Goal: Transaction & Acquisition: Book appointment/travel/reservation

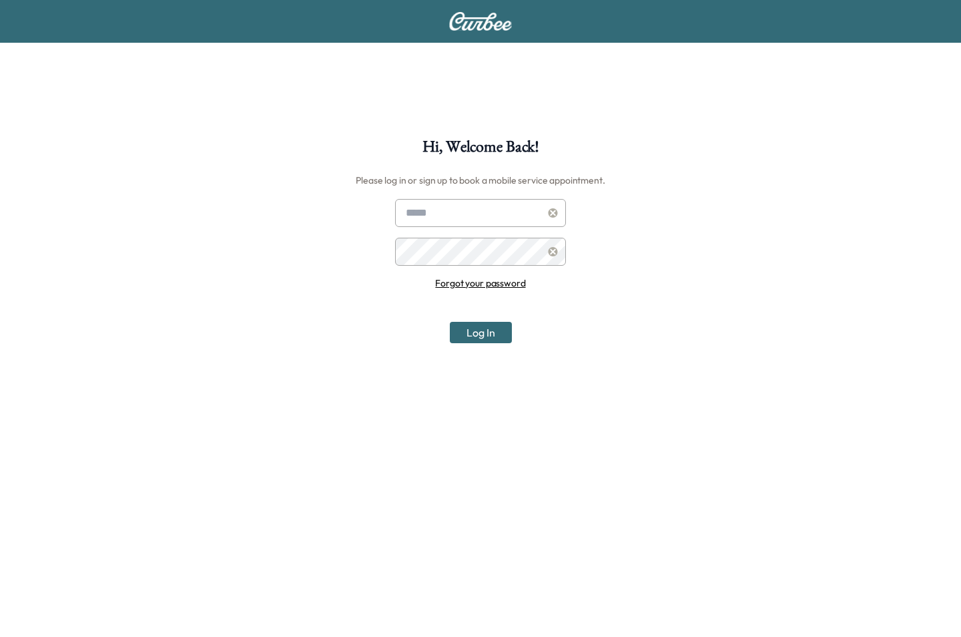
click at [254, 117] on div "Hi, Welcome Back! Please log in or sign up to book a mobile service appointment…" at bounding box center [480, 387] width 961 height 775
click at [431, 212] on input "text" at bounding box center [480, 213] width 171 height 28
type input "**********"
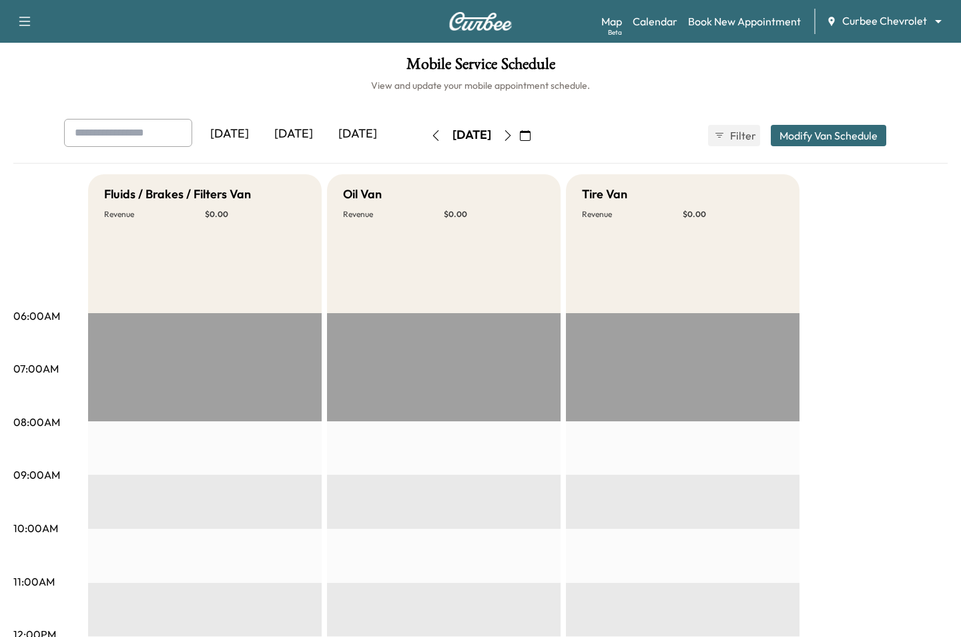
scroll to position [5, 0]
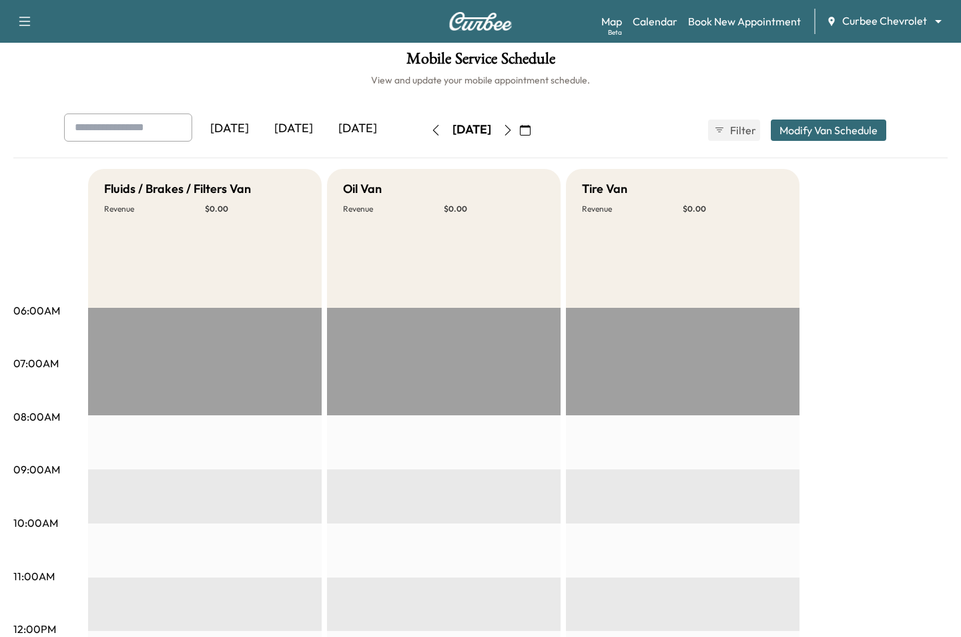
drag, startPoint x: 358, startPoint y: 131, endPoint x: 362, endPoint y: 143, distance: 12.5
click at [358, 133] on div "[DATE]" at bounding box center [358, 128] width 64 height 31
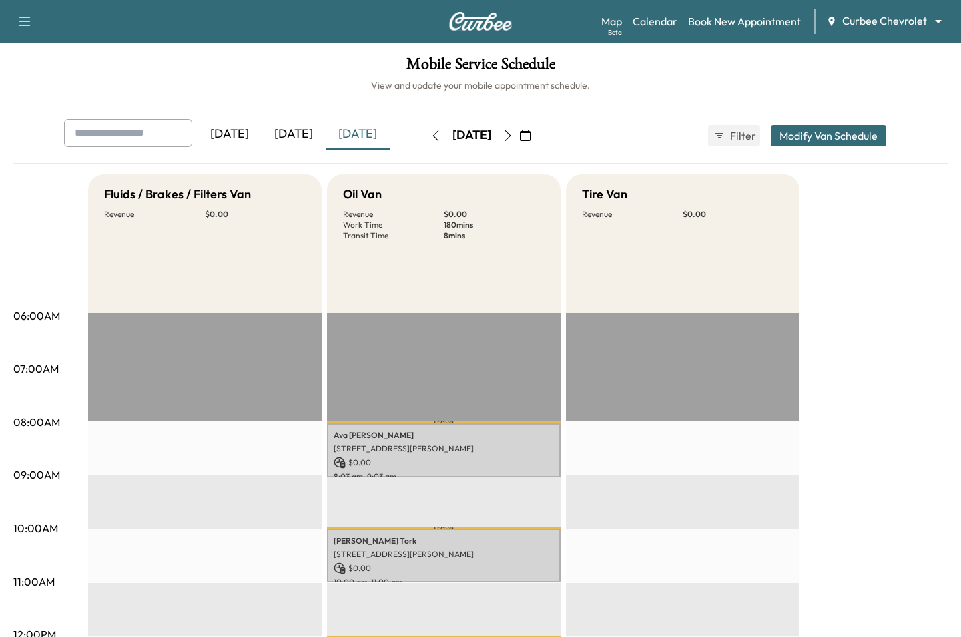
click at [511, 133] on icon "button" at bounding box center [508, 135] width 6 height 11
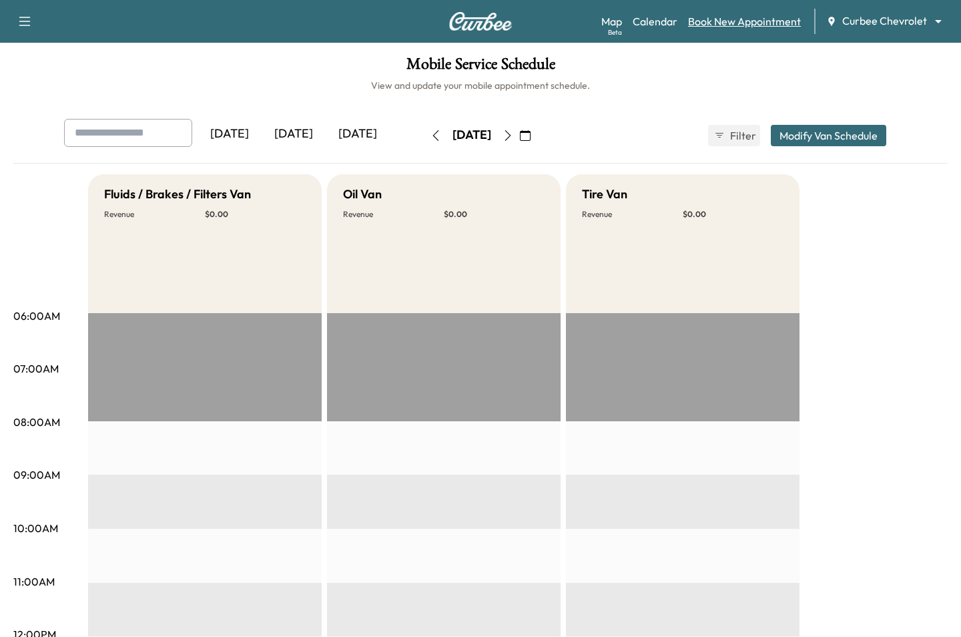
click at [781, 28] on link "Book New Appointment" at bounding box center [744, 21] width 113 height 16
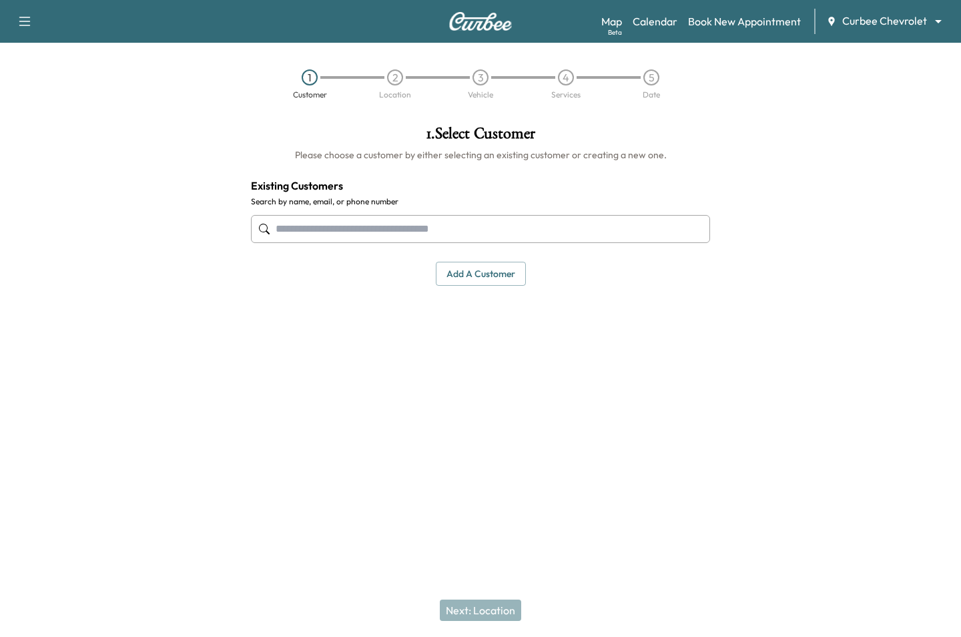
click at [620, 230] on input "text" at bounding box center [480, 229] width 459 height 28
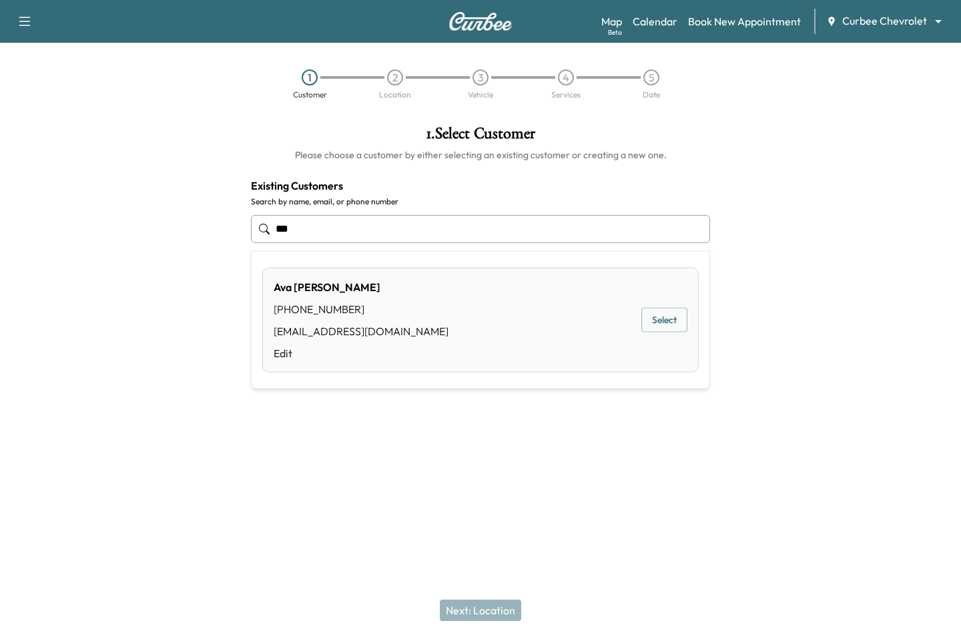
click at [658, 306] on div "Ava Mudd (972) 533-7392 thechrisman+ava@gmail.com Edit Select" at bounding box center [480, 320] width 436 height 105
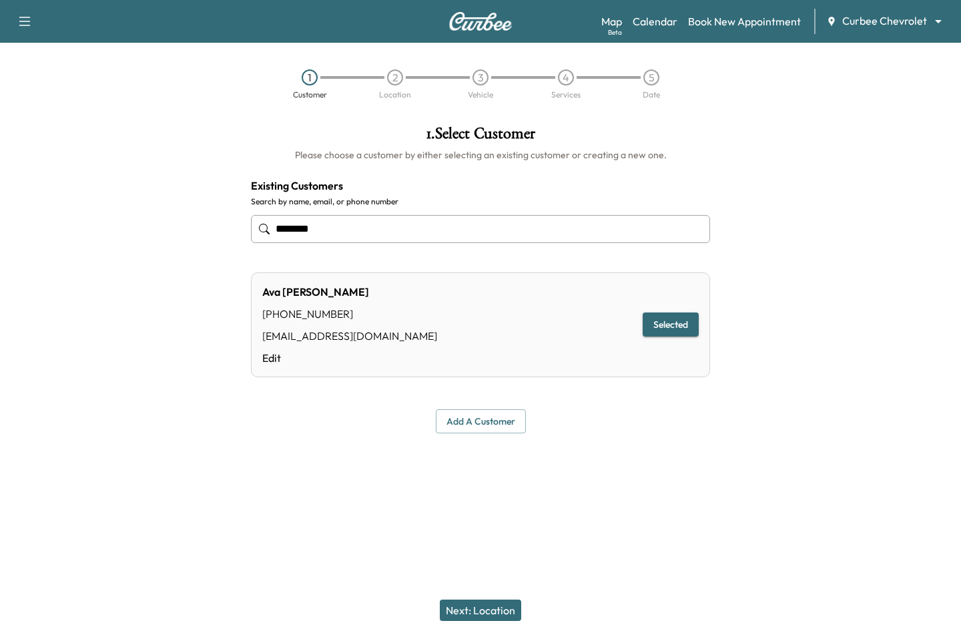
type input "********"
click at [482, 613] on button "Next: Location" at bounding box center [480, 609] width 81 height 21
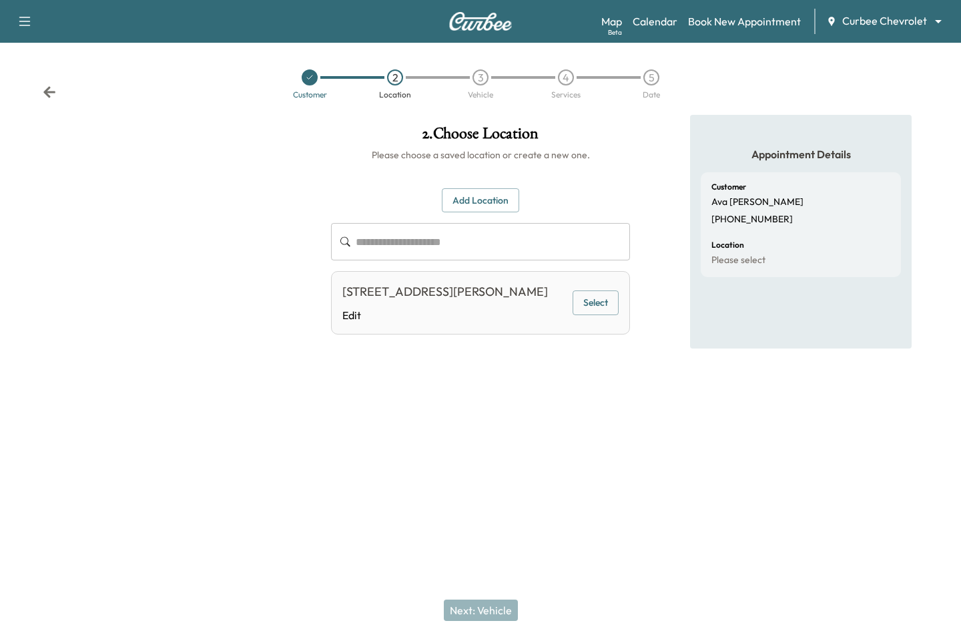
click at [589, 297] on button "Select" at bounding box center [596, 302] width 46 height 25
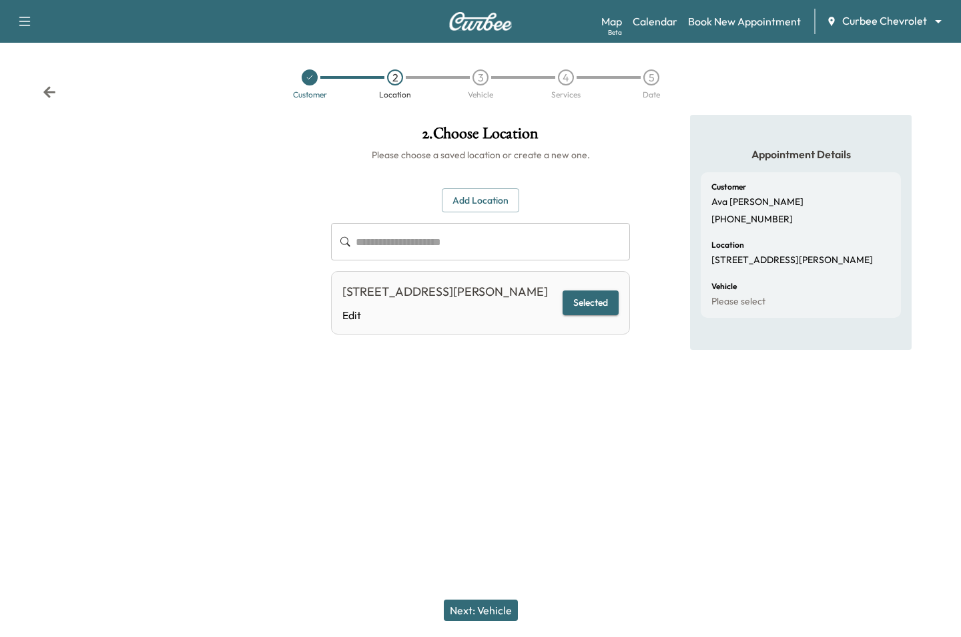
click at [482, 601] on button "Next: Vehicle" at bounding box center [481, 609] width 74 height 21
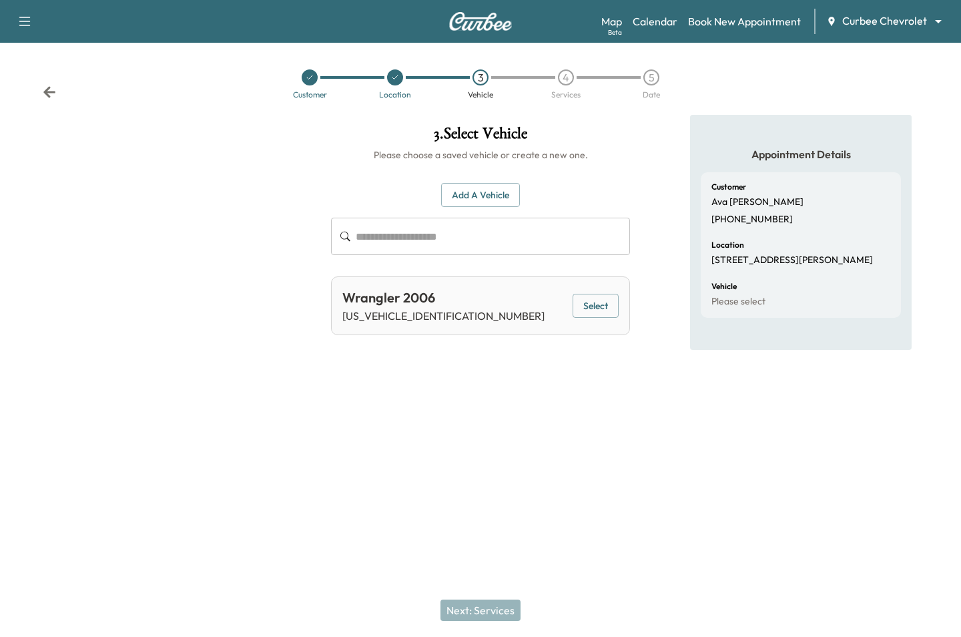
click at [589, 308] on button "Select" at bounding box center [596, 306] width 46 height 25
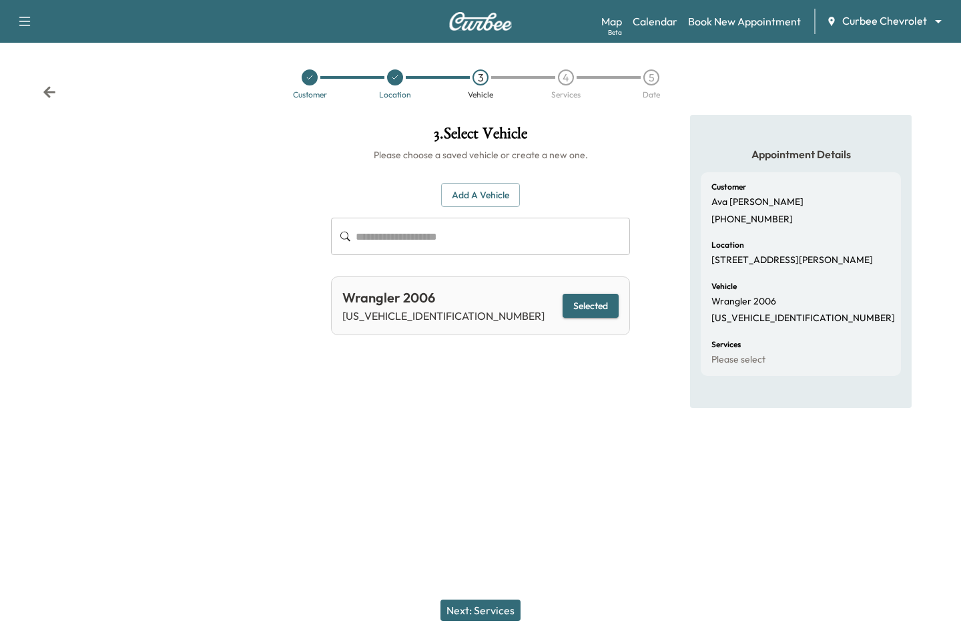
click at [474, 617] on button "Next: Services" at bounding box center [480, 609] width 80 height 21
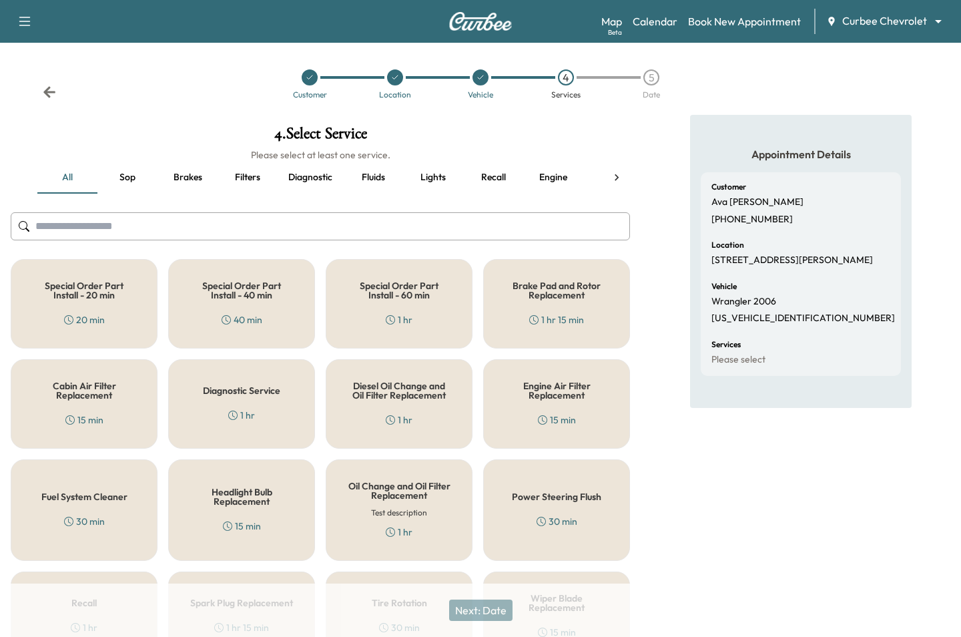
click at [405, 300] on h5 "Special Order Part Install - 60 min" at bounding box center [399, 290] width 103 height 19
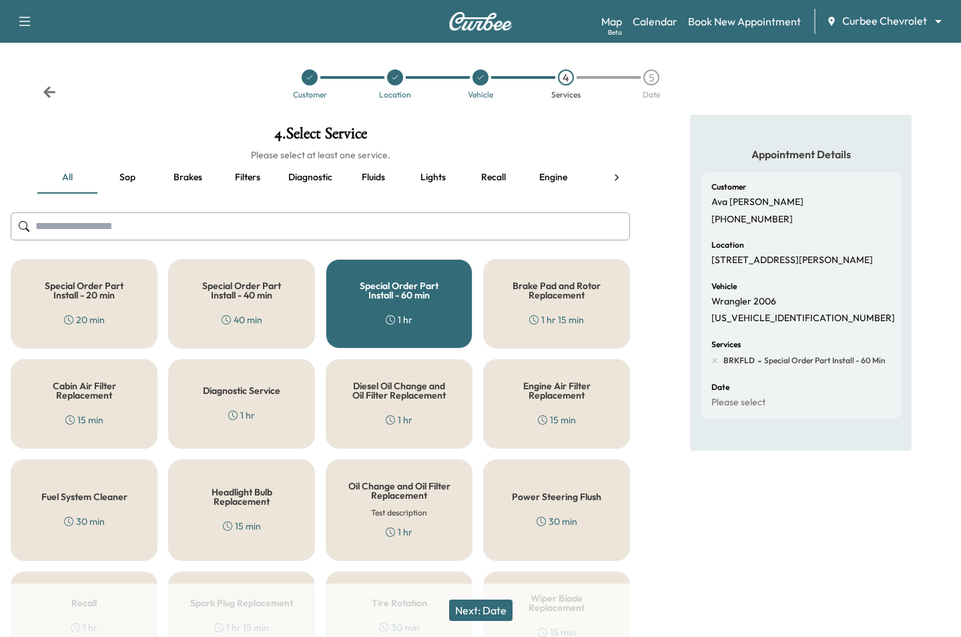
click at [382, 298] on h5 "Special Order Part Install - 60 min" at bounding box center [399, 290] width 103 height 19
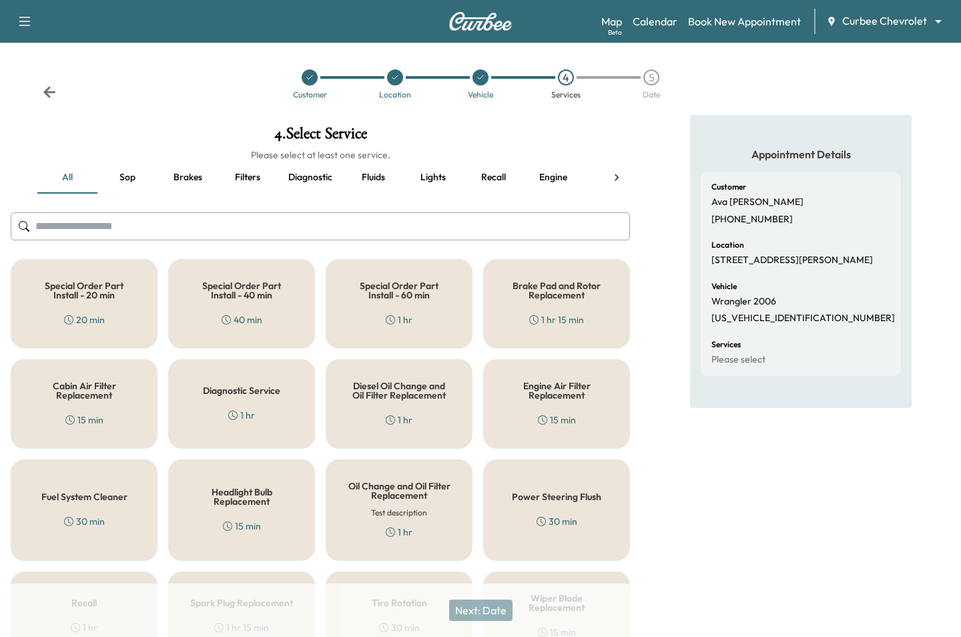
click at [549, 308] on div "Brake Pad and Rotor Replacement 1 hr 15 min" at bounding box center [556, 303] width 147 height 89
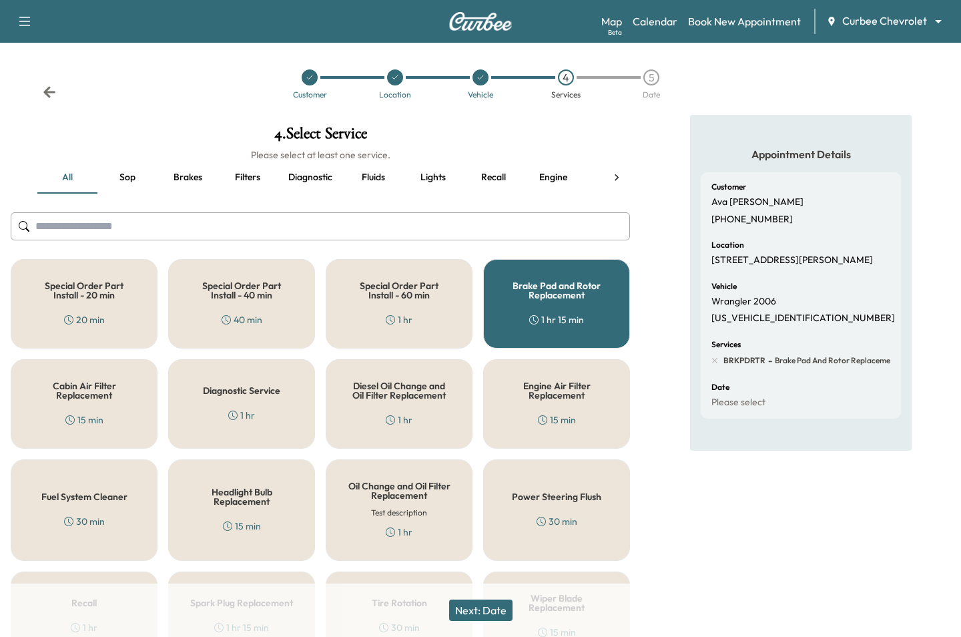
click at [549, 308] on div "Brake Pad and Rotor Replacement 1 hr 15 min" at bounding box center [556, 303] width 147 height 89
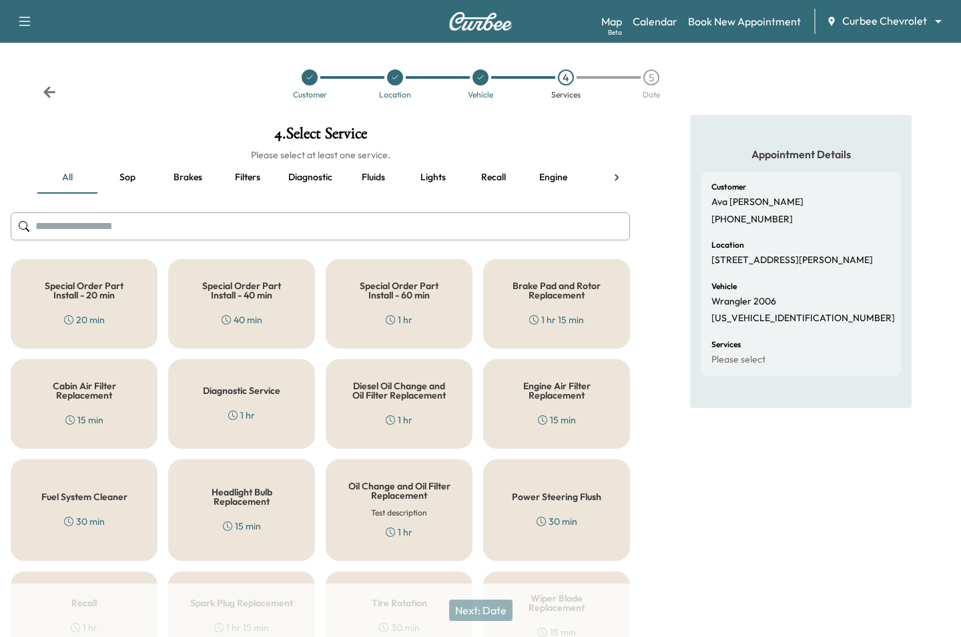
click at [512, 391] on h5 "Engine Air Filter Replacement" at bounding box center [556, 390] width 103 height 19
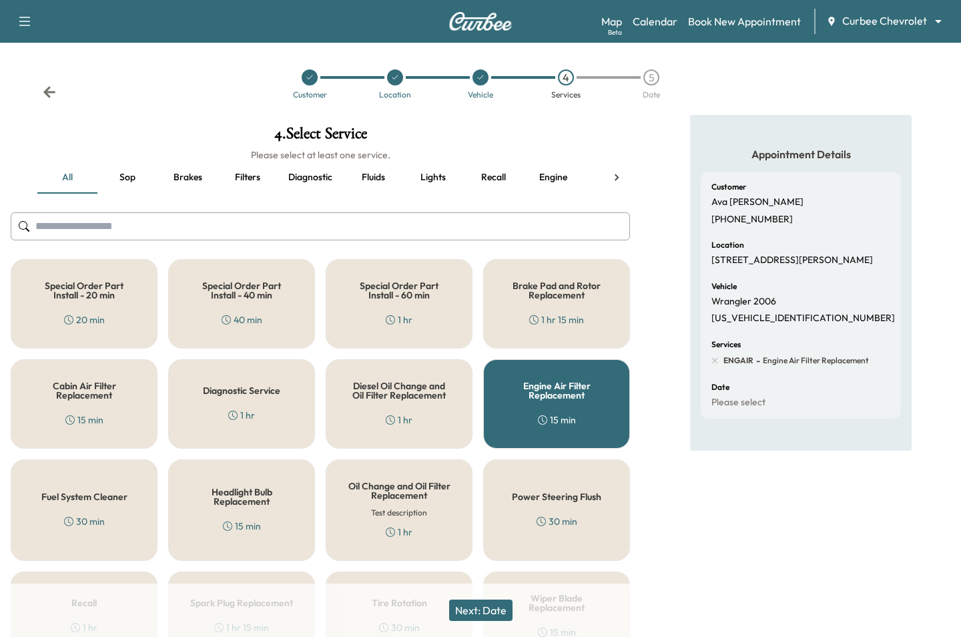
click at [396, 388] on h5 "Diesel Oil Change and Oil Filter Replacement" at bounding box center [399, 390] width 103 height 19
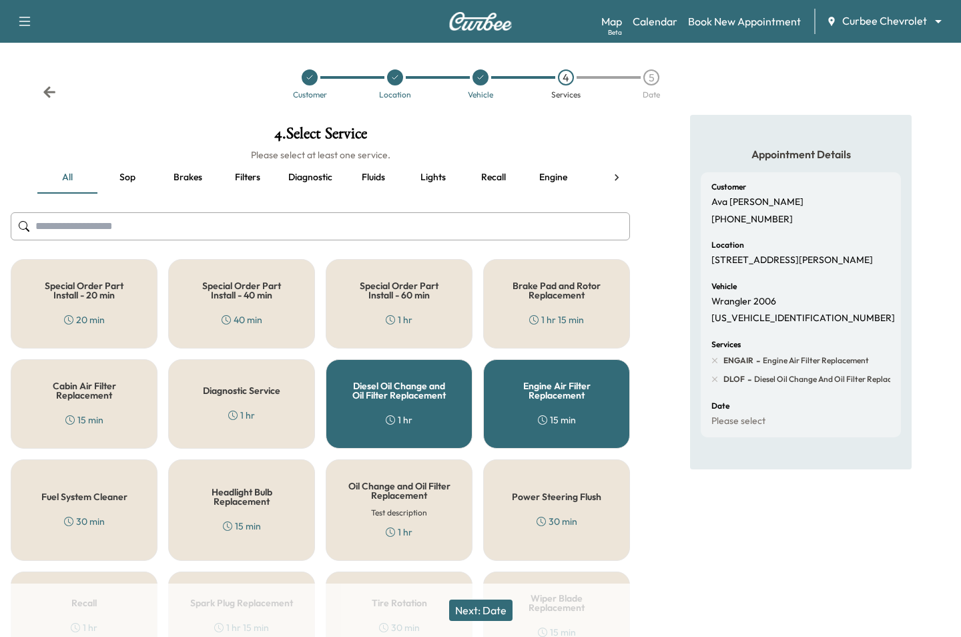
click at [583, 400] on h5 "Engine Air Filter Replacement" at bounding box center [556, 390] width 103 height 19
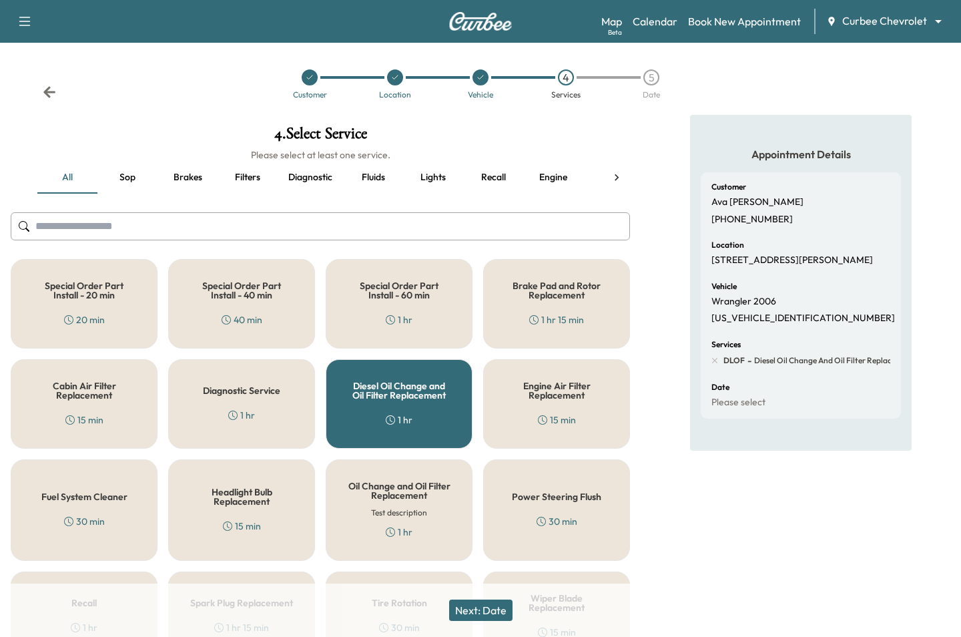
click at [355, 400] on h5 "Diesel Oil Change and Oil Filter Replacement" at bounding box center [399, 390] width 103 height 19
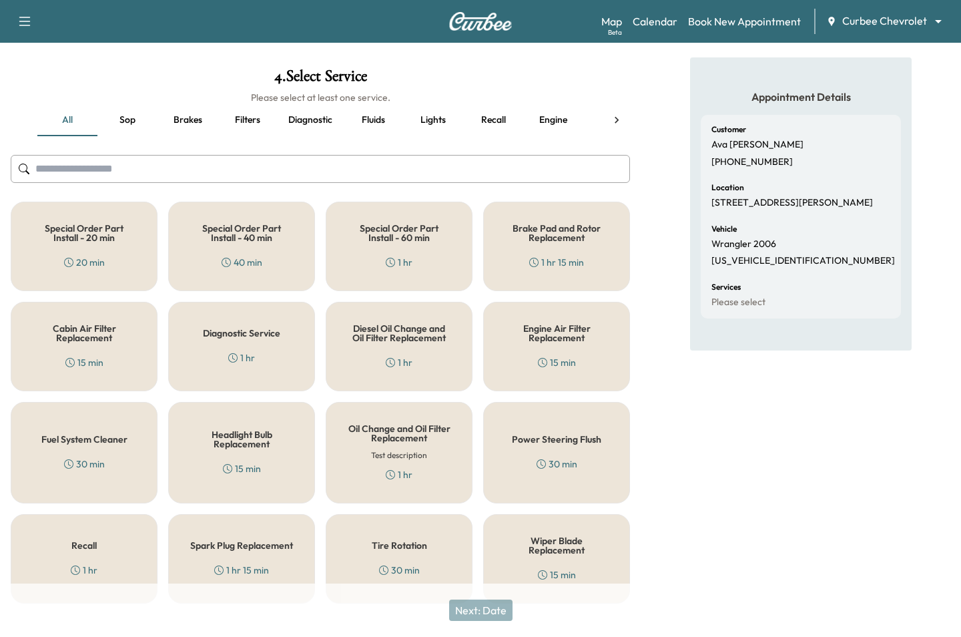
scroll to position [67, 0]
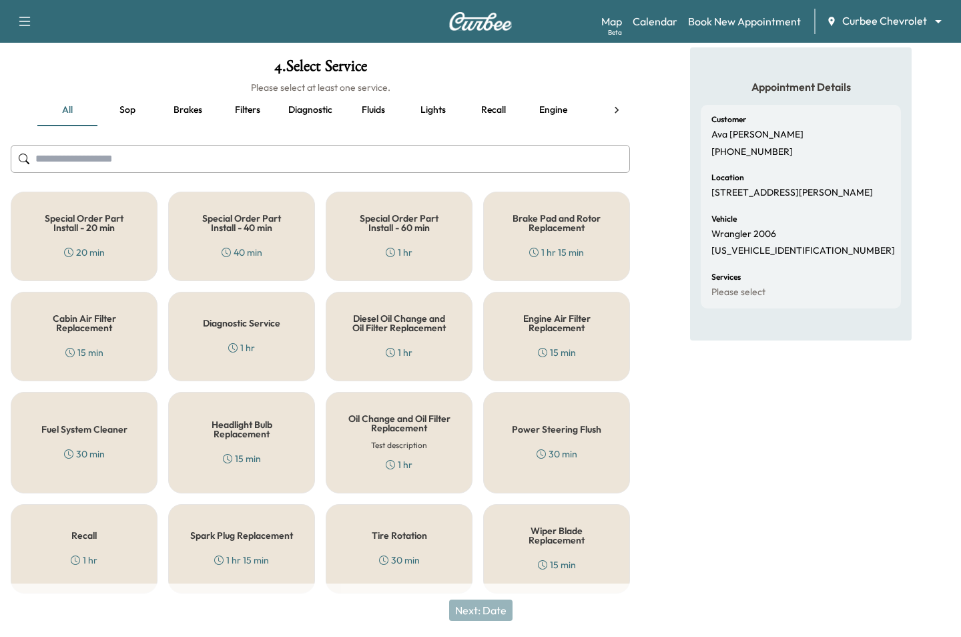
click at [405, 454] on div "Oil Change and Oil Filter Replacement Test description 1 hr" at bounding box center [399, 442] width 147 height 101
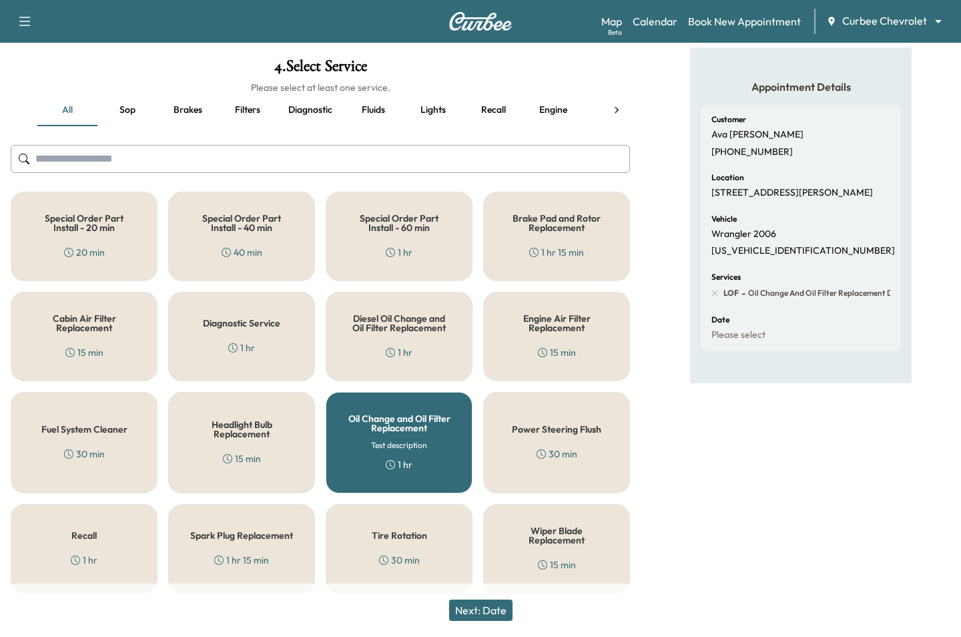
click at [467, 606] on button "Next: Date" at bounding box center [480, 609] width 63 height 21
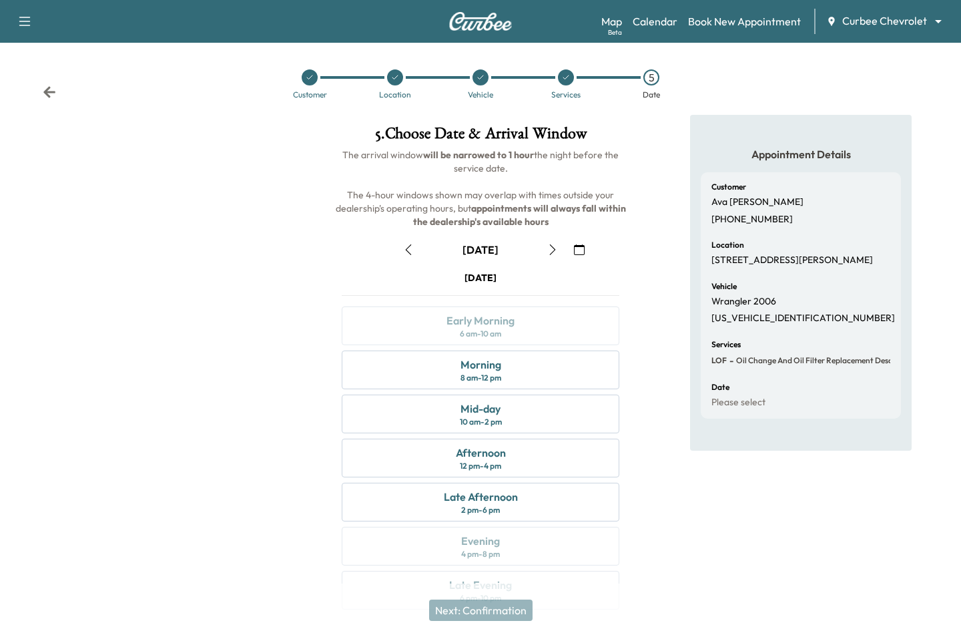
click at [547, 248] on icon "button" at bounding box center [552, 249] width 11 height 11
click at [431, 410] on div "Mid-day 10 am - 2 pm" at bounding box center [481, 413] width 278 height 39
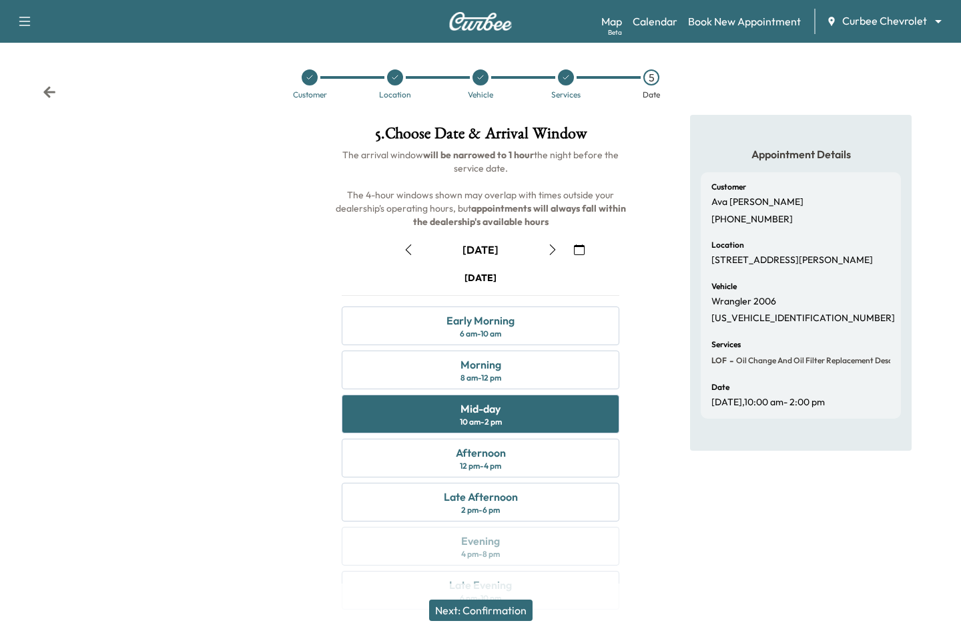
click at [459, 609] on button "Next: Confirmation" at bounding box center [480, 609] width 103 height 21
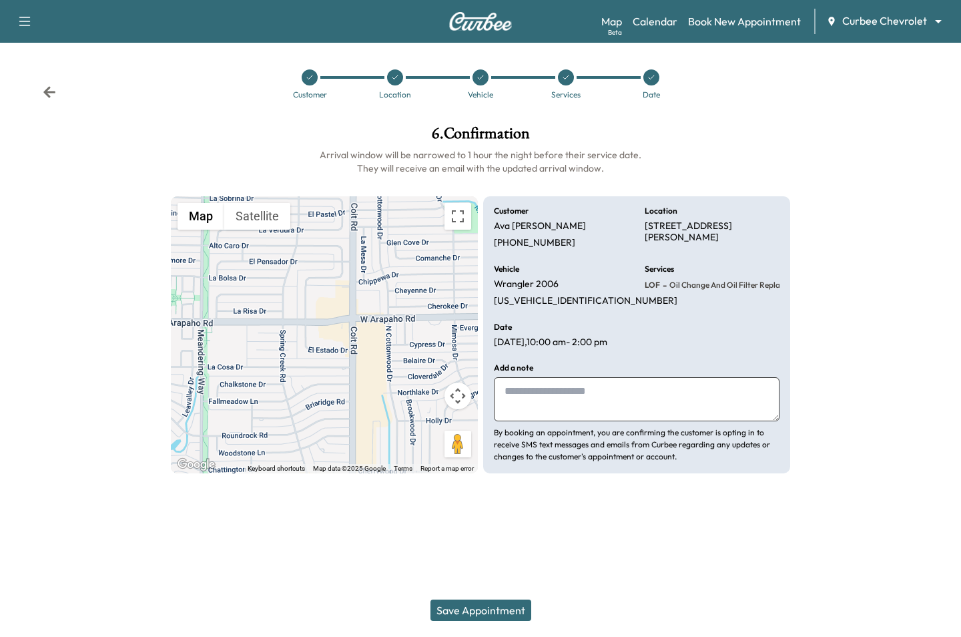
click at [459, 609] on button "Save Appointment" at bounding box center [480, 609] width 101 height 21
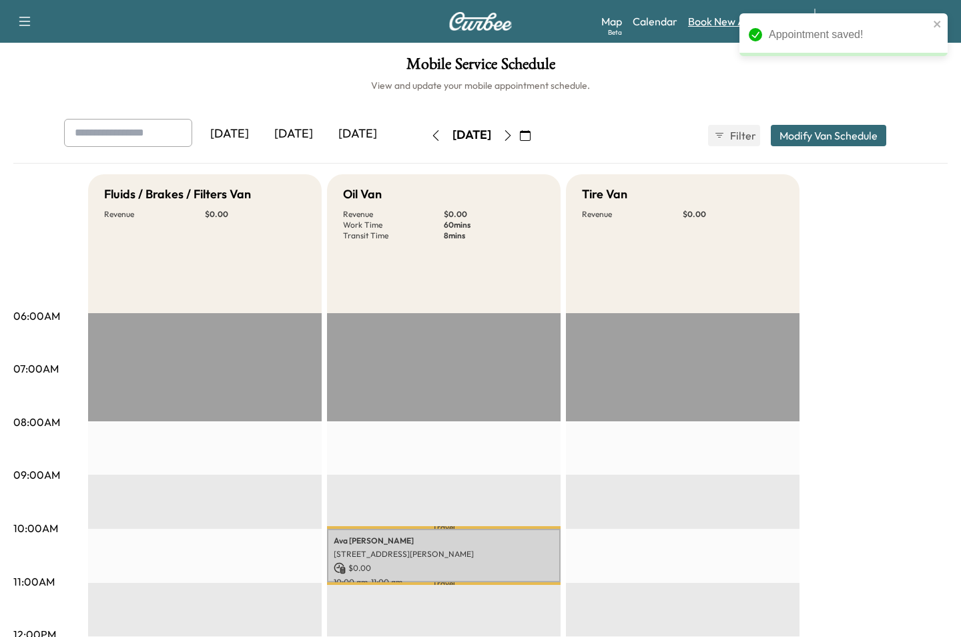
click at [707, 17] on link "Book New Appointment" at bounding box center [744, 21] width 113 height 16
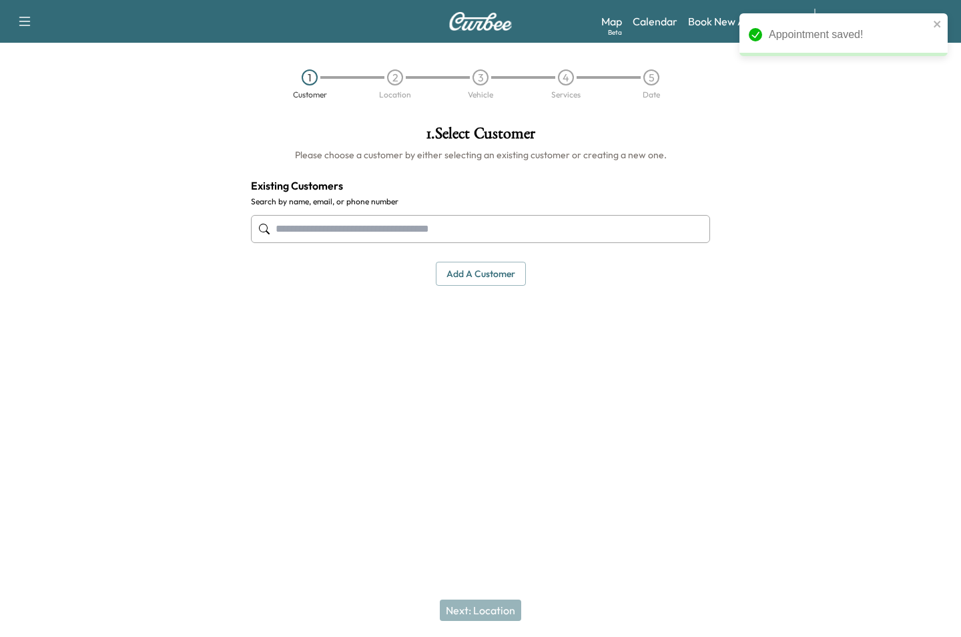
click at [443, 237] on input "text" at bounding box center [480, 229] width 459 height 28
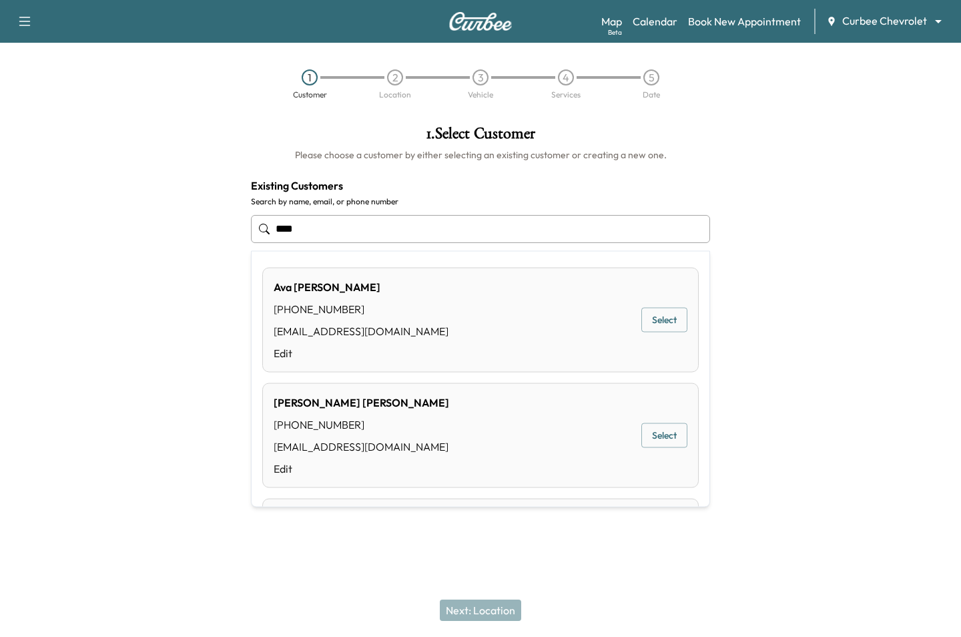
drag, startPoint x: 635, startPoint y: 422, endPoint x: 643, endPoint y: 424, distance: 8.4
click at [640, 422] on div "Chris Mudd (972) 533-7392 thechrisman+1@gmail.com Edit Select" at bounding box center [480, 435] width 436 height 105
type input "**********"
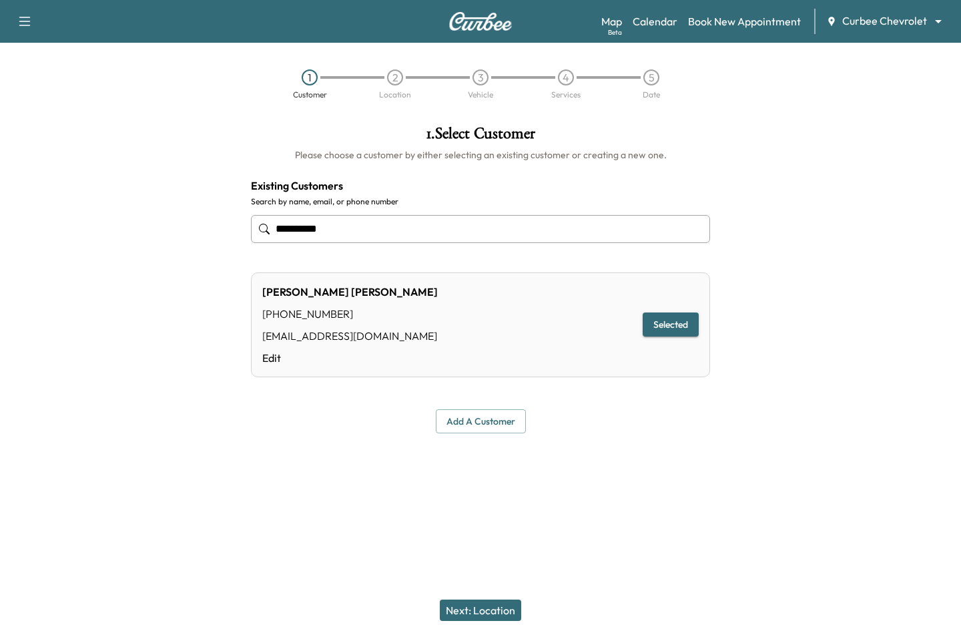
click at [645, 436] on div "**********" at bounding box center [480, 279] width 480 height 329
click at [472, 611] on button "Next: Location" at bounding box center [480, 609] width 81 height 21
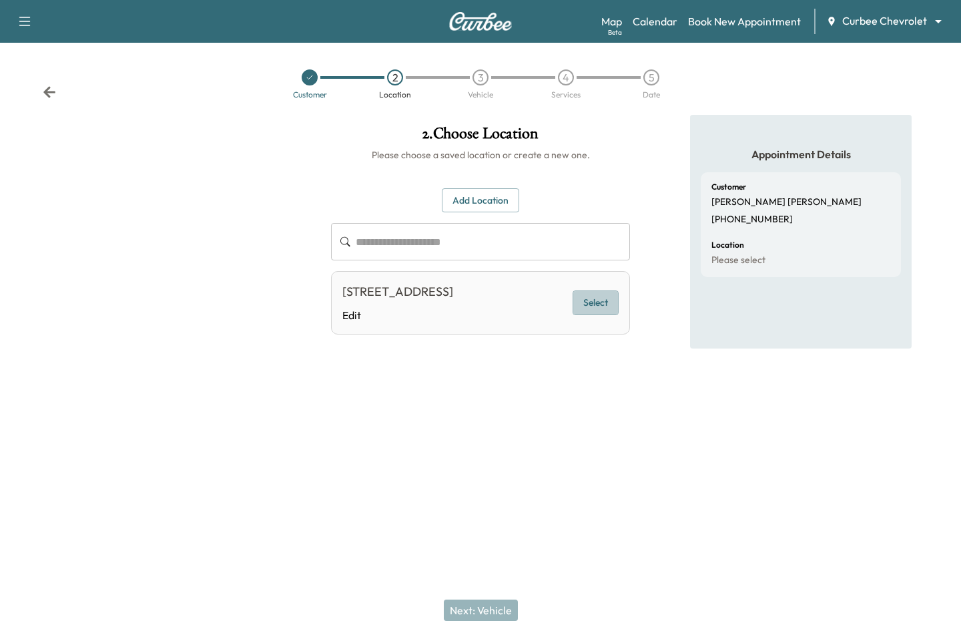
click at [583, 304] on button "Select" at bounding box center [596, 302] width 46 height 25
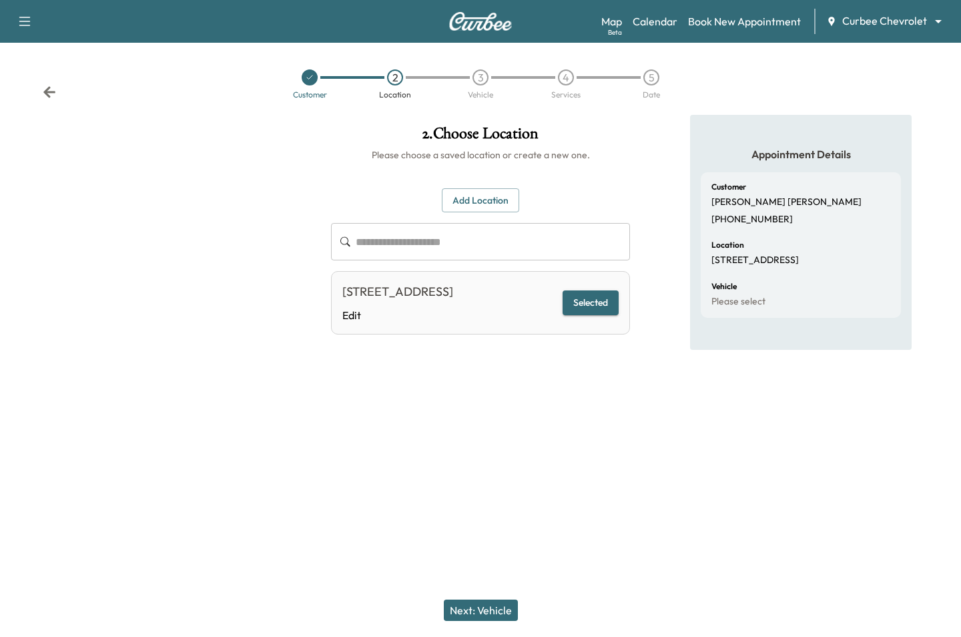
click at [472, 609] on button "Next: Vehicle" at bounding box center [481, 609] width 74 height 21
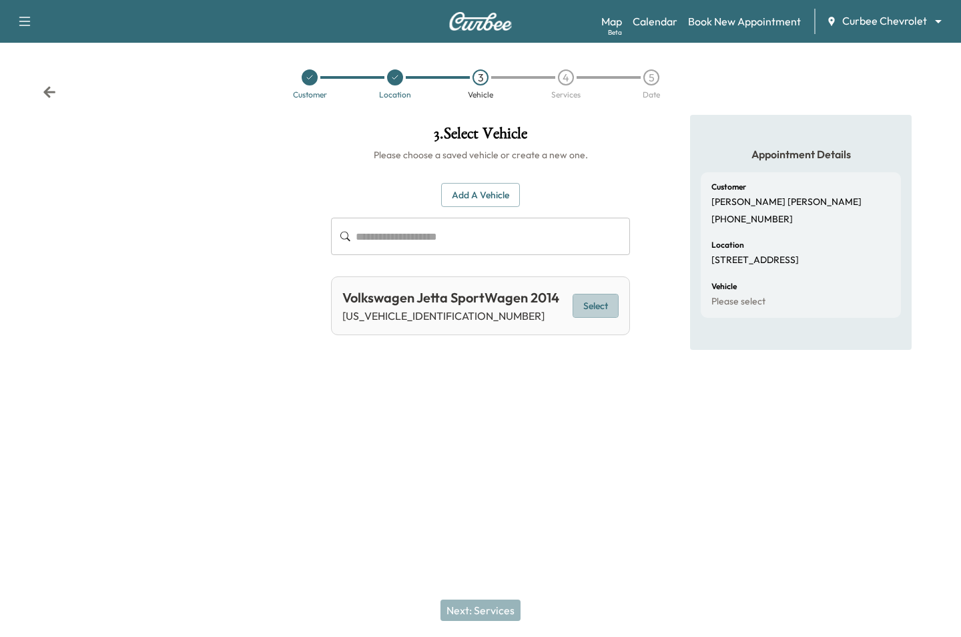
click at [581, 302] on button "Select" at bounding box center [596, 306] width 46 height 25
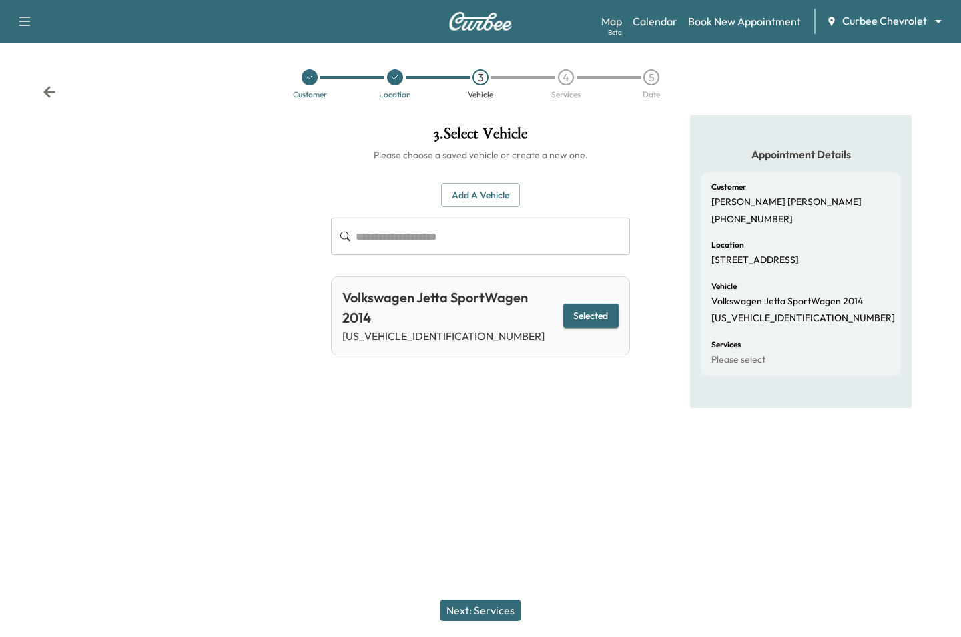
click at [474, 605] on button "Next: Services" at bounding box center [480, 609] width 80 height 21
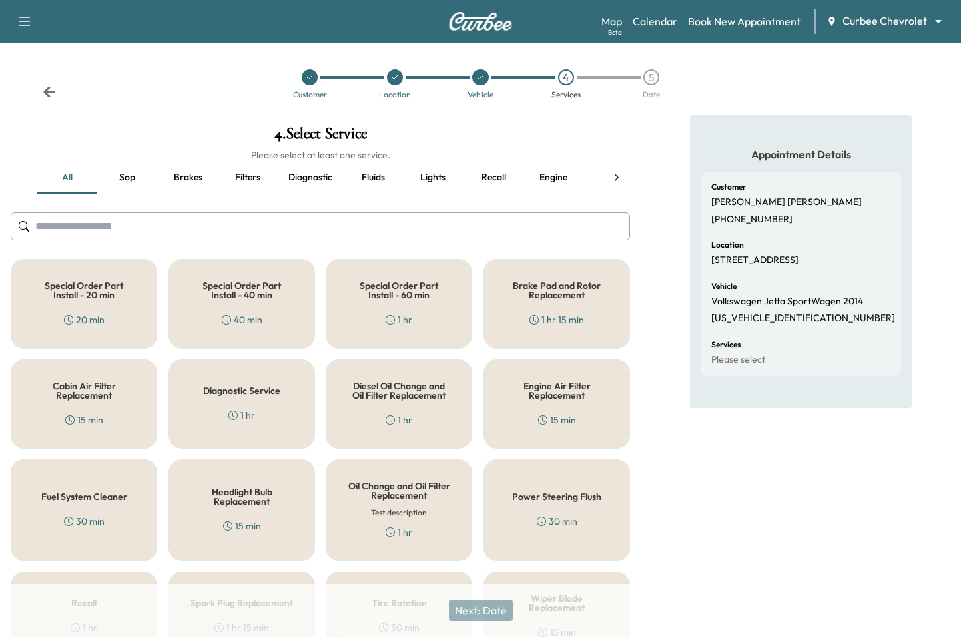
click at [411, 527] on div "1 hr" at bounding box center [399, 531] width 27 height 13
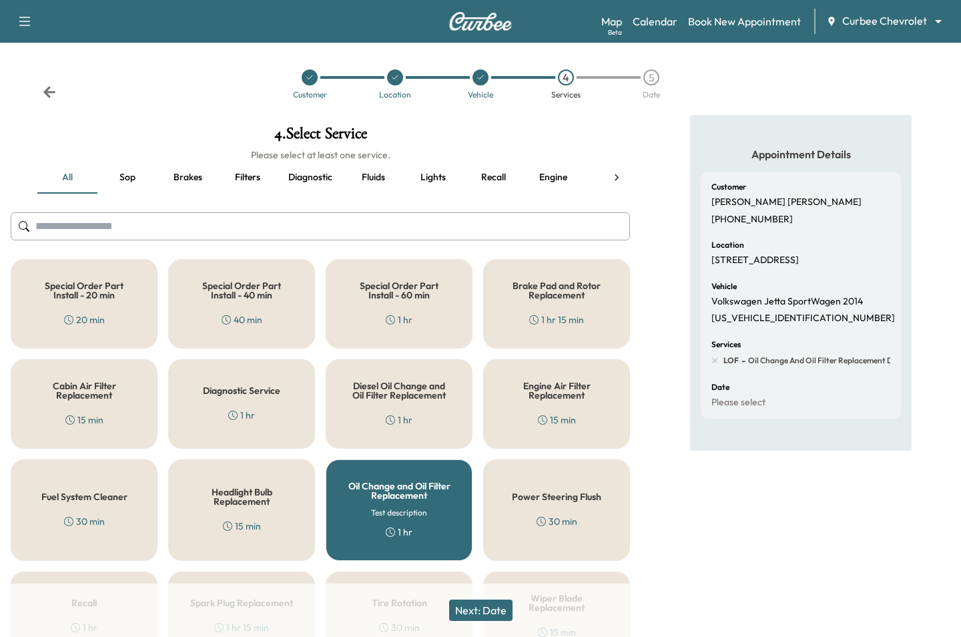
click at [499, 611] on button "Next: Date" at bounding box center [480, 609] width 63 height 21
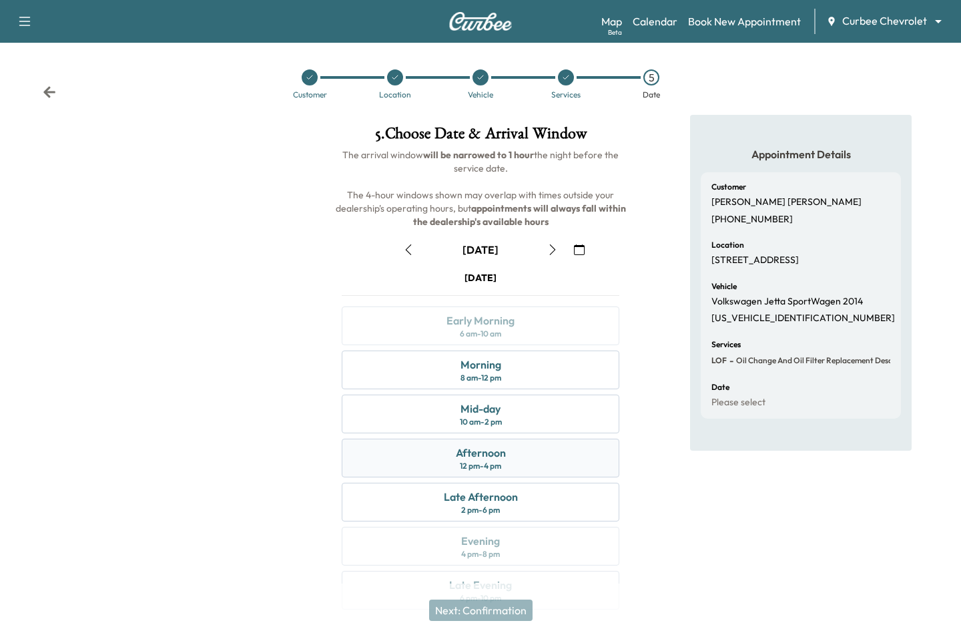
click at [496, 452] on div "Afternoon" at bounding box center [481, 452] width 50 height 16
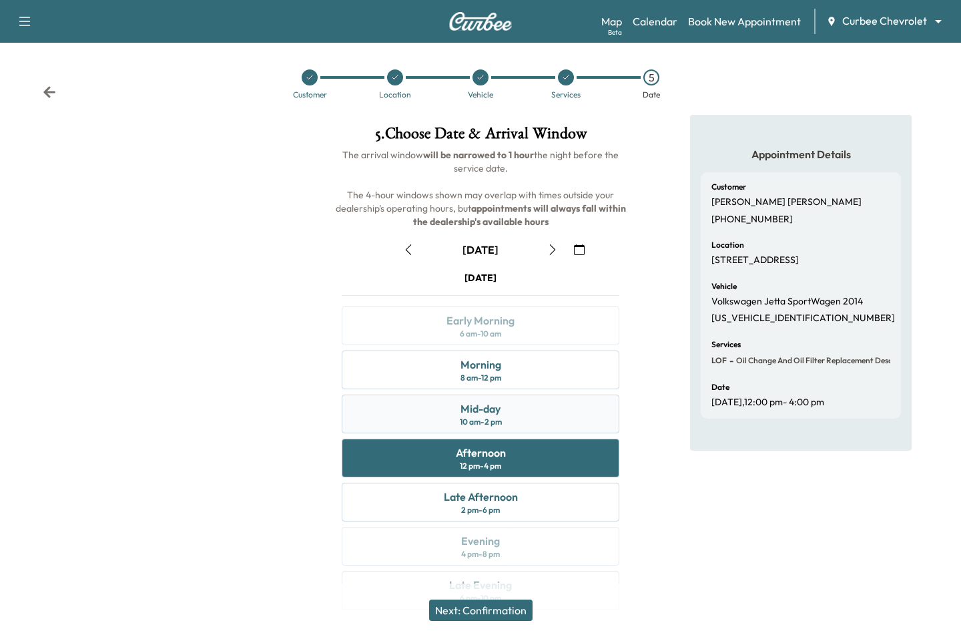
click at [487, 416] on div "10 am - 2 pm" at bounding box center [481, 421] width 42 height 11
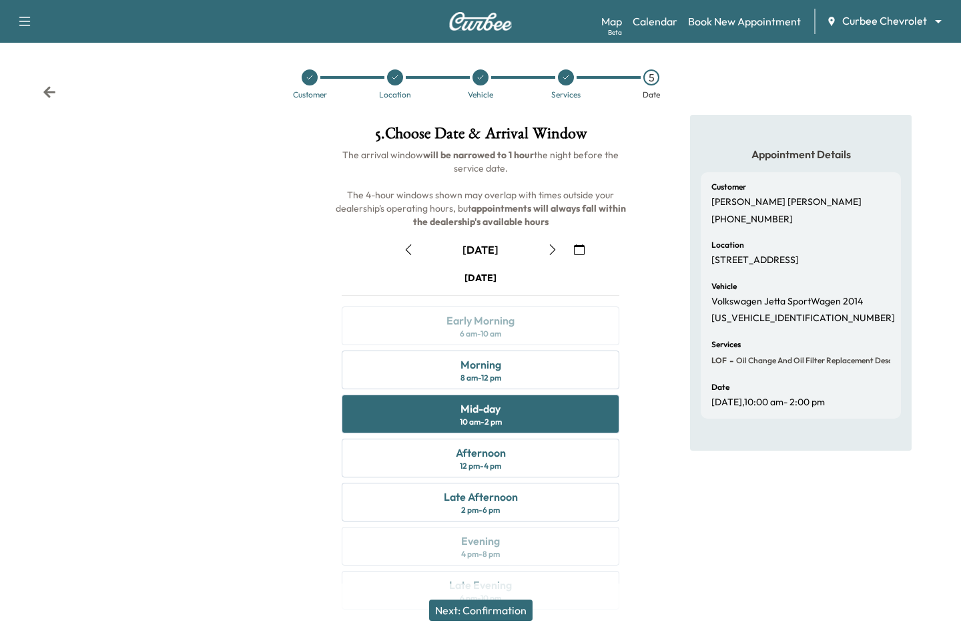
click at [501, 610] on button "Next: Confirmation" at bounding box center [480, 609] width 103 height 21
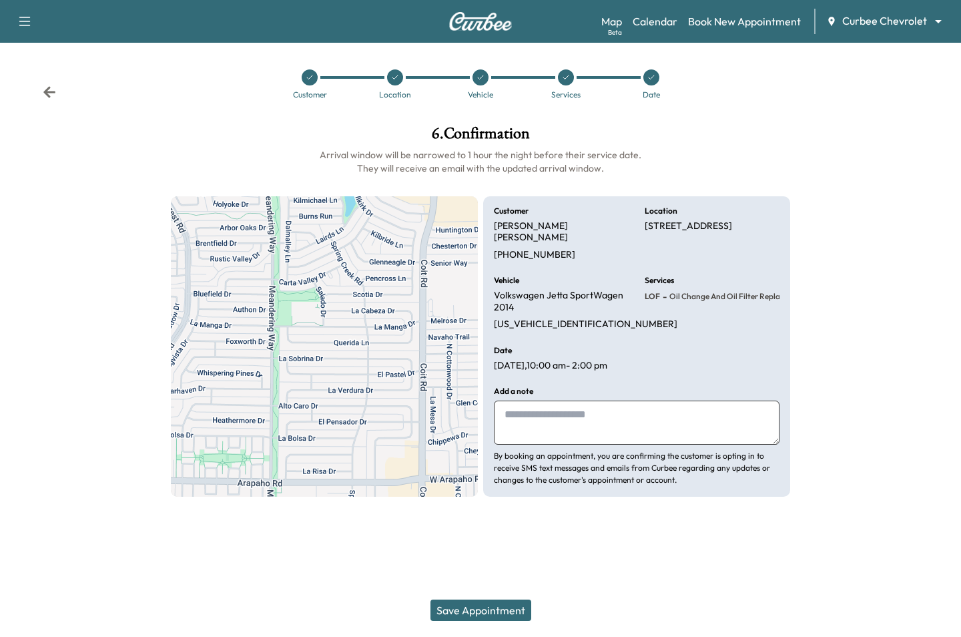
click at [501, 609] on button "Save Appointment" at bounding box center [480, 609] width 101 height 21
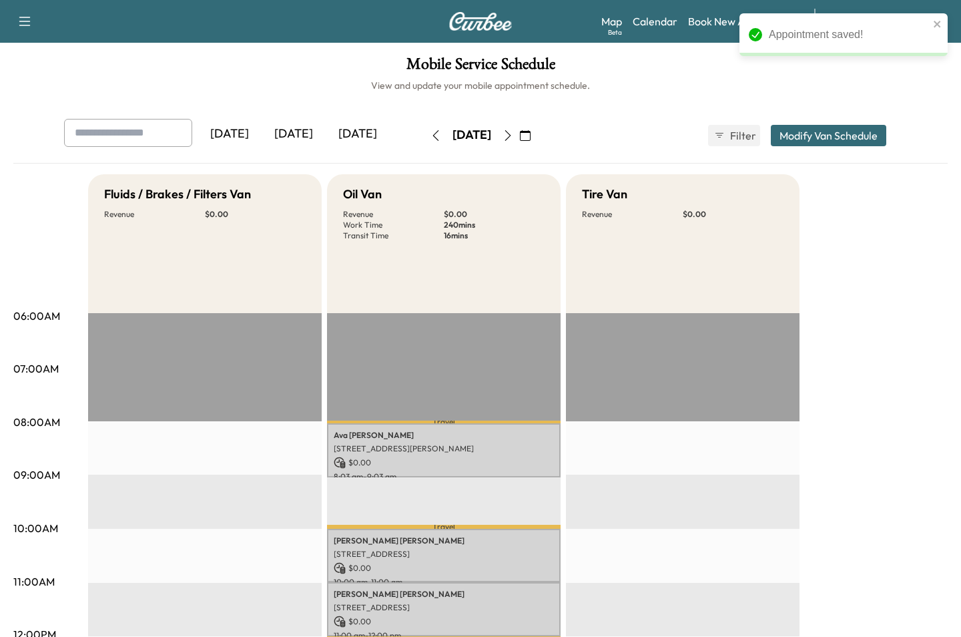
drag, startPoint x: 446, startPoint y: 141, endPoint x: 533, endPoint y: 141, distance: 86.8
click at [519, 141] on div "[DATE]" at bounding box center [471, 135] width 95 height 21
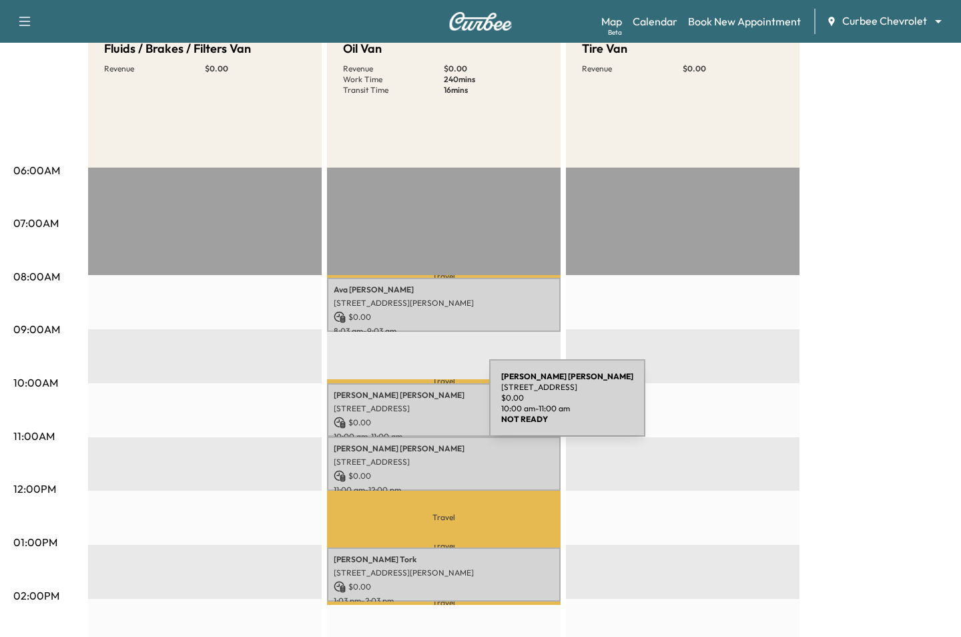
click at [389, 406] on p "7706 Querida Ln, Dallas, TX 75248, USA" at bounding box center [444, 408] width 220 height 11
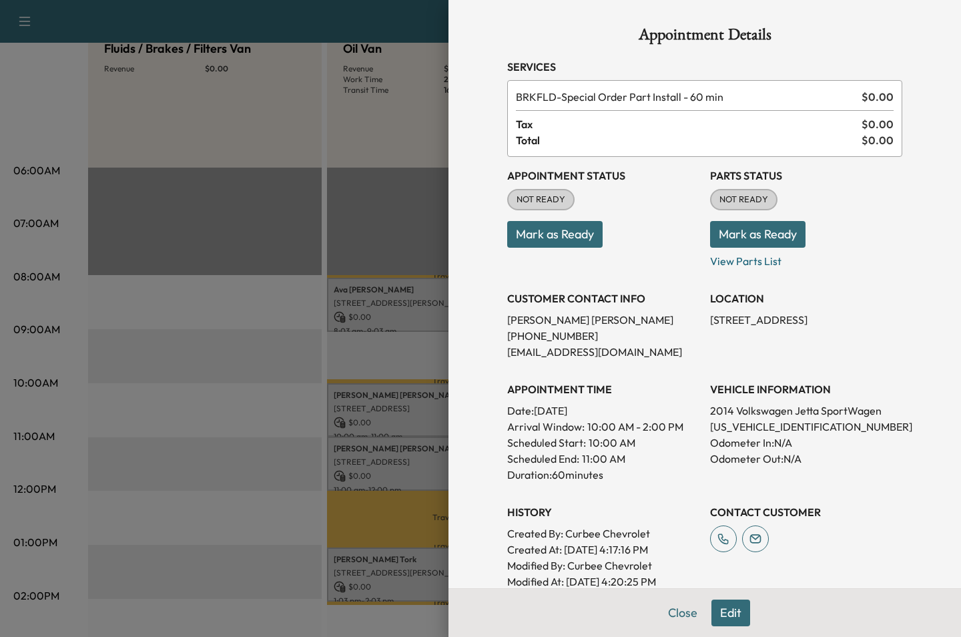
click at [325, 408] on div at bounding box center [480, 318] width 961 height 637
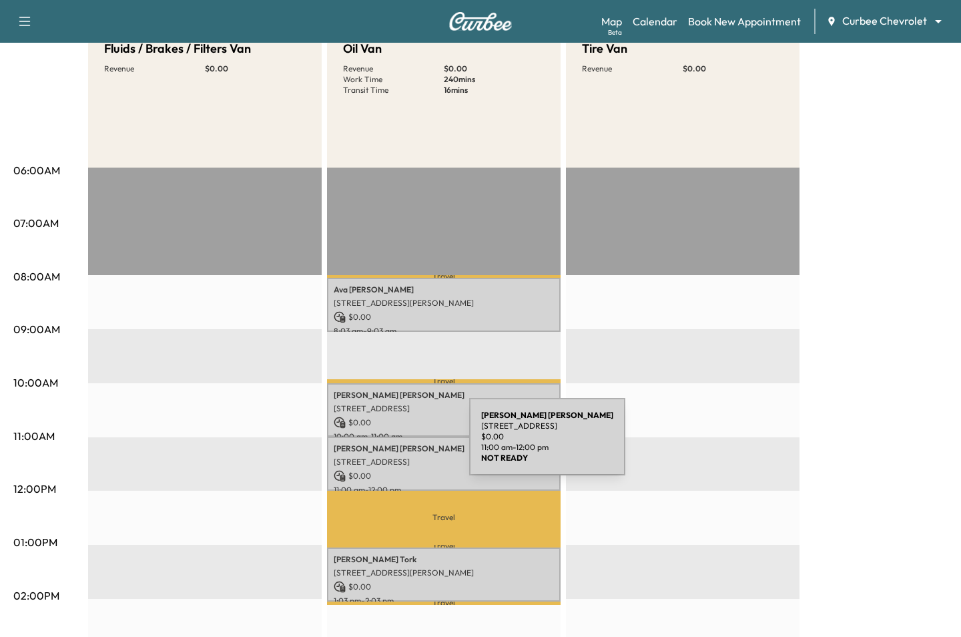
click at [369, 444] on p "[PERSON_NAME]" at bounding box center [444, 448] width 220 height 11
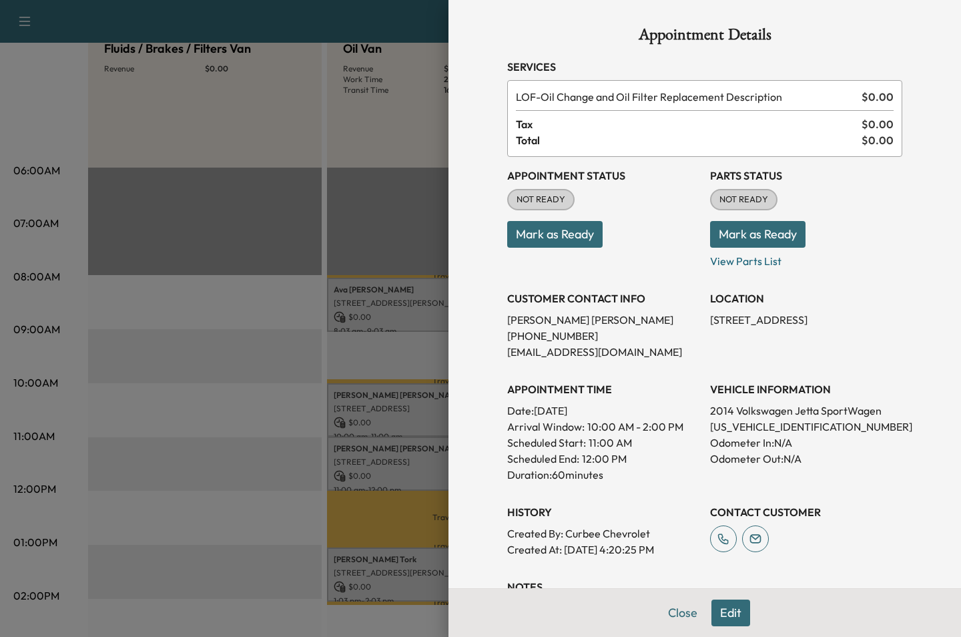
click at [725, 605] on button "Edit" at bounding box center [730, 612] width 39 height 27
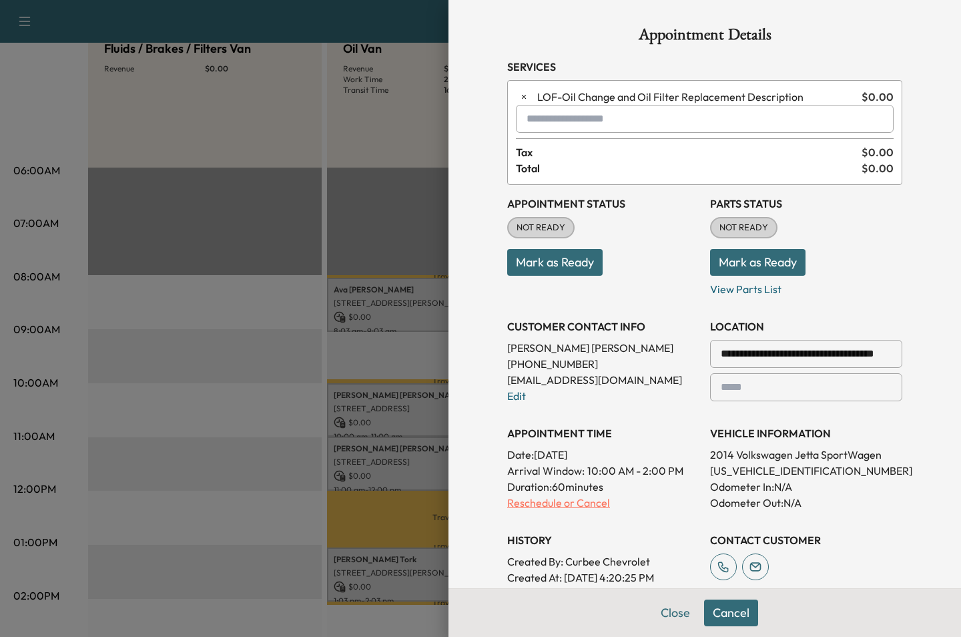
click at [575, 499] on p "Reschedule or Cancel" at bounding box center [603, 503] width 192 height 16
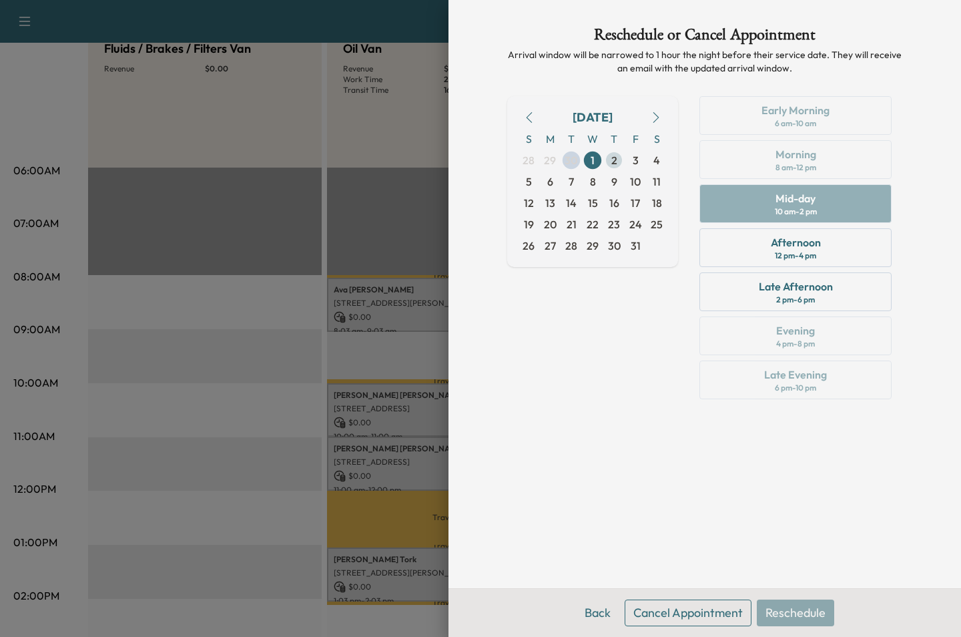
click at [607, 163] on span "2" at bounding box center [613, 159] width 21 height 21
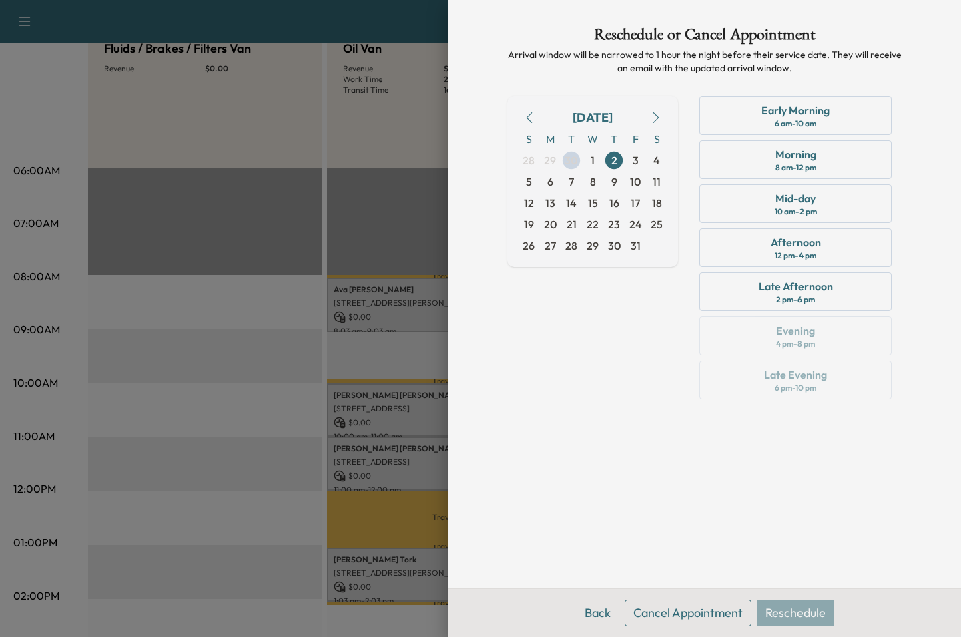
click at [782, 228] on div "Early Morning 6 am - 10 am Morning 8 am - 12 pm Mid-day 10 am - 2 pm Afternoon …" at bounding box center [796, 250] width 214 height 308
click at [777, 209] on div "10 am - 2 pm" at bounding box center [796, 211] width 42 height 11
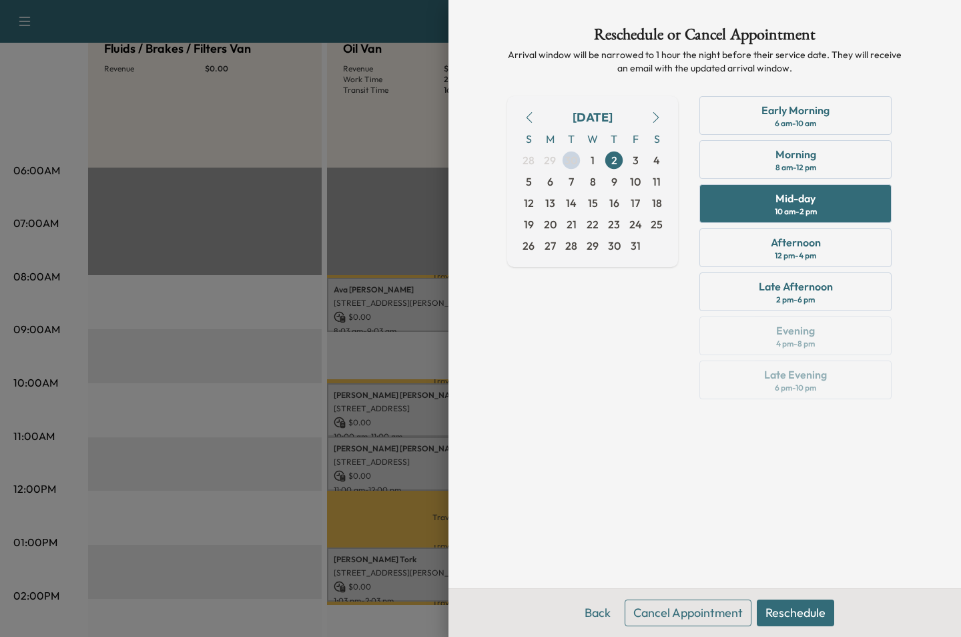
click at [781, 610] on button "Reschedule" at bounding box center [795, 612] width 77 height 27
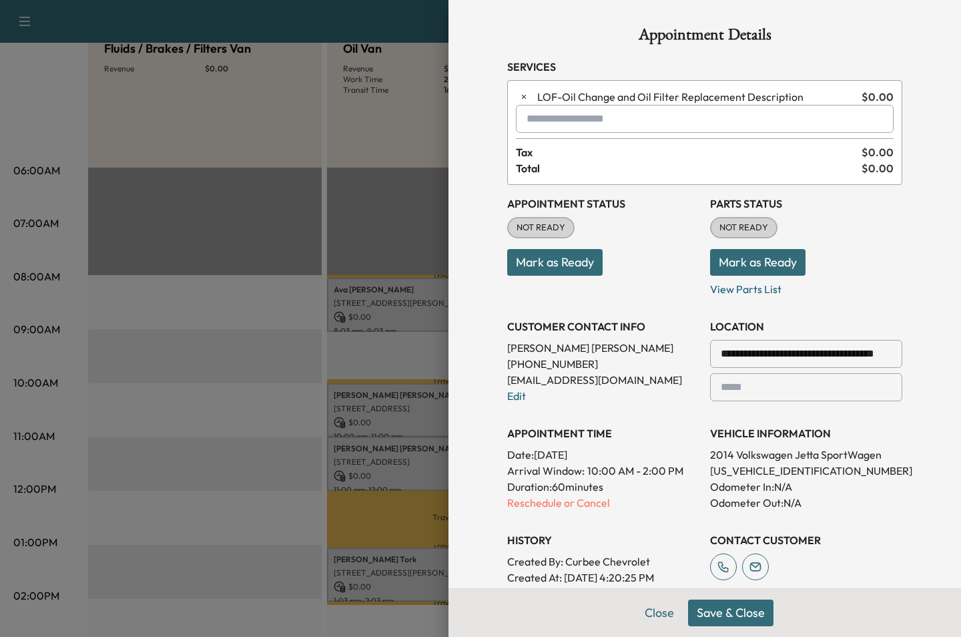
click at [735, 612] on button "Save & Close" at bounding box center [730, 612] width 85 height 27
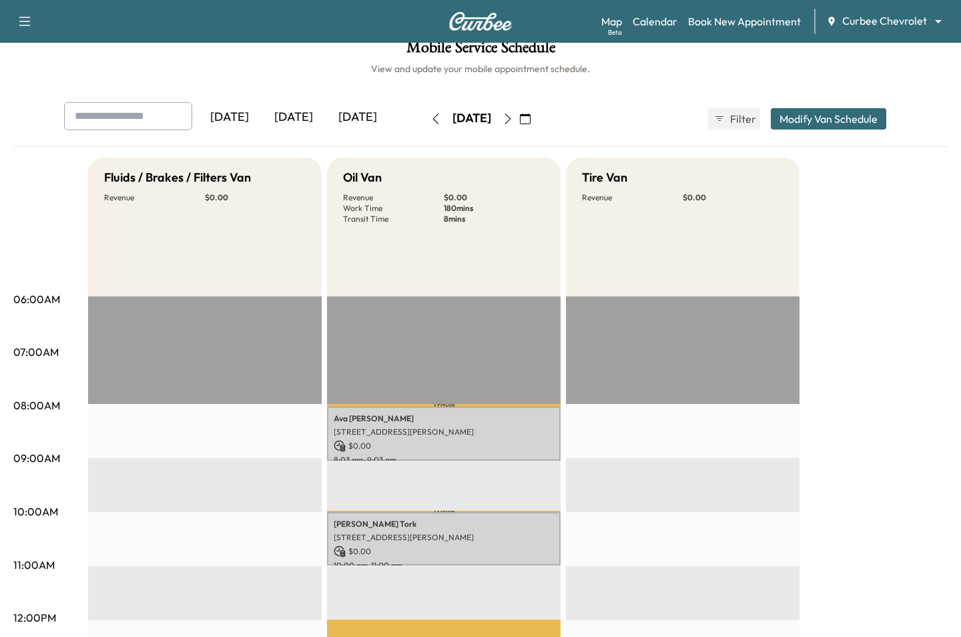
scroll to position [0, 0]
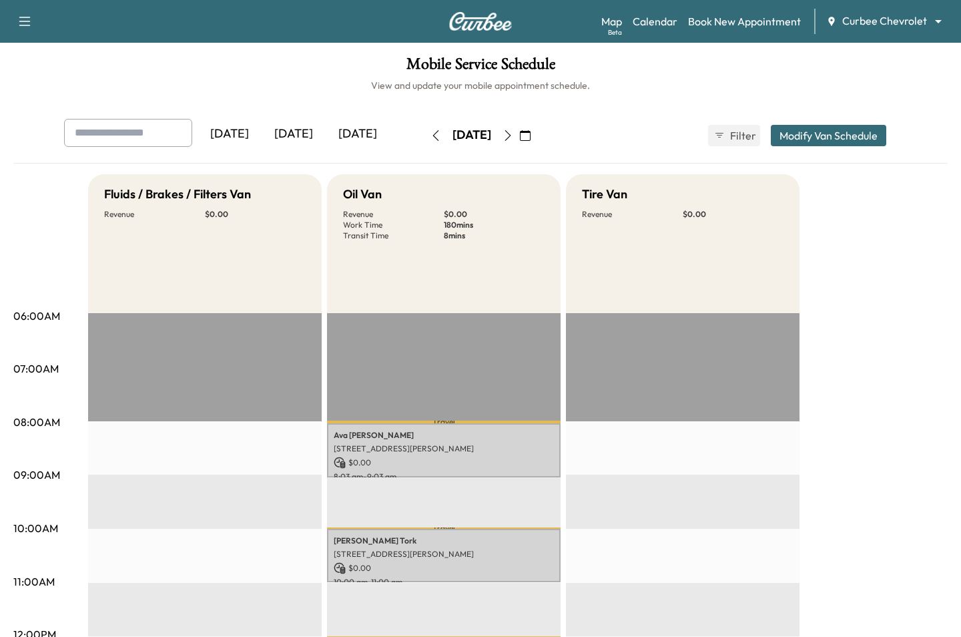
click at [364, 143] on div "[DATE]" at bounding box center [358, 134] width 64 height 31
click at [303, 138] on div "[DATE]" at bounding box center [294, 134] width 64 height 31
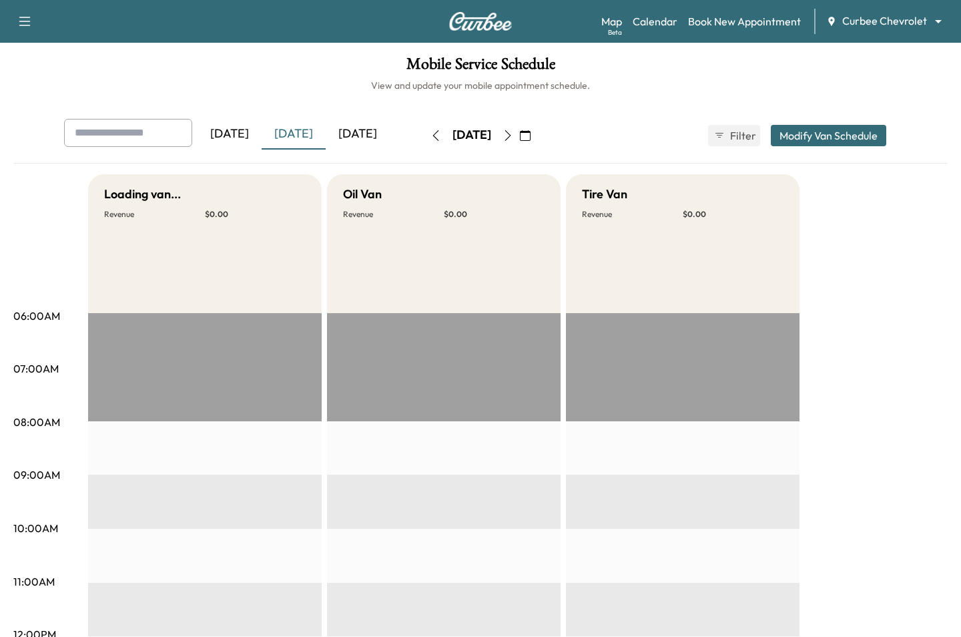
click at [340, 139] on div "[DATE]" at bounding box center [358, 134] width 64 height 31
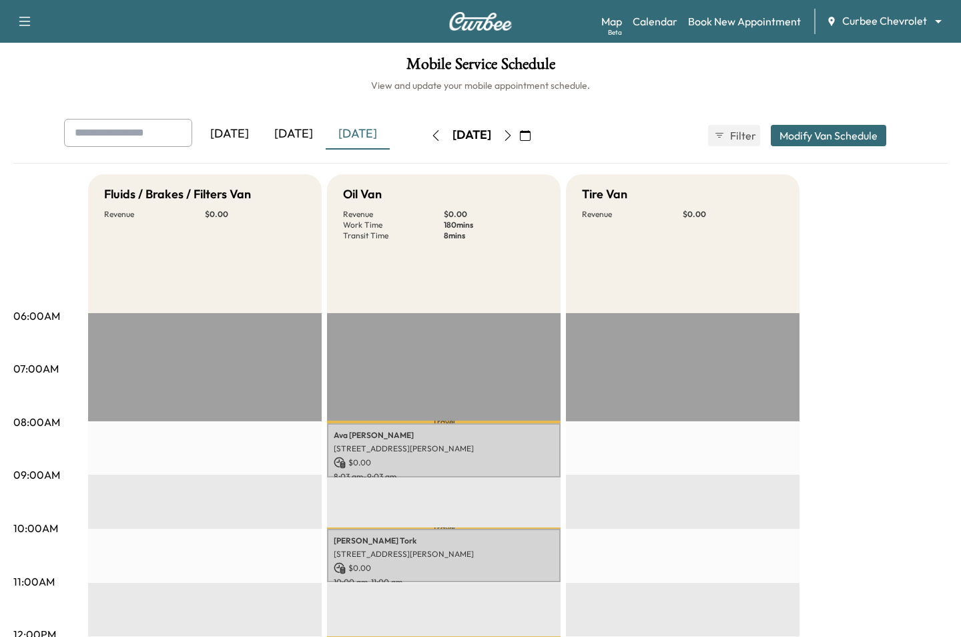
click at [519, 139] on button "button" at bounding box center [508, 135] width 23 height 21
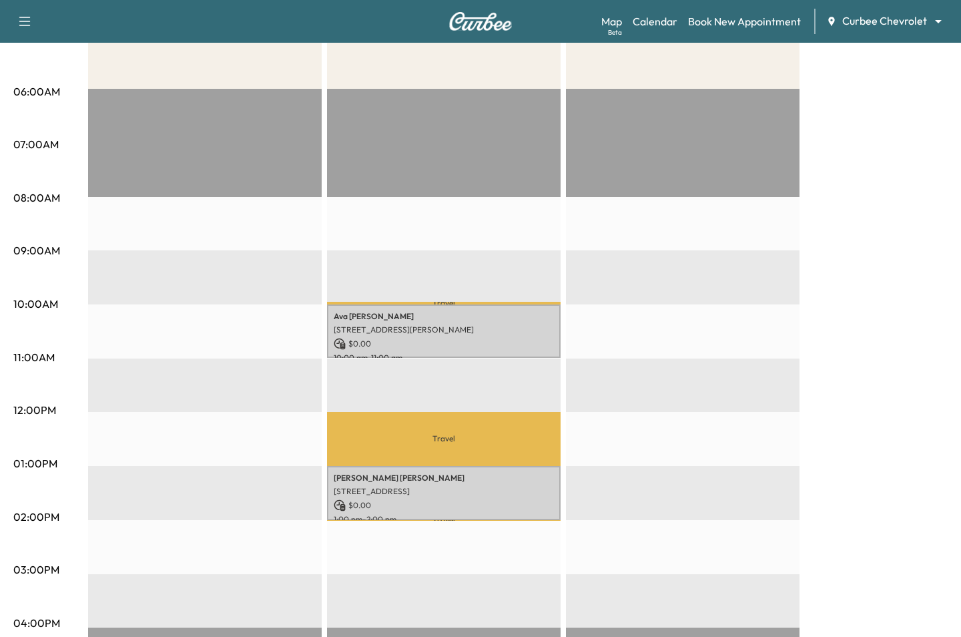
scroll to position [260, 0]
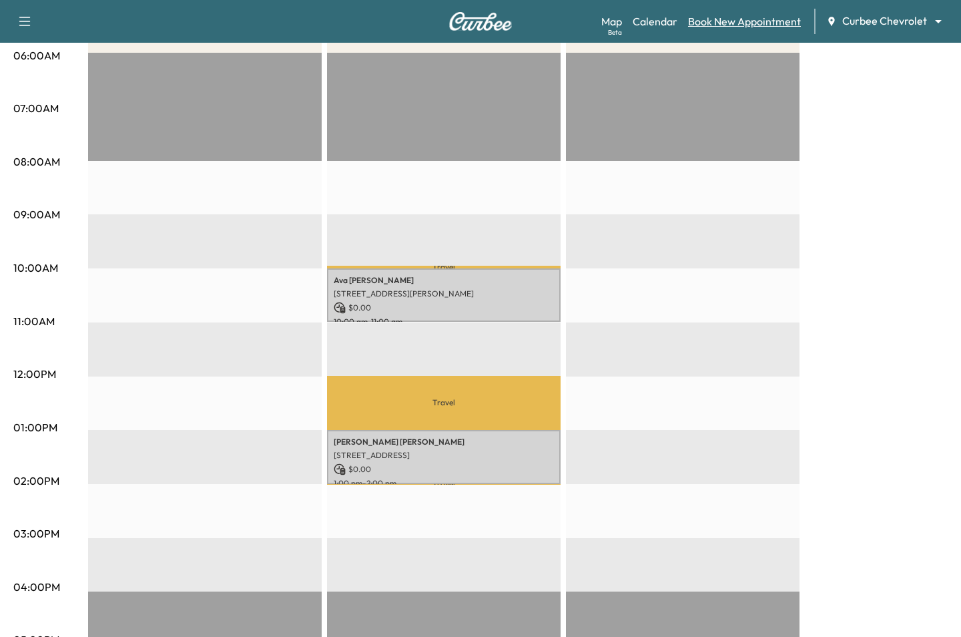
click at [734, 18] on link "Book New Appointment" at bounding box center [744, 21] width 113 height 16
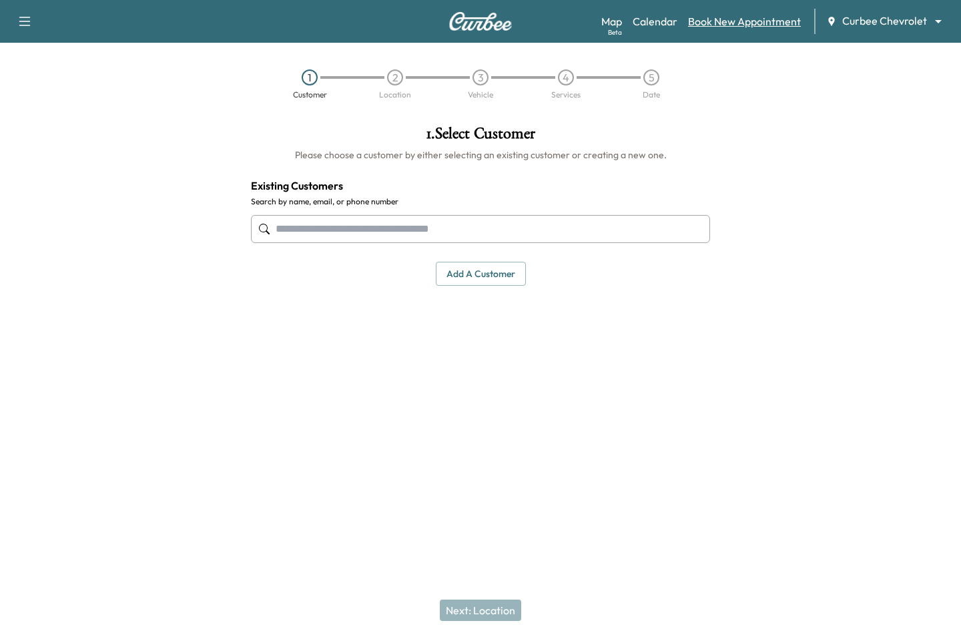
click at [723, 23] on link "Book New Appointment" at bounding box center [744, 21] width 113 height 16
click at [399, 226] on input "text" at bounding box center [480, 229] width 459 height 28
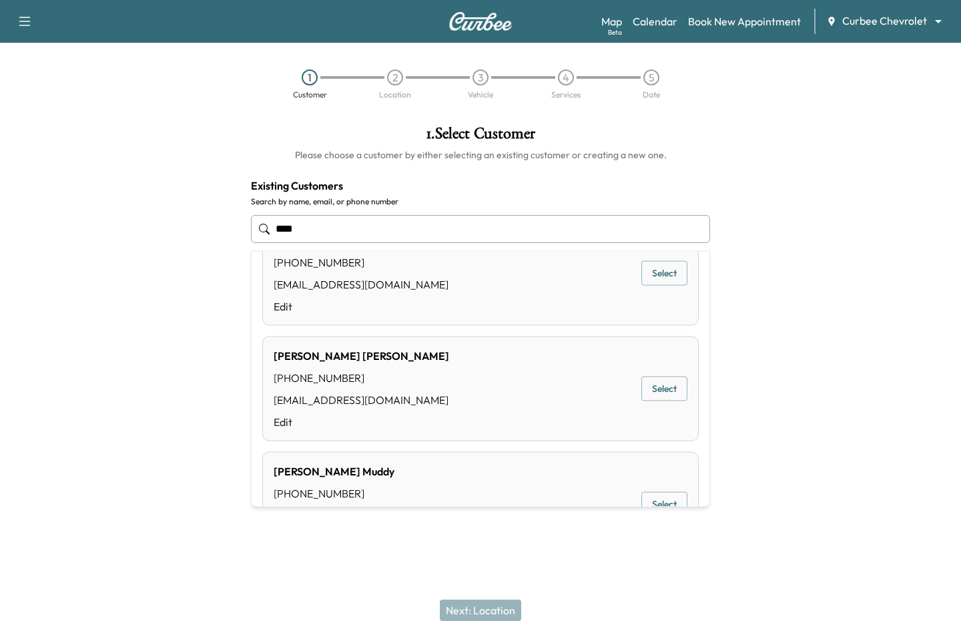
scroll to position [291, 0]
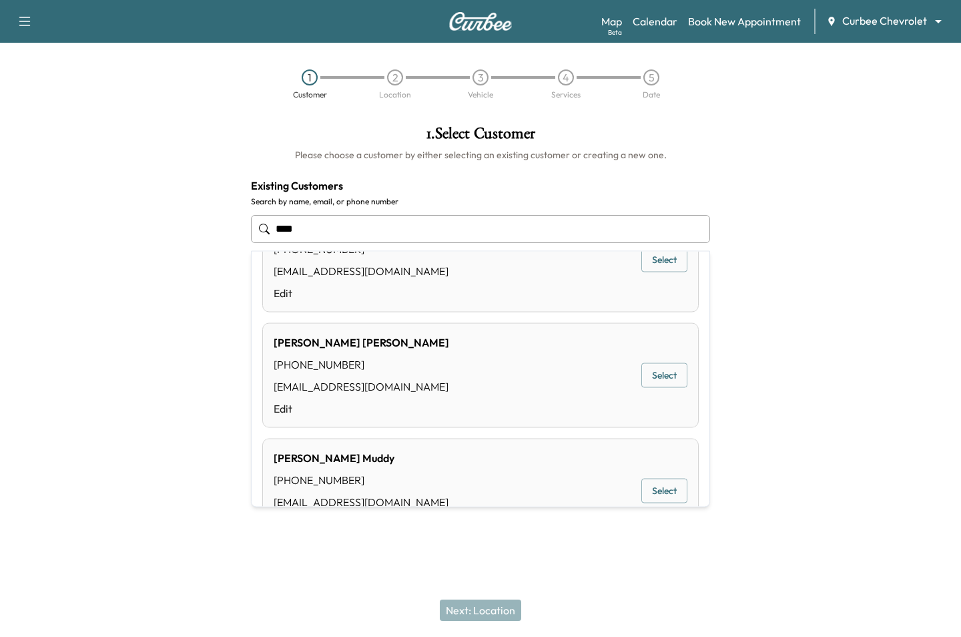
click at [672, 368] on button "Select" at bounding box center [664, 375] width 46 height 25
type input "**********"
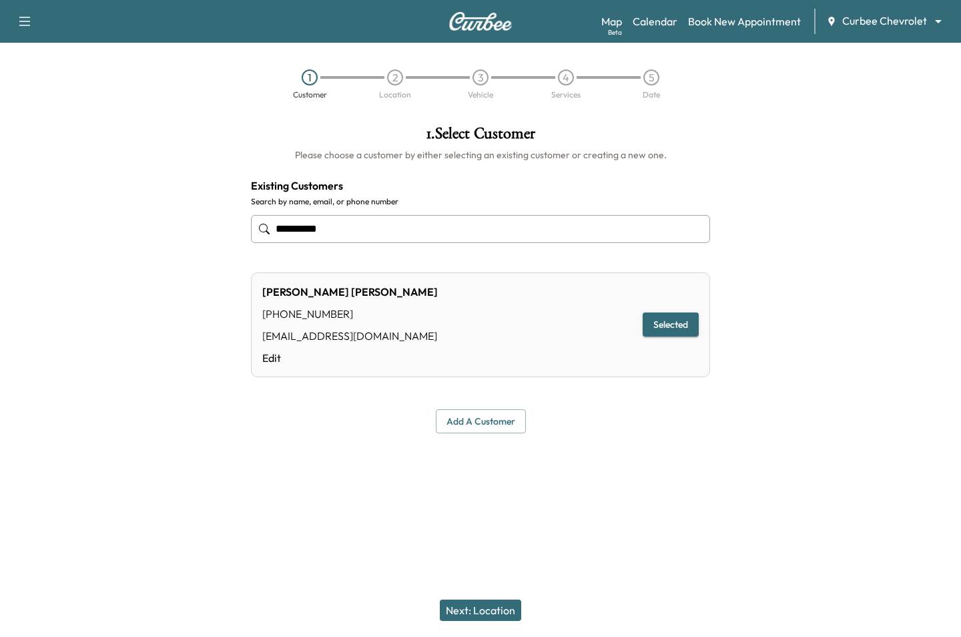
click at [473, 601] on button "Next: Location" at bounding box center [480, 609] width 81 height 21
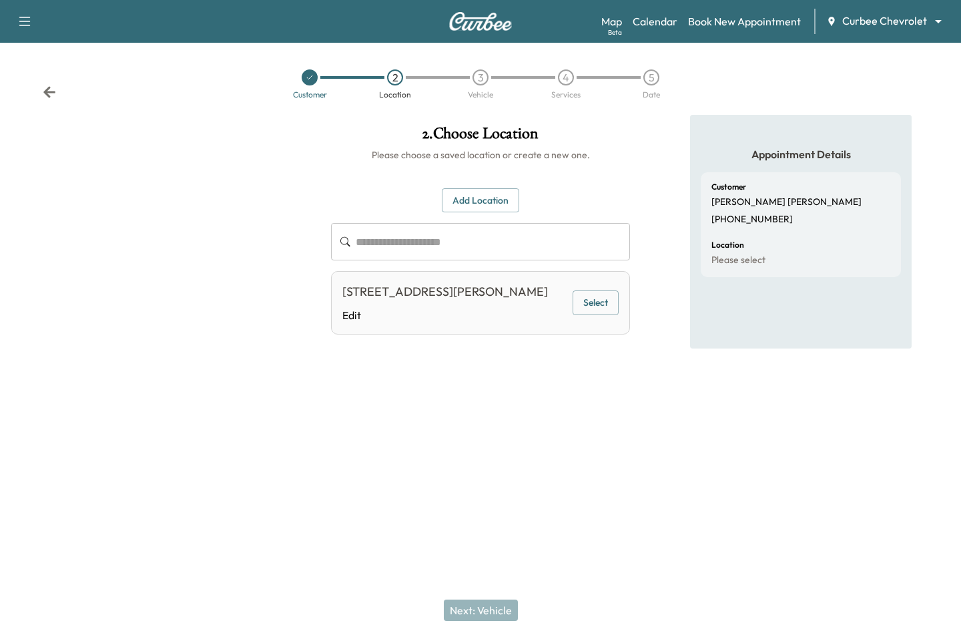
click at [603, 298] on button "Select" at bounding box center [596, 302] width 46 height 25
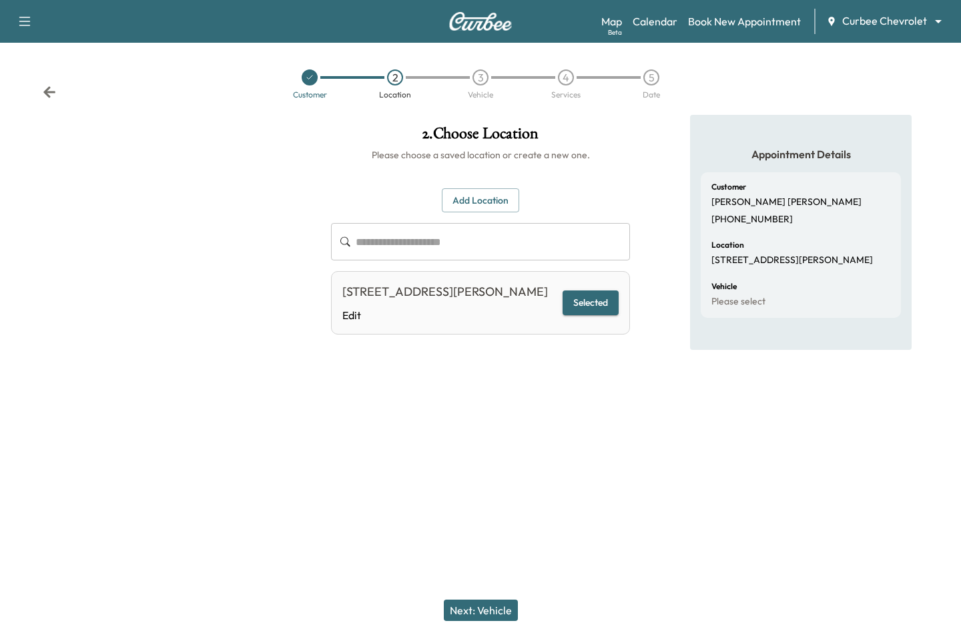
click at [501, 615] on button "Next: Vehicle" at bounding box center [481, 609] width 74 height 21
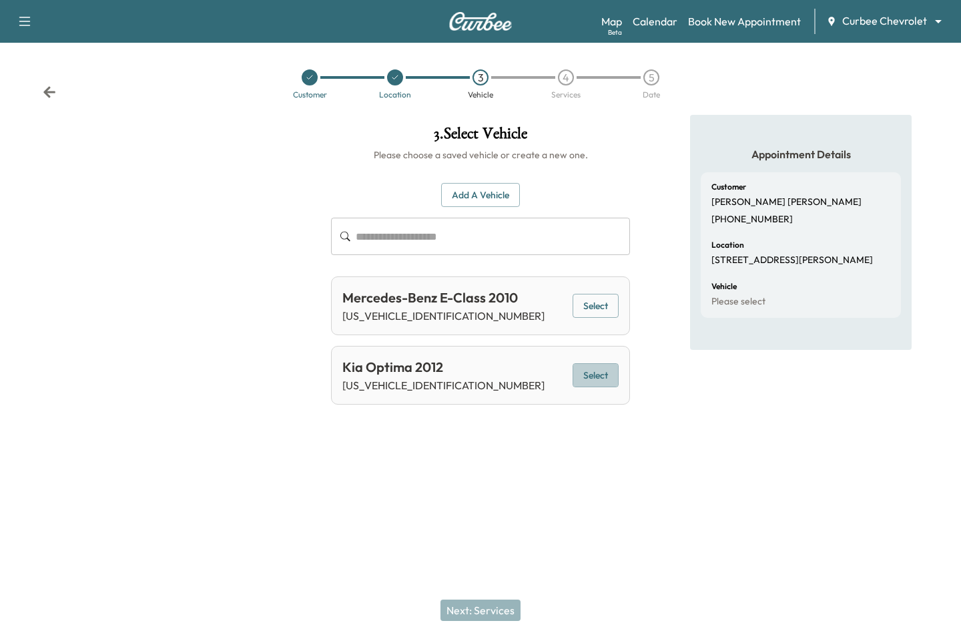
click at [573, 377] on button "Select" at bounding box center [596, 375] width 46 height 25
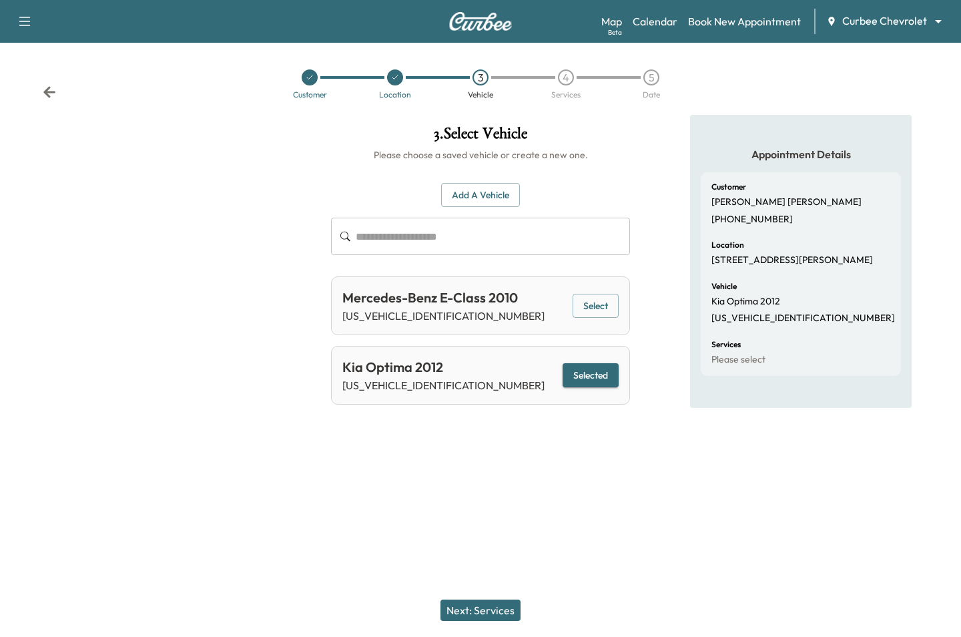
click at [482, 603] on button "Next: Services" at bounding box center [480, 609] width 80 height 21
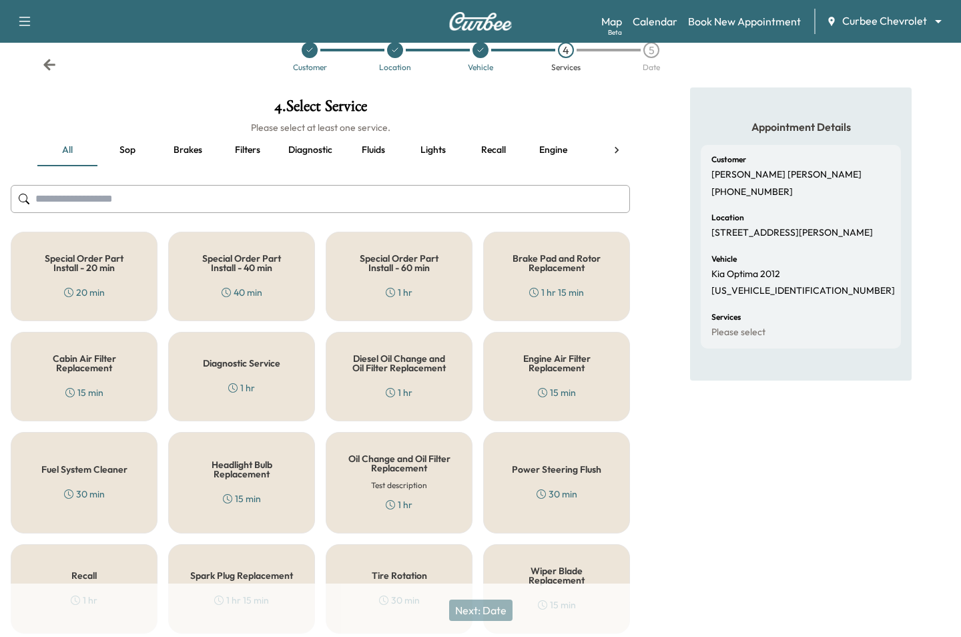
scroll to position [28, 0]
click at [301, 469] on div "Headlight Bulb Replacement 15 min" at bounding box center [241, 481] width 147 height 101
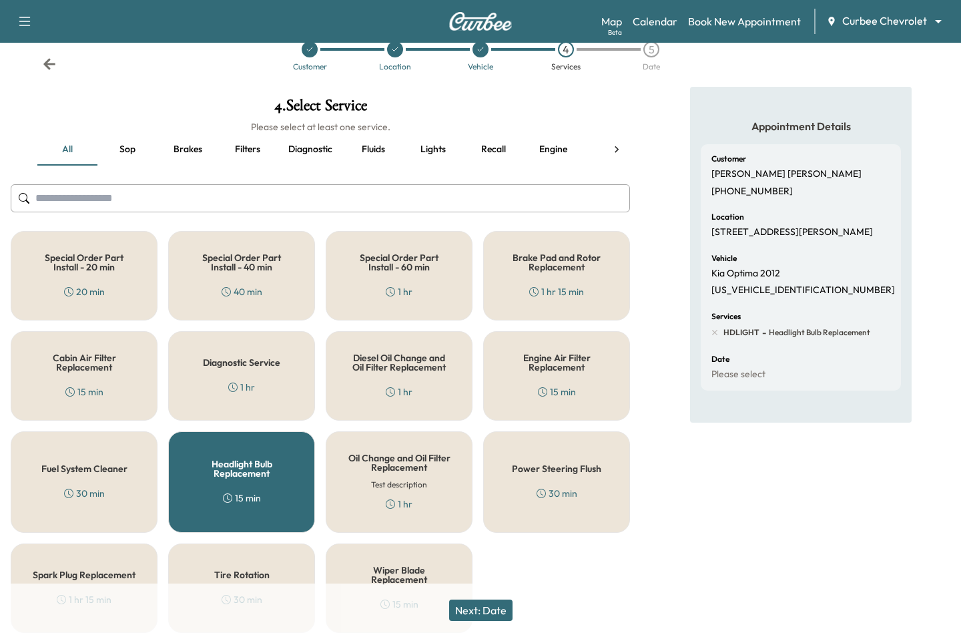
click at [480, 613] on button "Next: Date" at bounding box center [480, 609] width 63 height 21
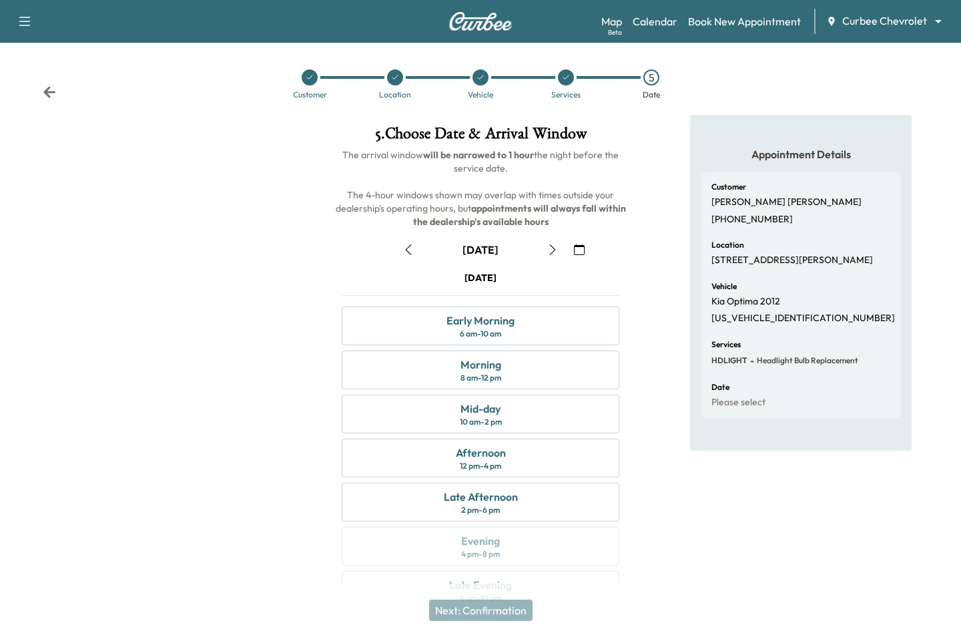
click at [550, 248] on icon "button" at bounding box center [552, 249] width 11 height 11
click at [500, 367] on div "Morning" at bounding box center [480, 364] width 41 height 16
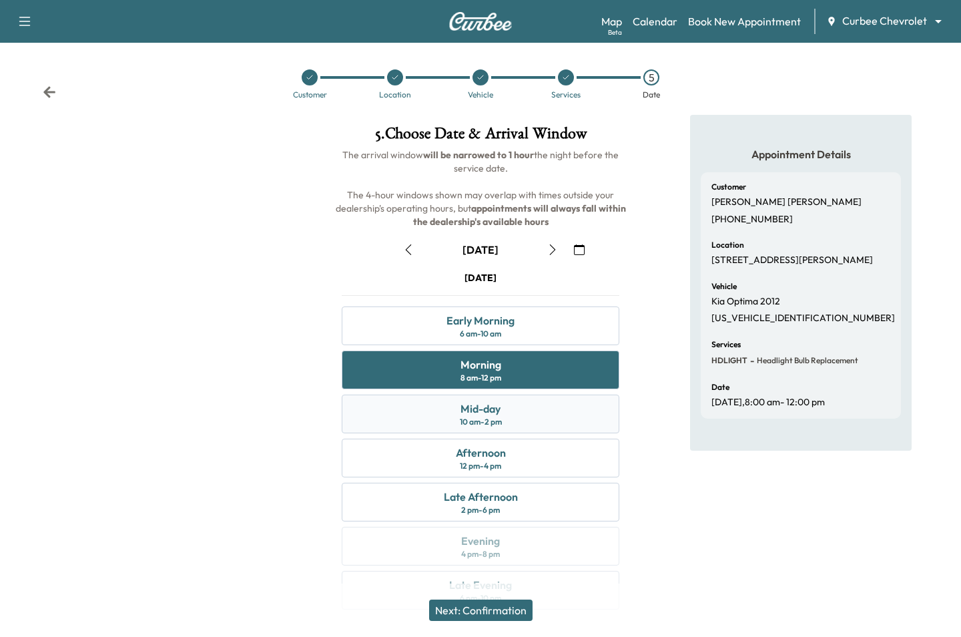
click at [499, 421] on div "10 am - 2 pm" at bounding box center [481, 421] width 42 height 11
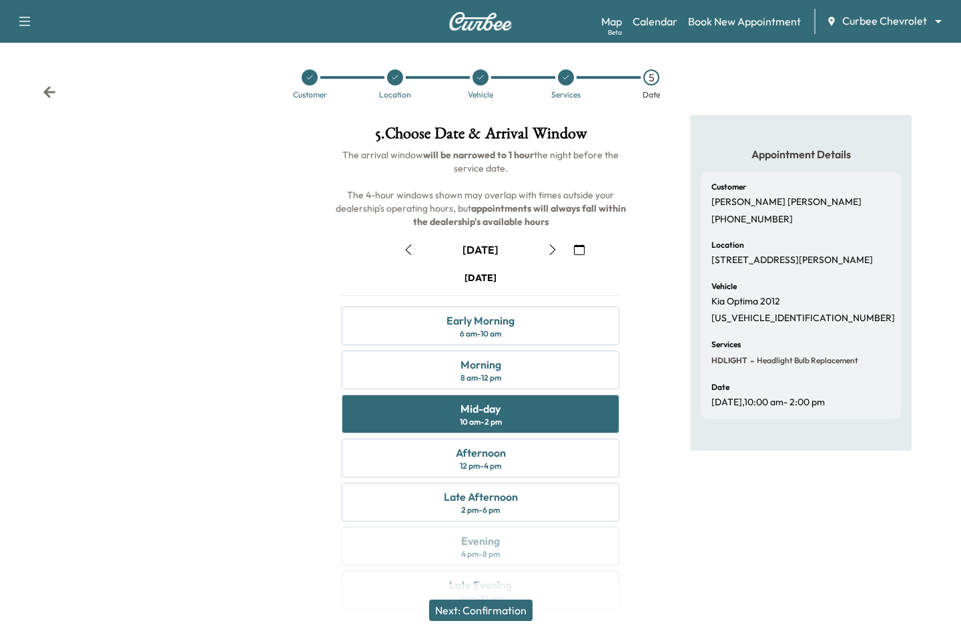
click at [500, 601] on button "Next: Confirmation" at bounding box center [480, 609] width 103 height 21
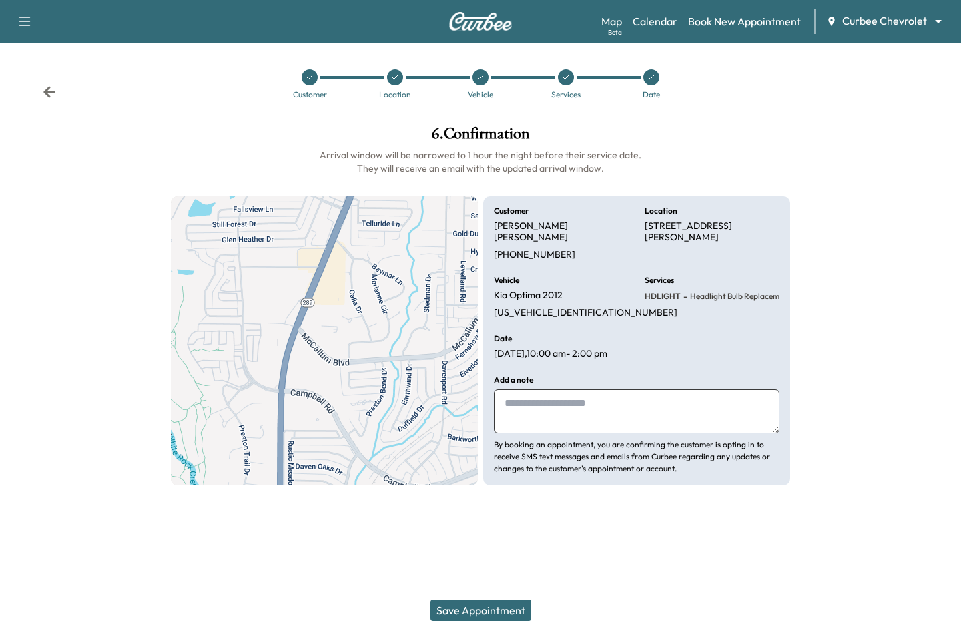
click at [500, 601] on button "Save Appointment" at bounding box center [480, 609] width 101 height 21
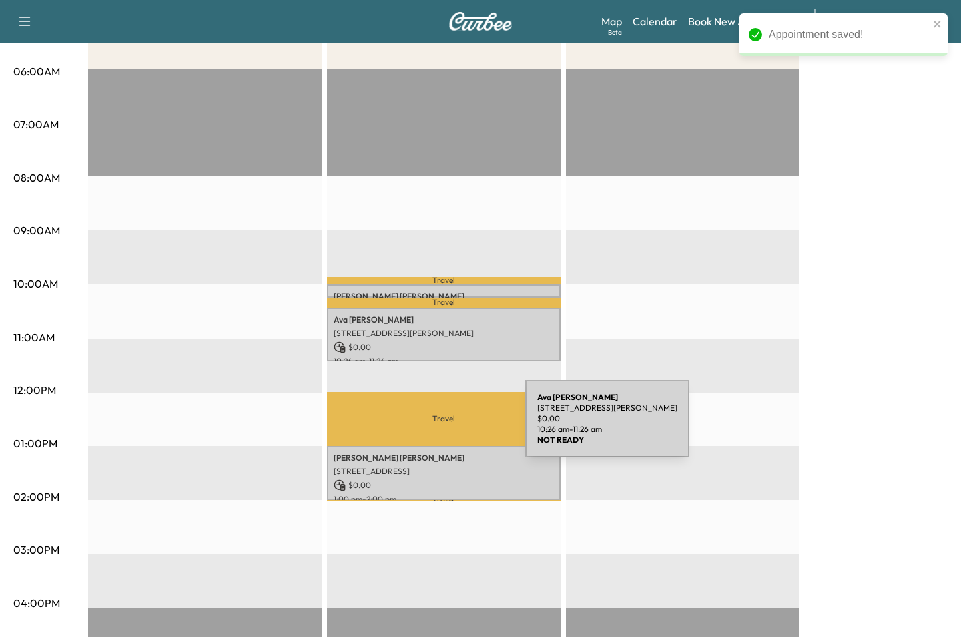
scroll to position [252, 0]
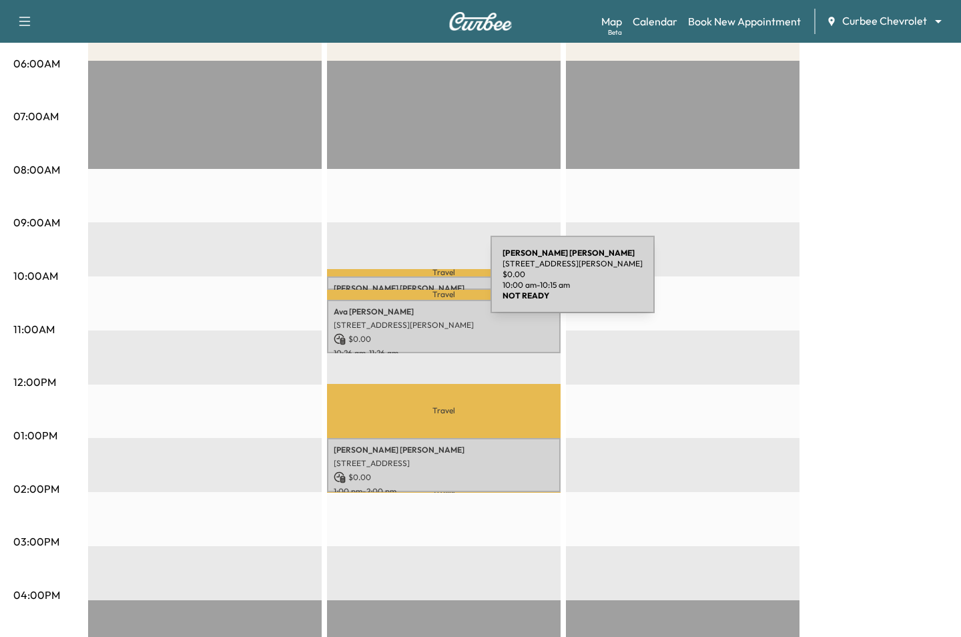
click at [390, 282] on div "Chris Mudd 17304 Preston Rd, Dallas, TX 75252, USA $ 0.00 10:00 am - 10:15 am" at bounding box center [444, 282] width 234 height 13
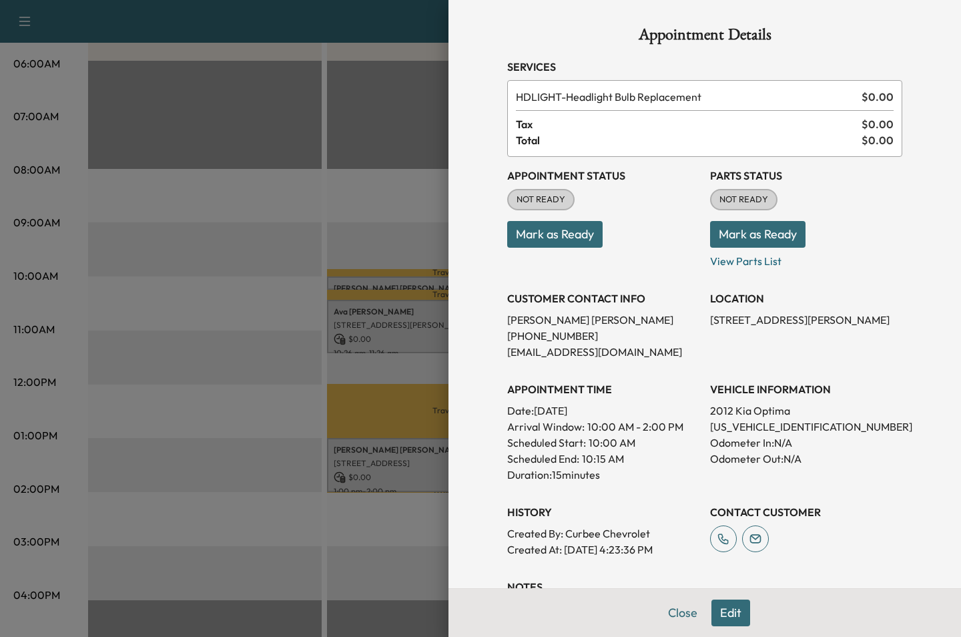
click at [741, 599] on button "Edit" at bounding box center [730, 612] width 39 height 27
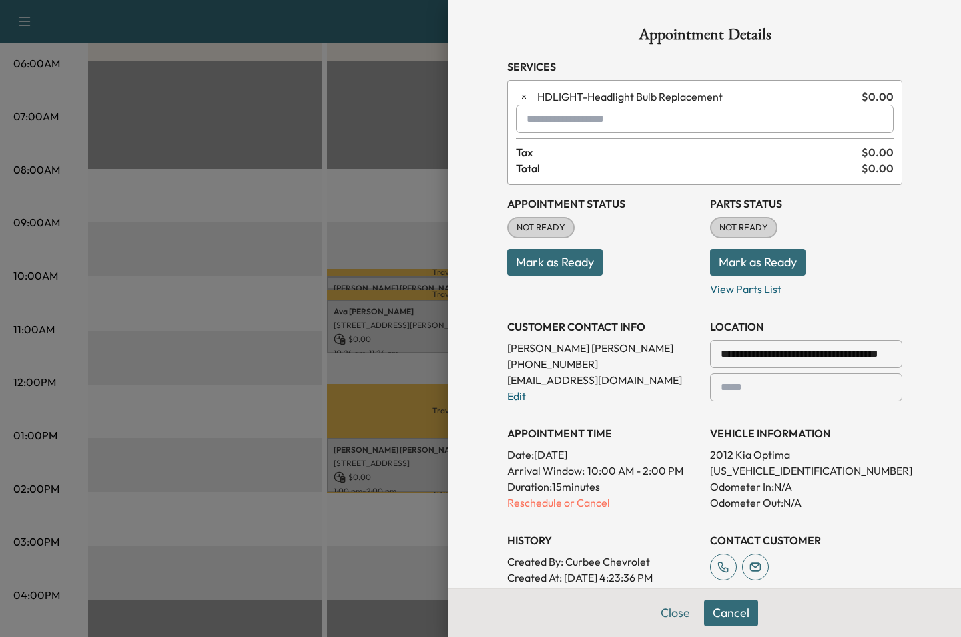
click at [565, 107] on input "text" at bounding box center [705, 119] width 378 height 28
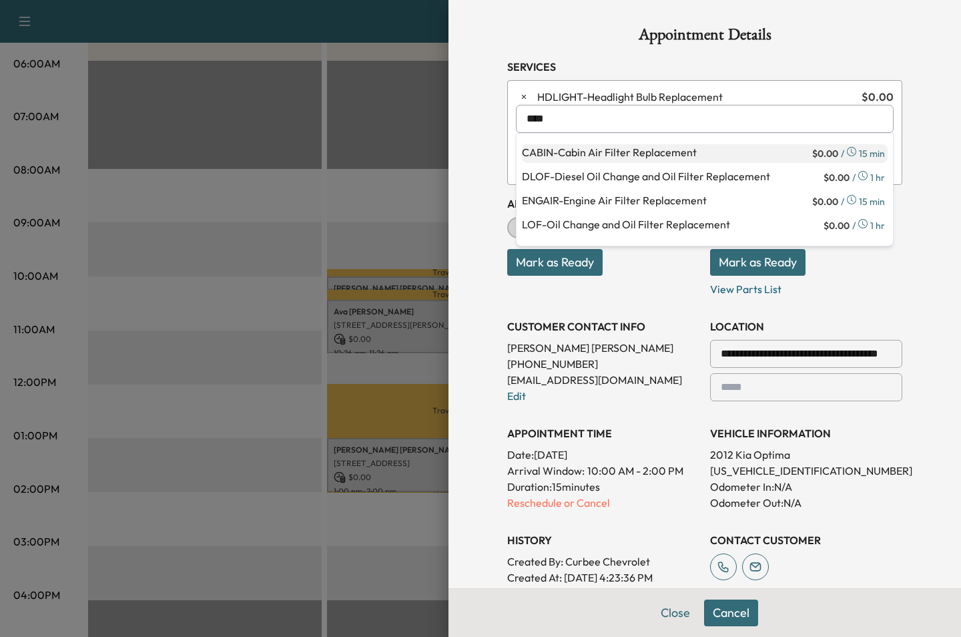
click at [593, 152] on p "CABIN - Cabin Air Filter Replacement" at bounding box center [666, 153] width 288 height 19
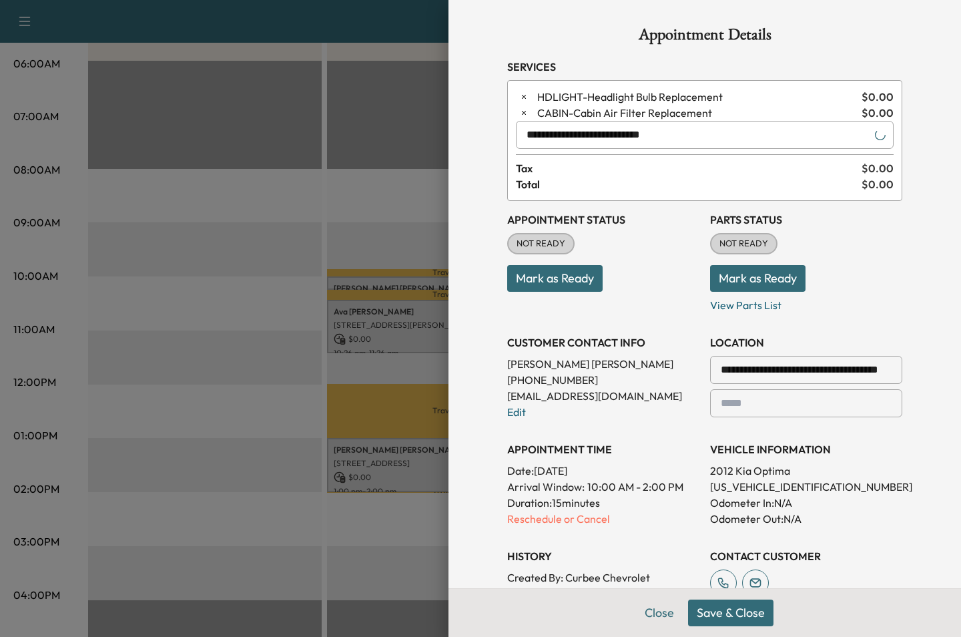
type input "**********"
click at [725, 606] on button "Save & Close" at bounding box center [730, 612] width 85 height 27
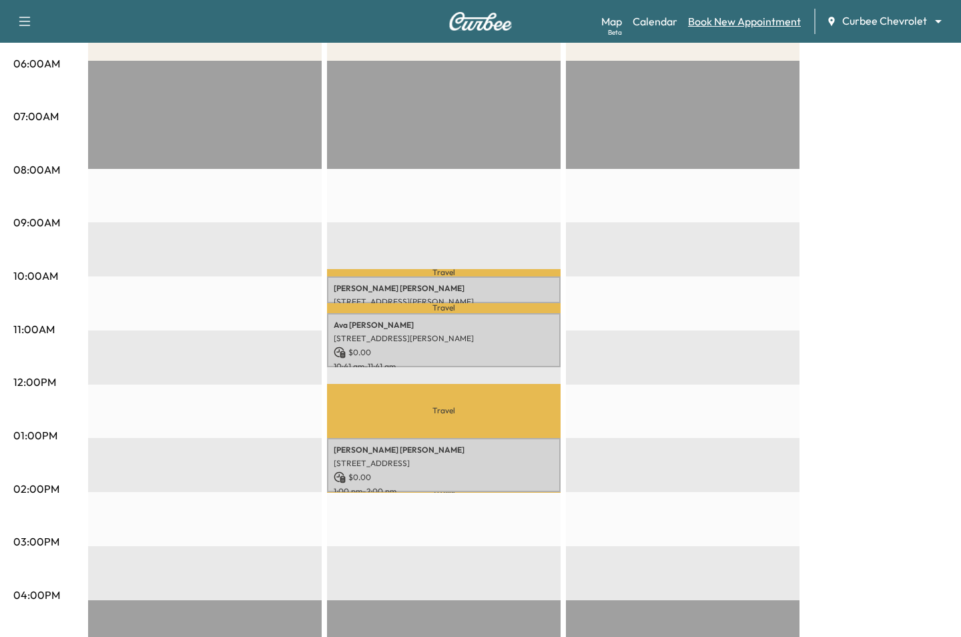
click at [755, 21] on link "Book New Appointment" at bounding box center [744, 21] width 113 height 16
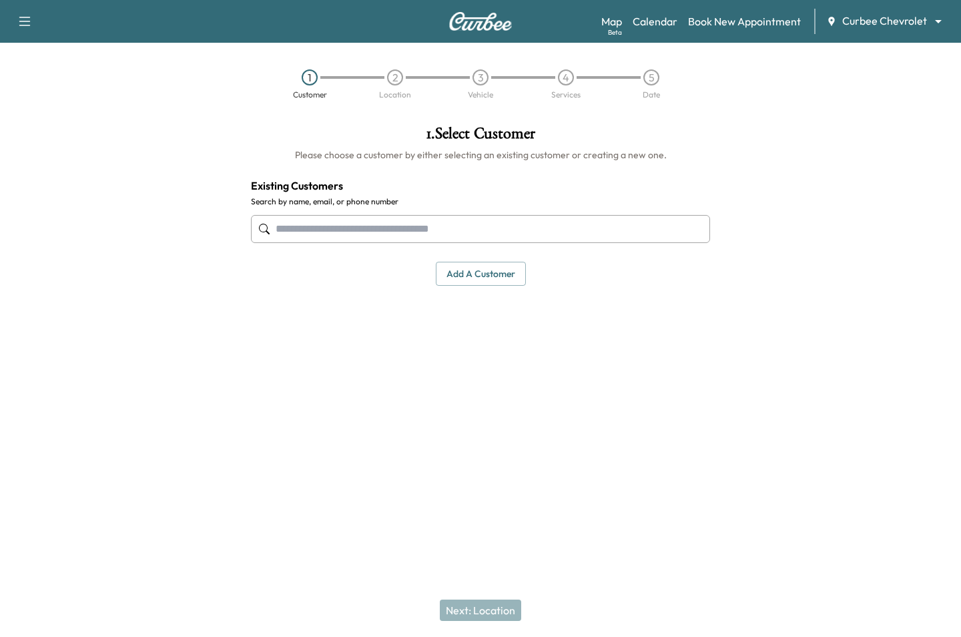
click at [346, 232] on input "text" at bounding box center [480, 229] width 459 height 28
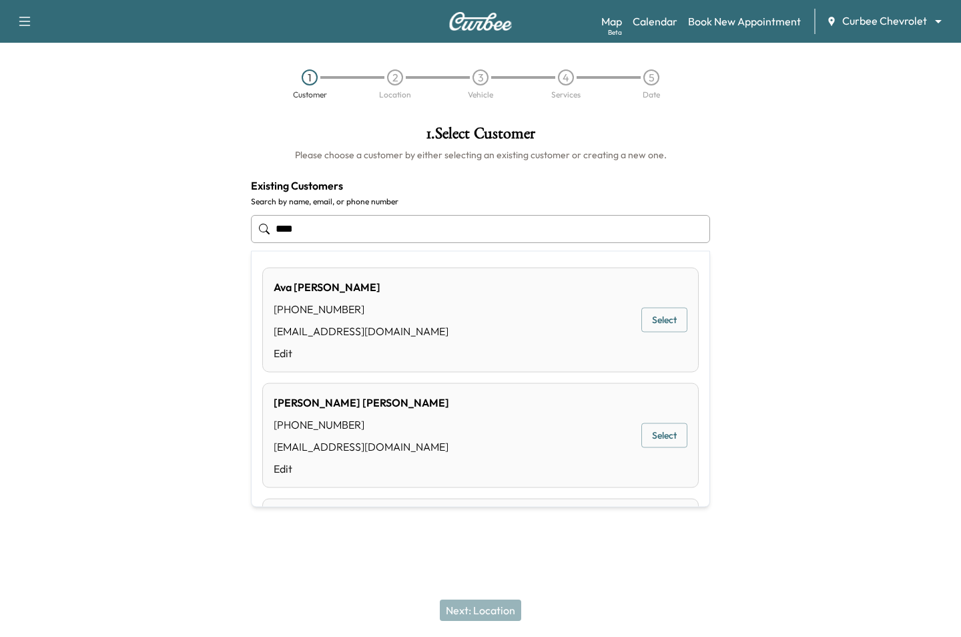
click at [351, 298] on div "Ava Mudd (972) 533-7392 thechrisman+ava@gmail.com Edit" at bounding box center [361, 320] width 175 height 82
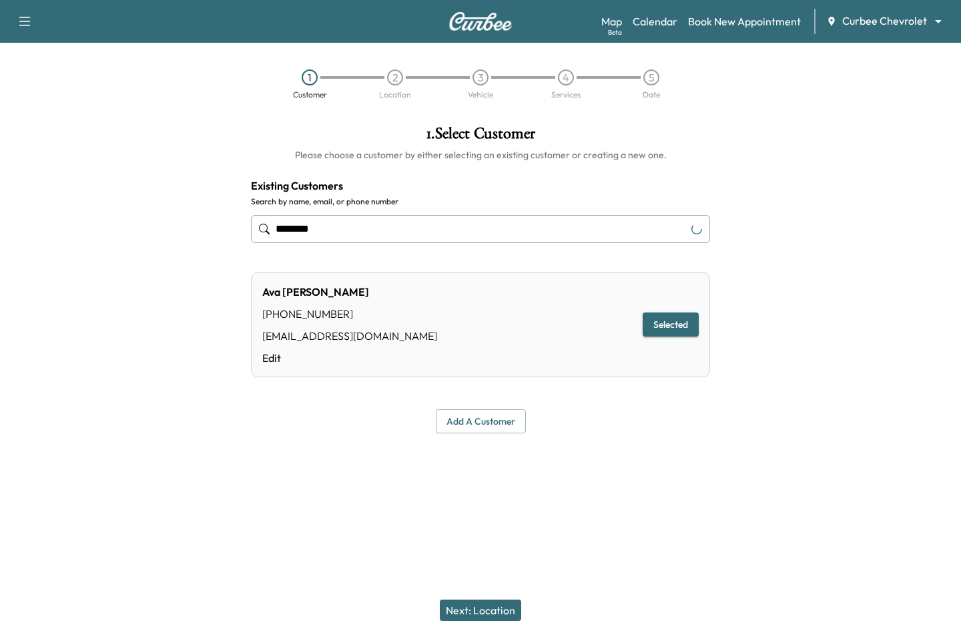
type input "********"
click at [476, 613] on button "Next: Location" at bounding box center [480, 609] width 81 height 21
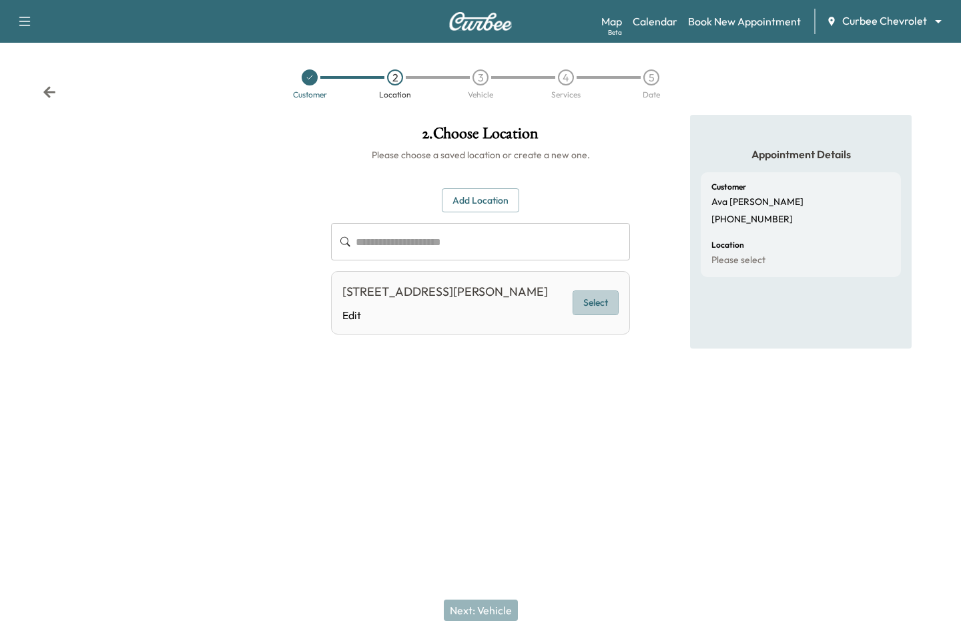
click at [599, 304] on button "Select" at bounding box center [596, 302] width 46 height 25
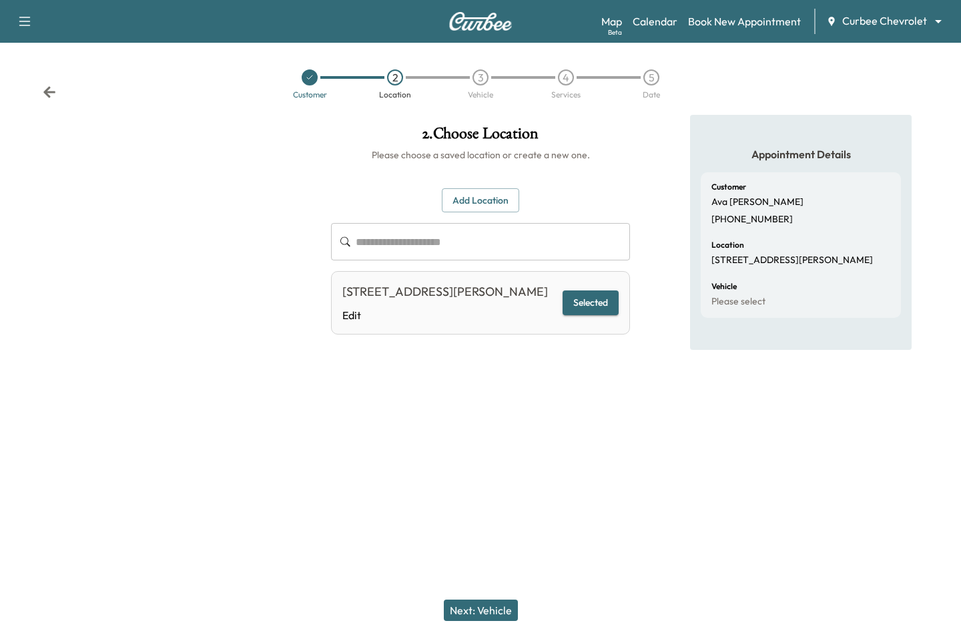
click at [480, 613] on button "Next: Vehicle" at bounding box center [481, 609] width 74 height 21
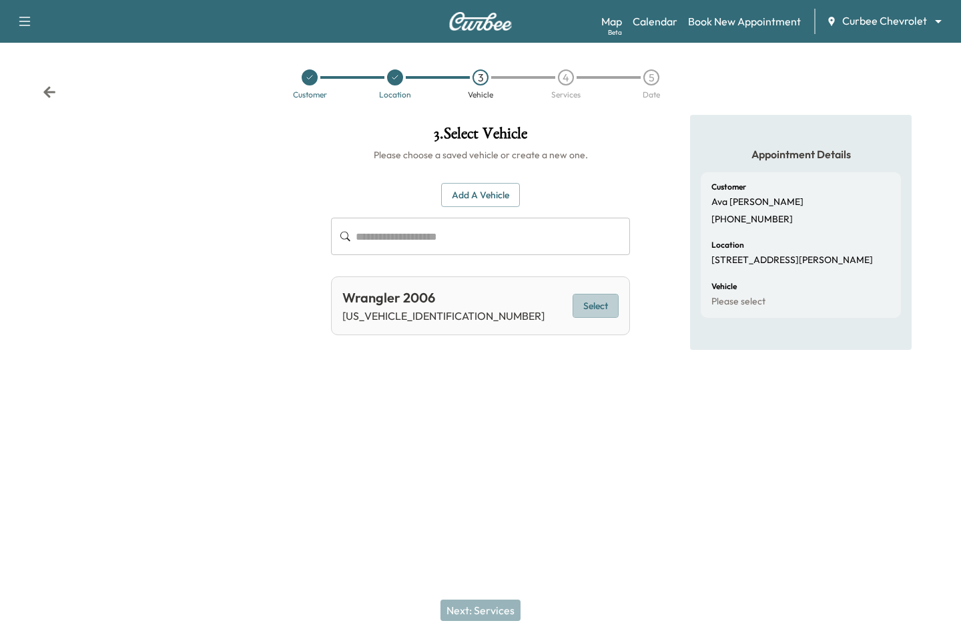
click at [603, 304] on button "Select" at bounding box center [596, 306] width 46 height 25
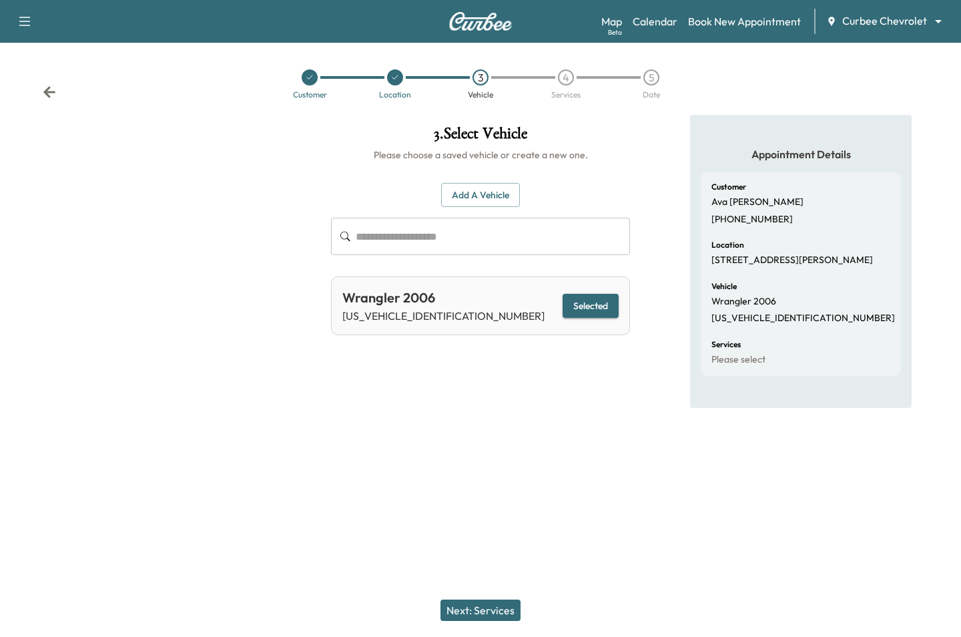
click at [477, 607] on button "Next: Services" at bounding box center [480, 609] width 80 height 21
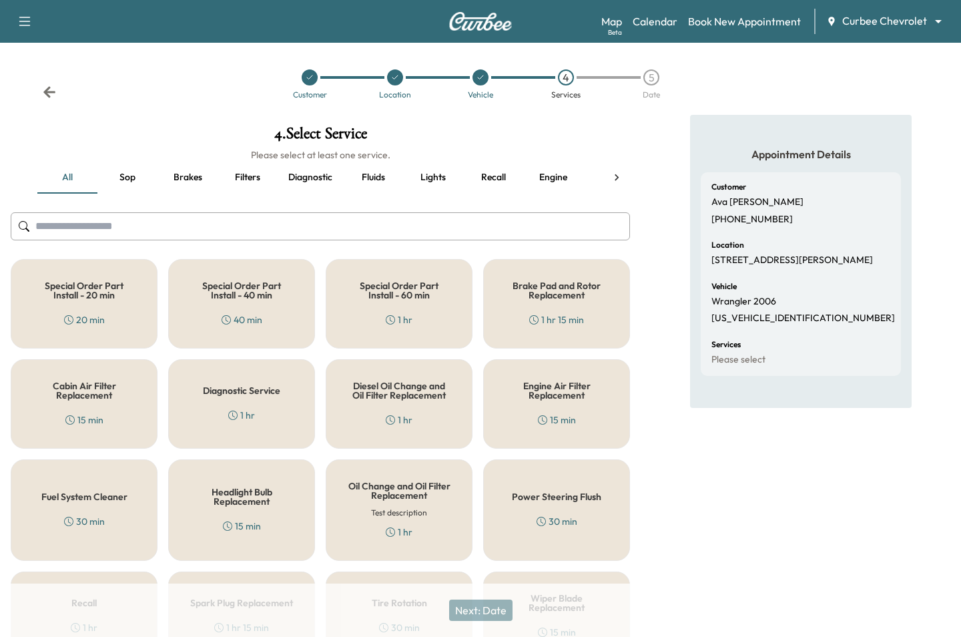
click at [590, 395] on h5 "Engine Air Filter Replacement" at bounding box center [556, 390] width 103 height 19
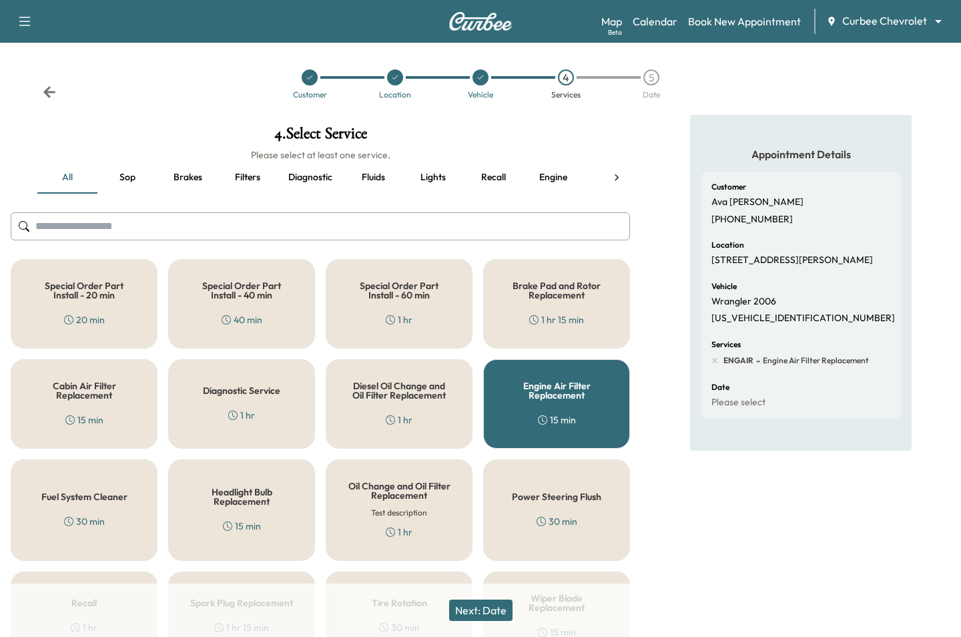
click at [480, 606] on button "Next: Date" at bounding box center [480, 609] width 63 height 21
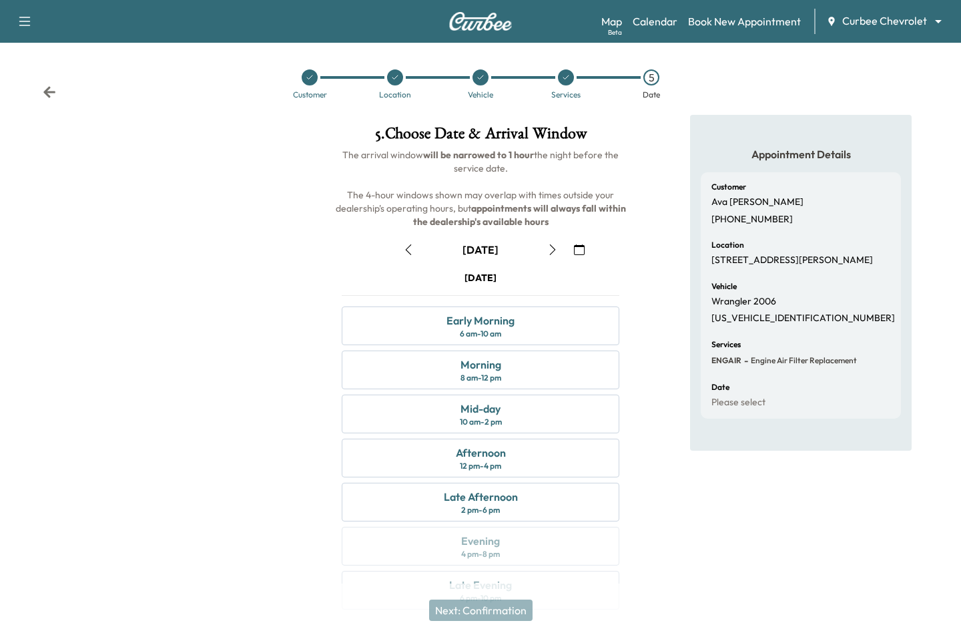
click at [549, 245] on icon "button" at bounding box center [552, 249] width 11 height 11
click at [455, 416] on div "Mid-day 10 am - 2 pm" at bounding box center [481, 413] width 278 height 39
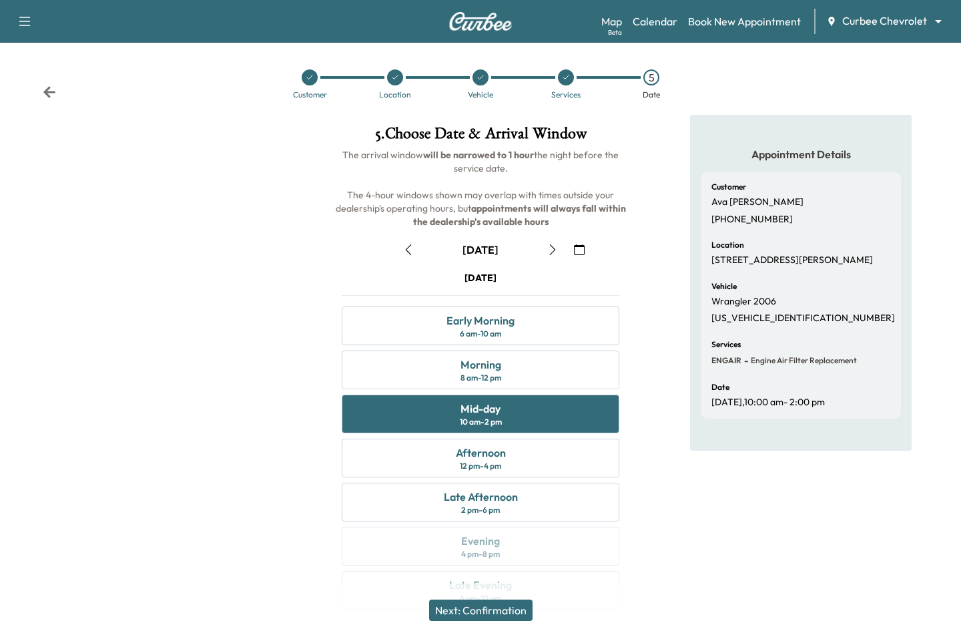
click at [486, 608] on button "Next: Confirmation" at bounding box center [480, 609] width 103 height 21
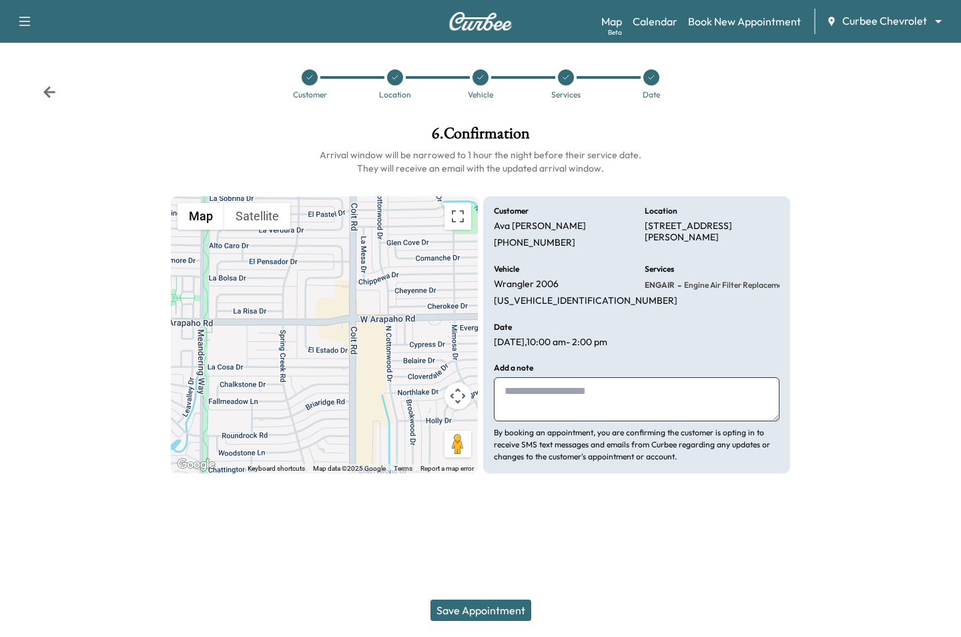
click at [486, 608] on button "Save Appointment" at bounding box center [480, 609] width 101 height 21
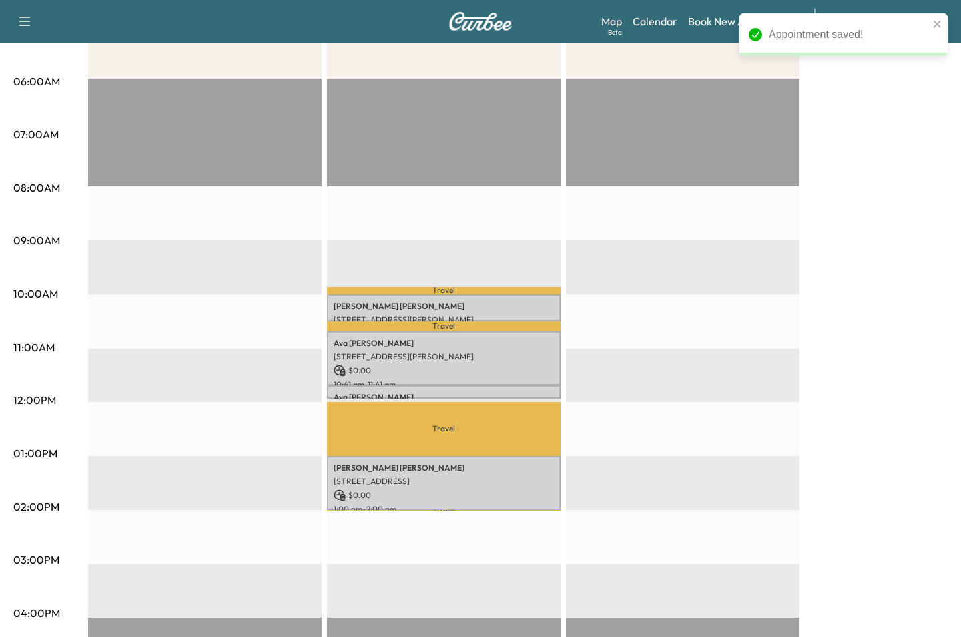
scroll to position [242, 0]
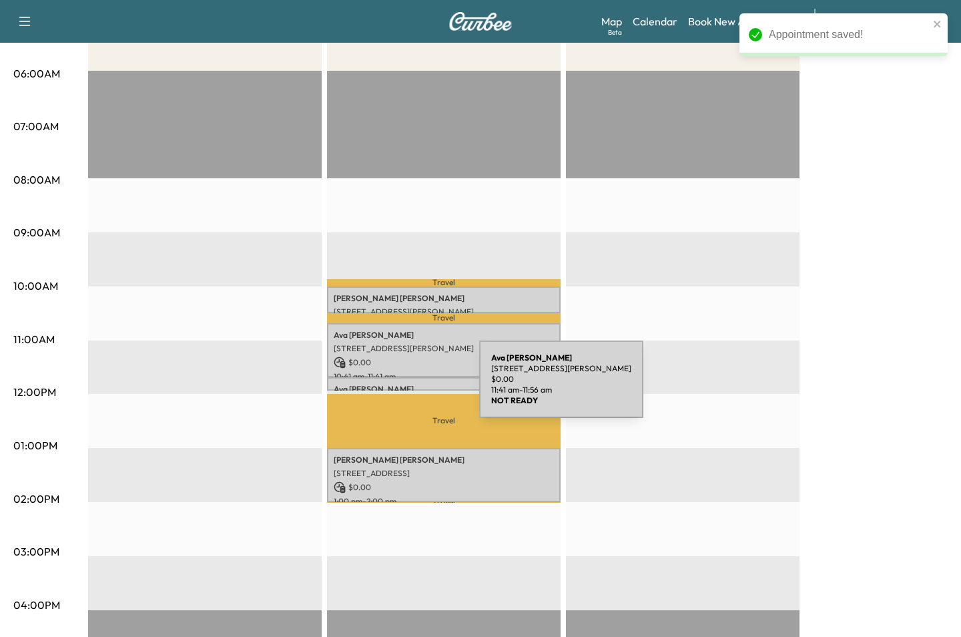
click at [379, 387] on p "Ava Mudd" at bounding box center [444, 389] width 220 height 11
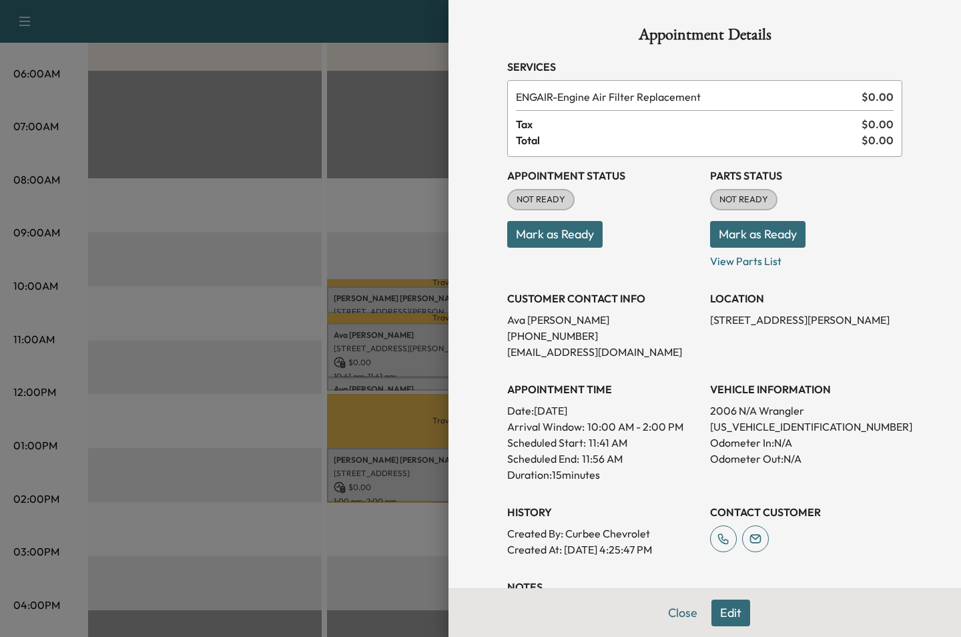
click at [315, 451] on div at bounding box center [480, 318] width 961 height 637
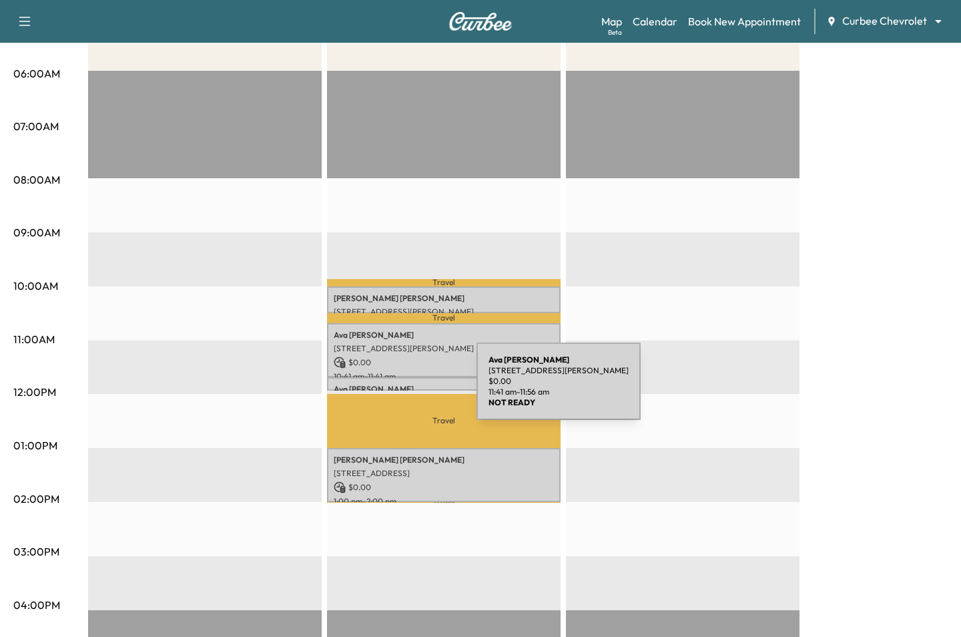
click at [376, 389] on p "Ava Mudd" at bounding box center [444, 389] width 220 height 11
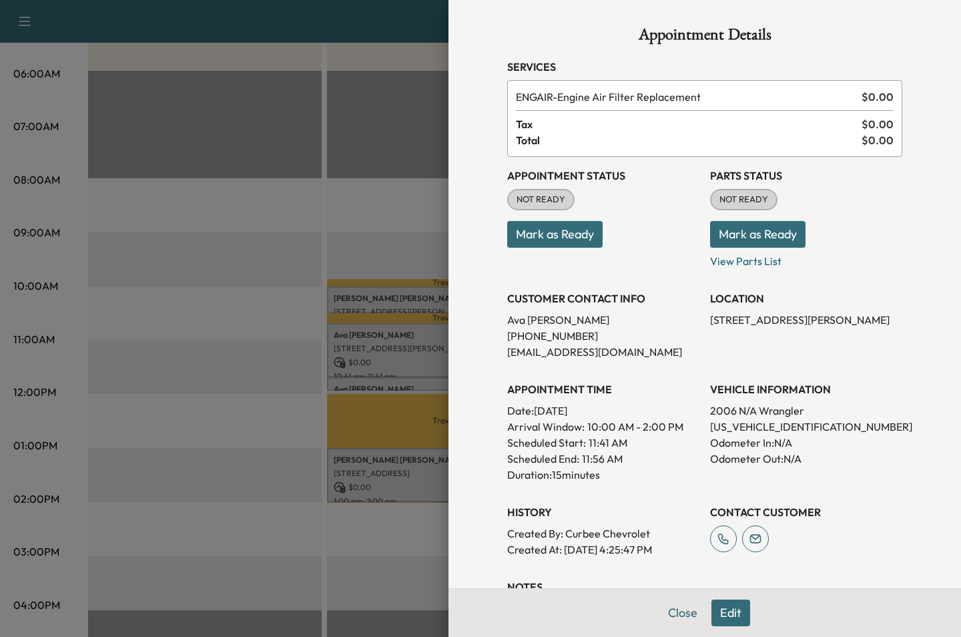
click at [739, 600] on button "Edit" at bounding box center [730, 612] width 39 height 27
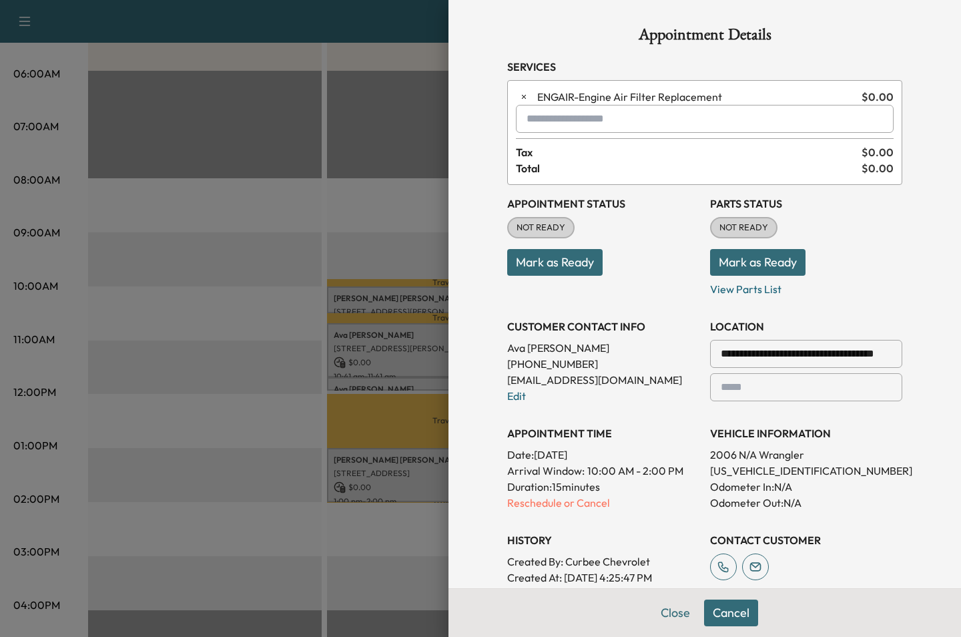
click at [555, 114] on input "text" at bounding box center [705, 119] width 378 height 28
click at [592, 157] on p "CABIN - Cabin Air Filter Replacement" at bounding box center [666, 153] width 288 height 19
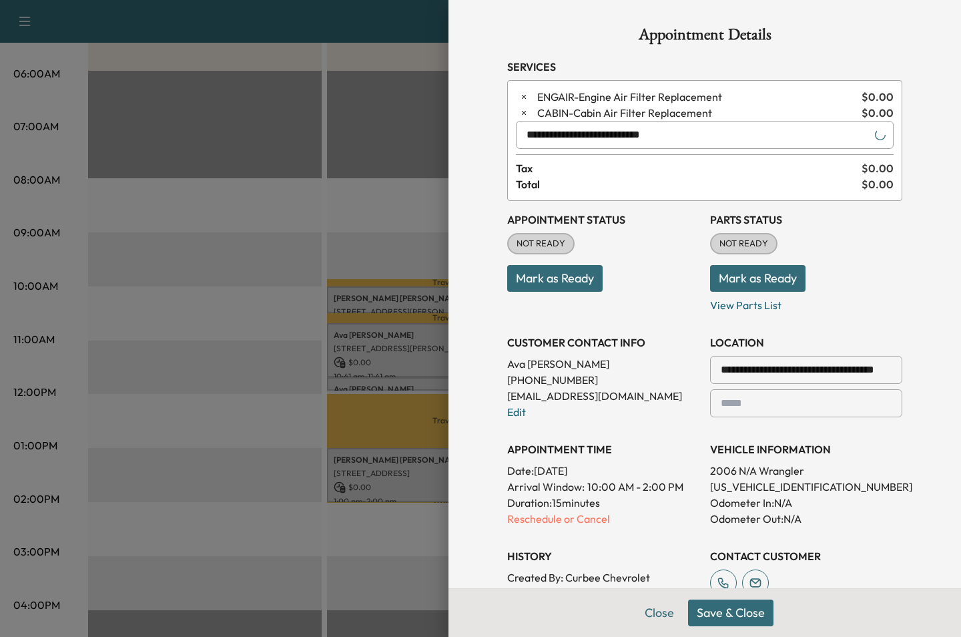
type input "**********"
click at [717, 617] on button "Save & Close" at bounding box center [730, 612] width 85 height 27
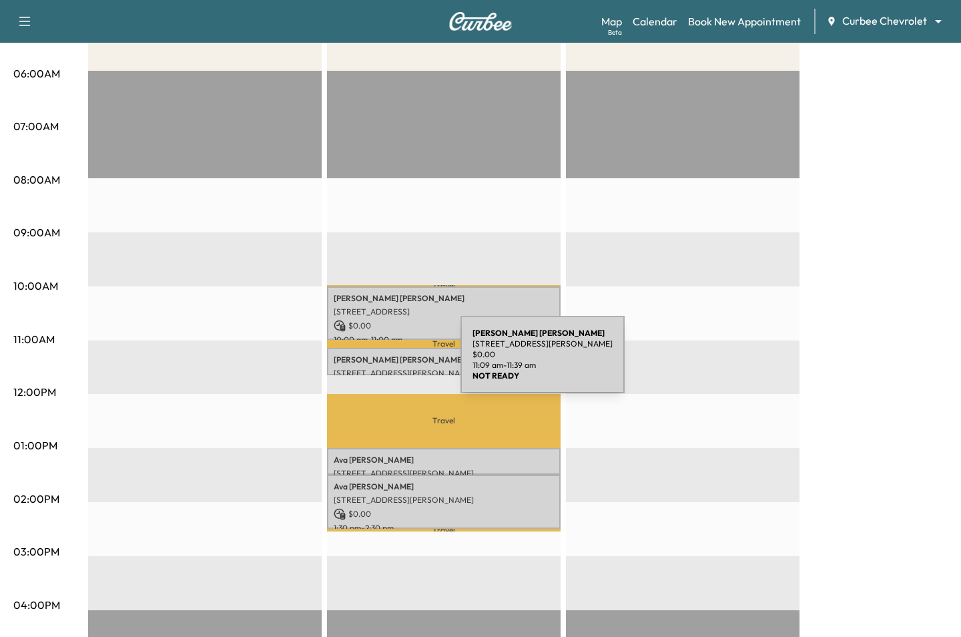
click at [360, 362] on p "[PERSON_NAME]" at bounding box center [444, 359] width 220 height 11
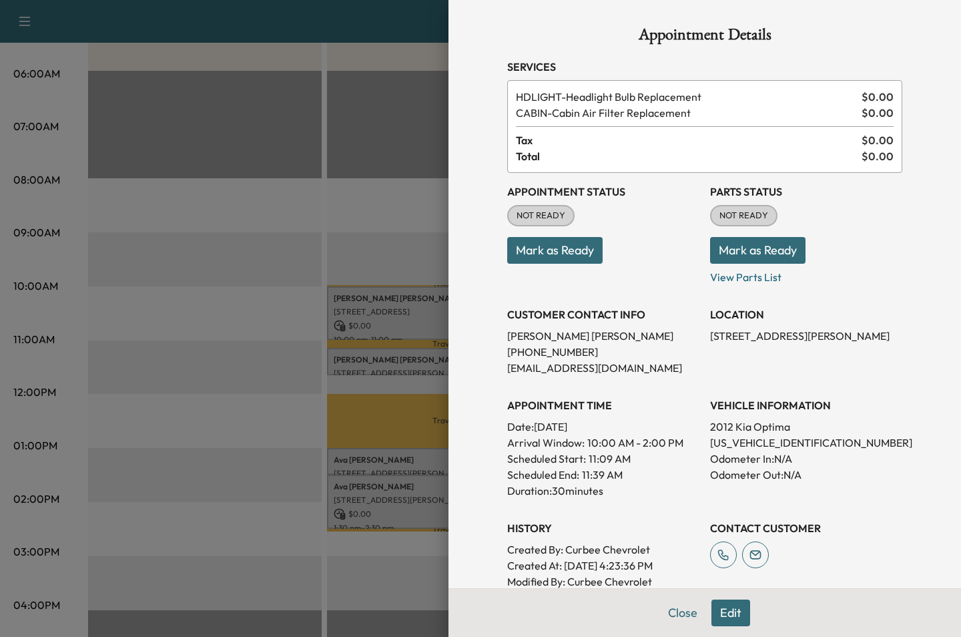
click at [731, 619] on button "Edit" at bounding box center [730, 612] width 39 height 27
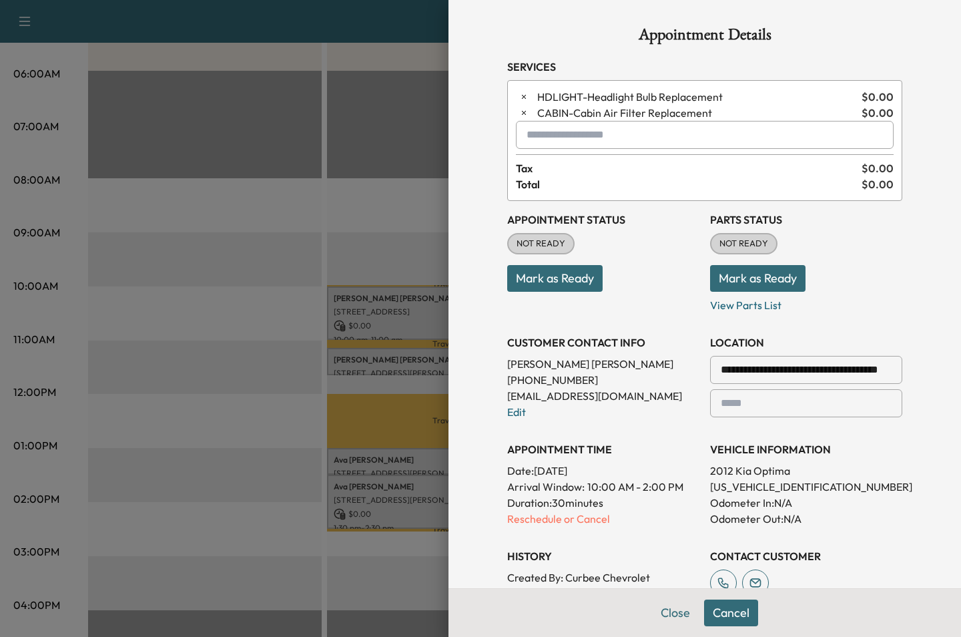
click at [579, 131] on input "text" at bounding box center [705, 135] width 378 height 28
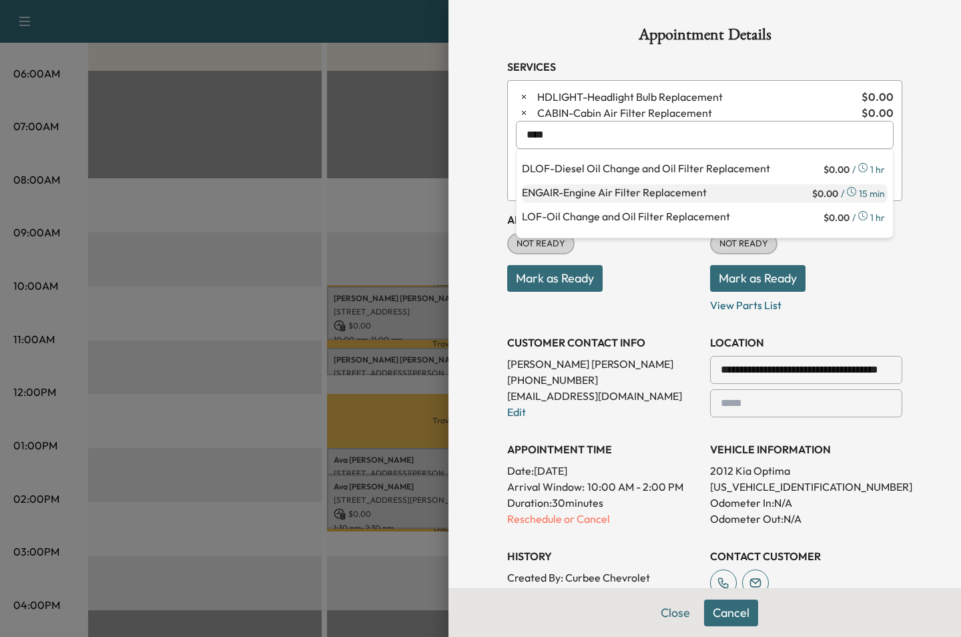
click at [579, 195] on p "ENGAIR - Engine Air Filter Replacement" at bounding box center [666, 193] width 288 height 19
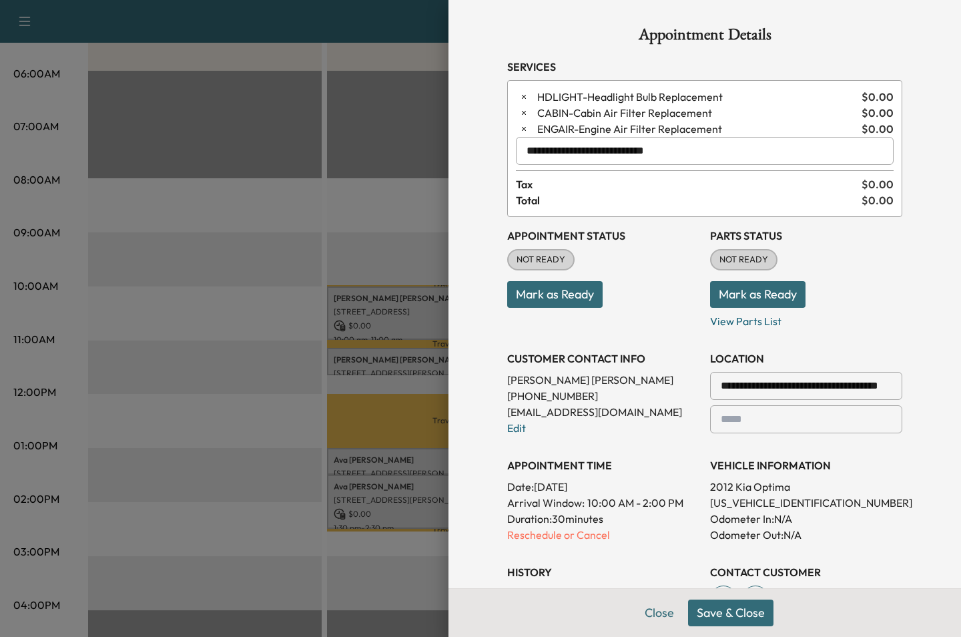
type input "**********"
click at [716, 608] on button "Save & Close" at bounding box center [730, 612] width 85 height 27
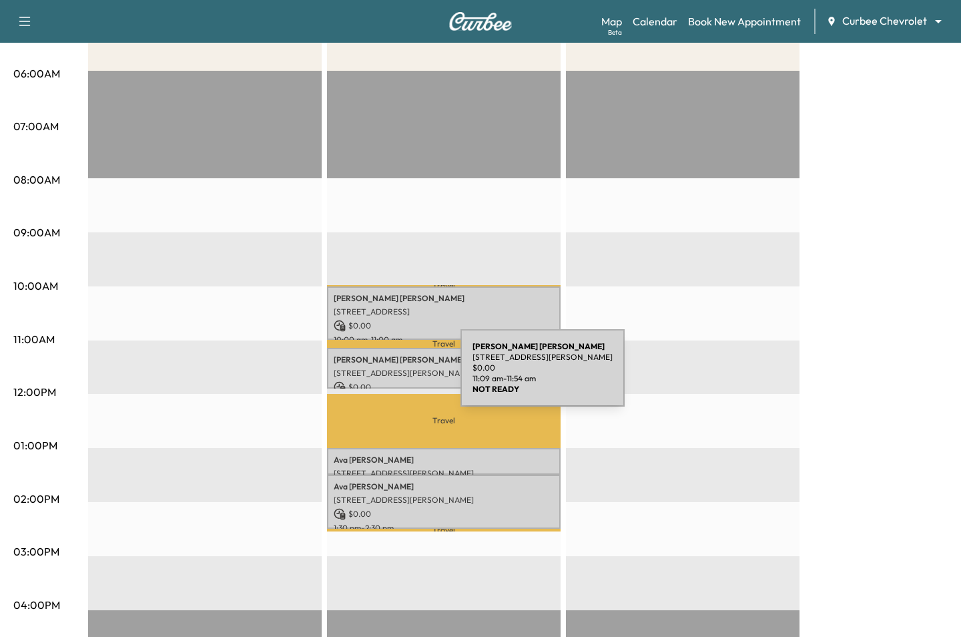
click at [360, 376] on p "[STREET_ADDRESS][PERSON_NAME]" at bounding box center [444, 373] width 220 height 11
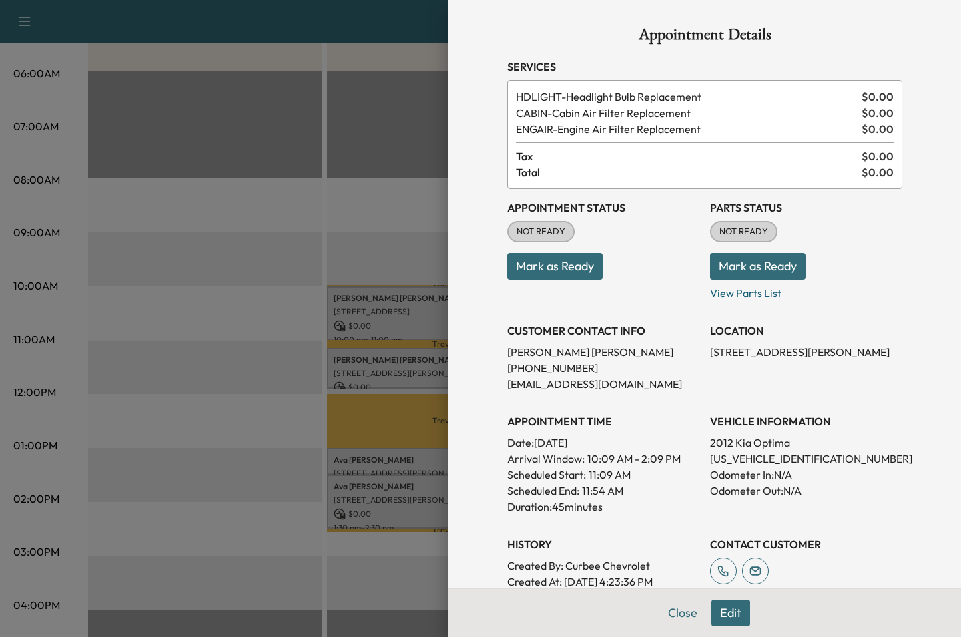
click at [725, 604] on button "Edit" at bounding box center [730, 612] width 39 height 27
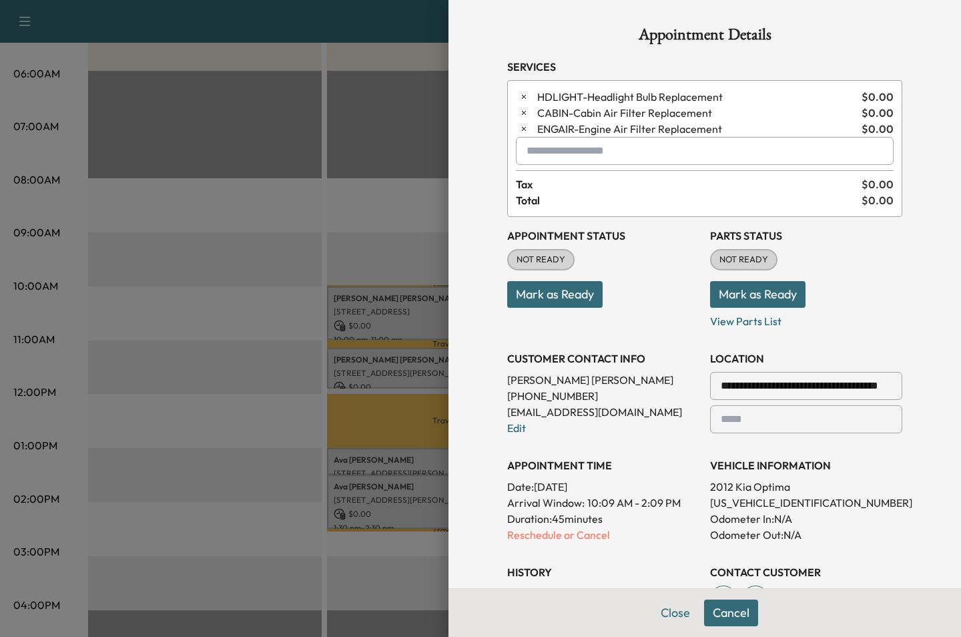
click at [563, 145] on input "text" at bounding box center [705, 151] width 378 height 28
type input "*****"
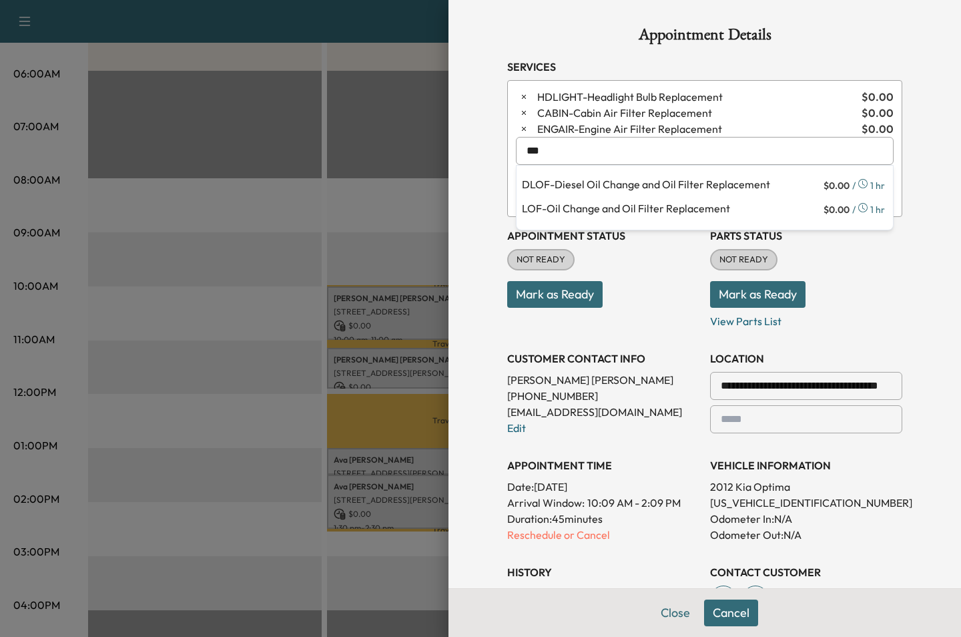
type input "***"
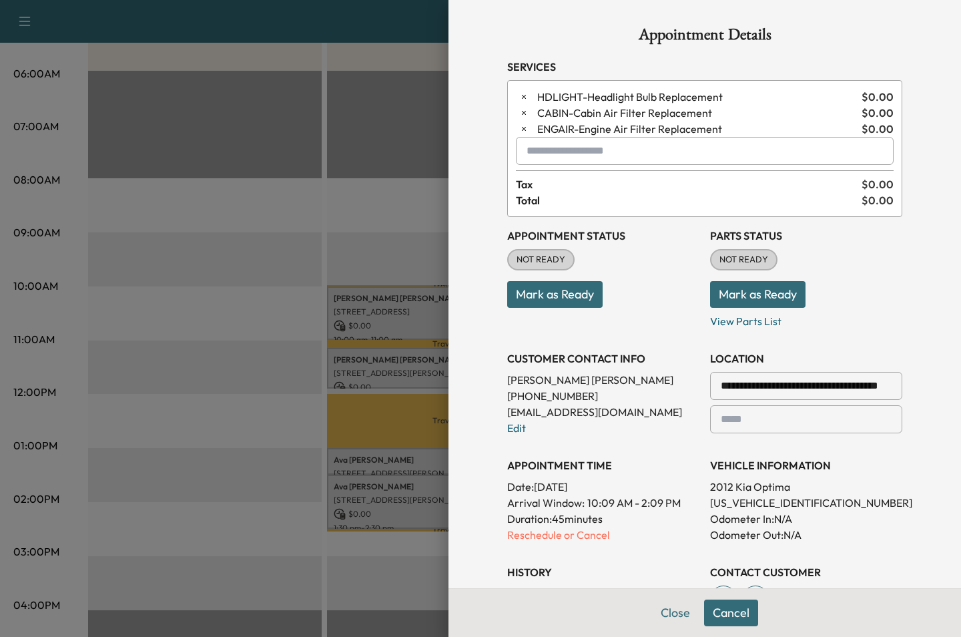
click at [474, 313] on div "**********" at bounding box center [704, 318] width 513 height 637
click at [563, 155] on input "text" at bounding box center [705, 151] width 378 height 28
type input "***"
click at [602, 149] on input "***" at bounding box center [705, 151] width 378 height 28
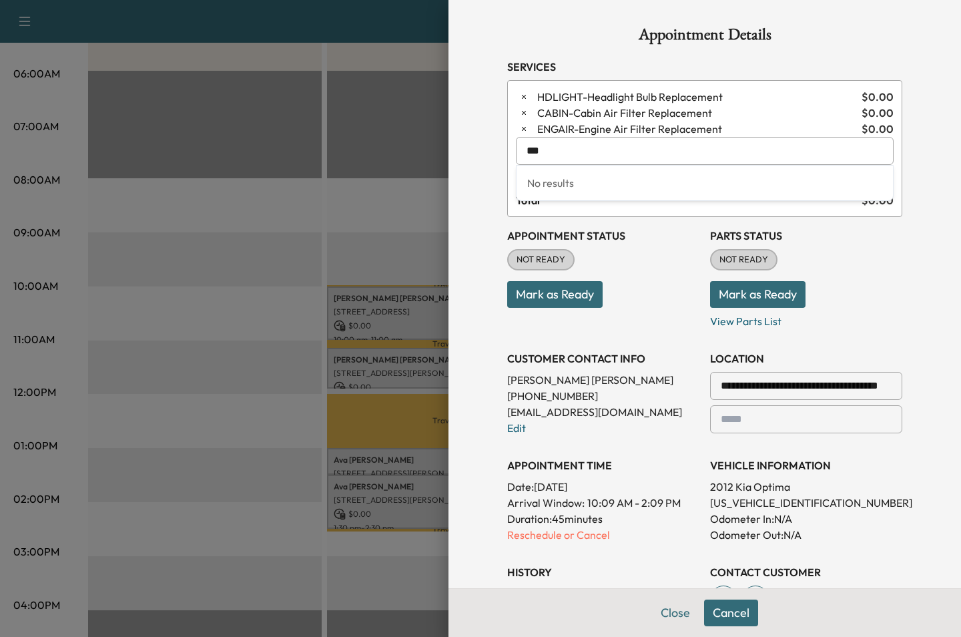
click at [602, 149] on input "***" at bounding box center [705, 151] width 378 height 28
click at [522, 116] on icon "button" at bounding box center [523, 112] width 9 height 9
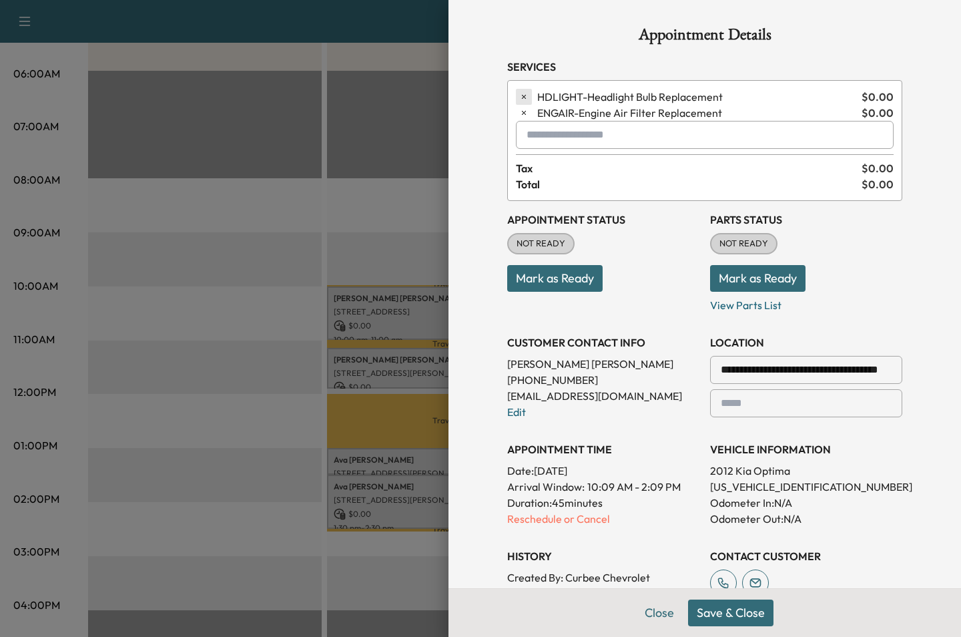
click at [522, 95] on icon "button" at bounding box center [524, 97] width 4 height 4
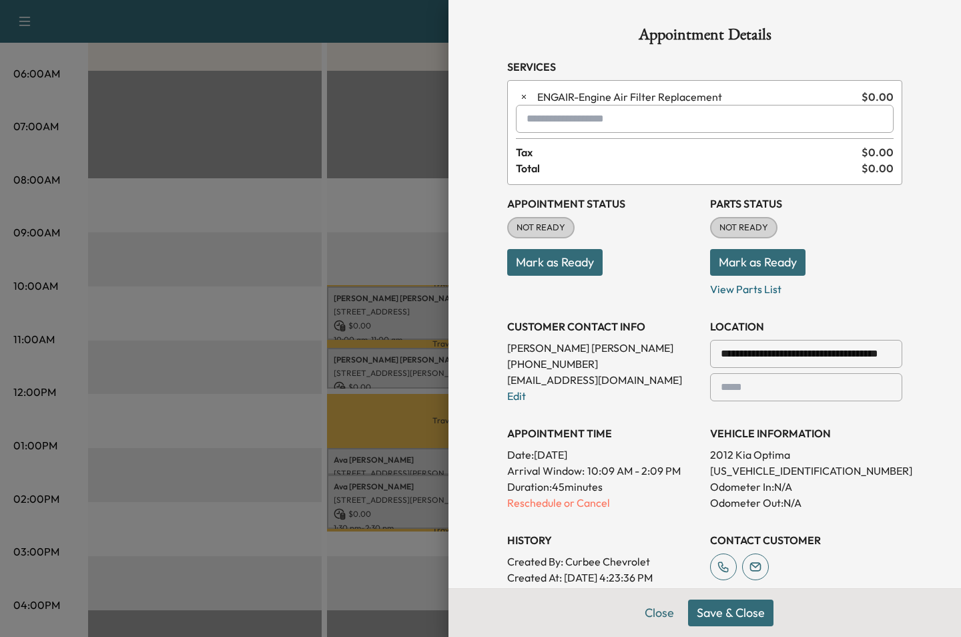
click at [544, 120] on input "text" at bounding box center [705, 119] width 378 height 28
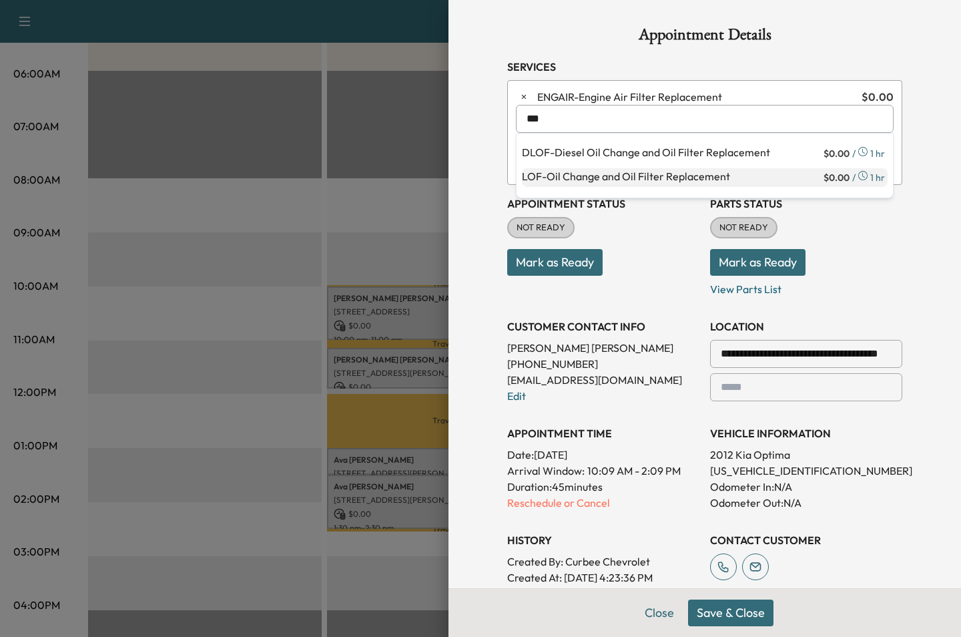
click at [585, 180] on p "LOF - Oil Change and Oil Filter Replacement" at bounding box center [671, 177] width 299 height 19
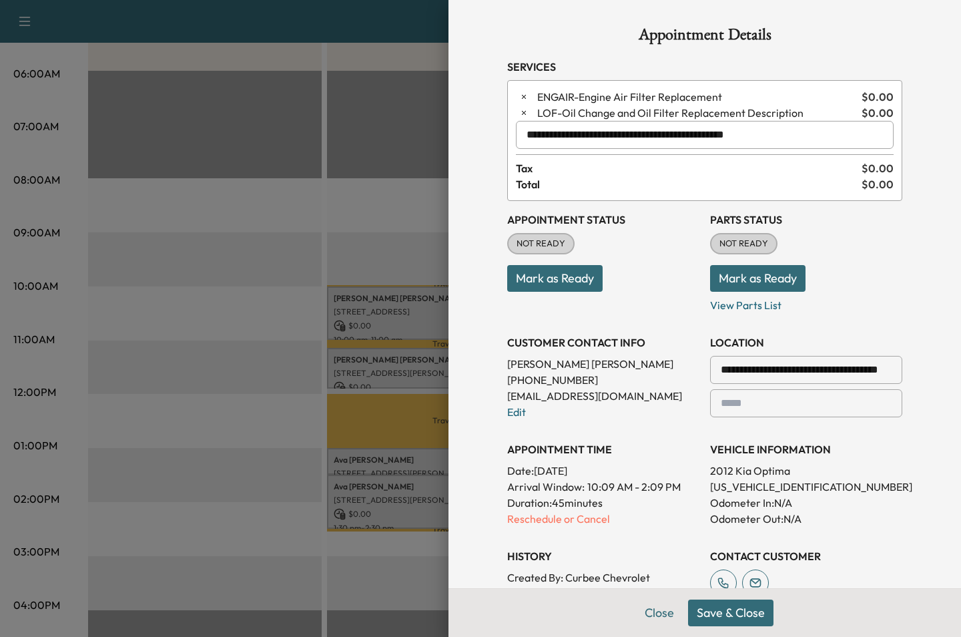
type input "**********"
click at [723, 607] on button "Save & Close" at bounding box center [730, 612] width 85 height 27
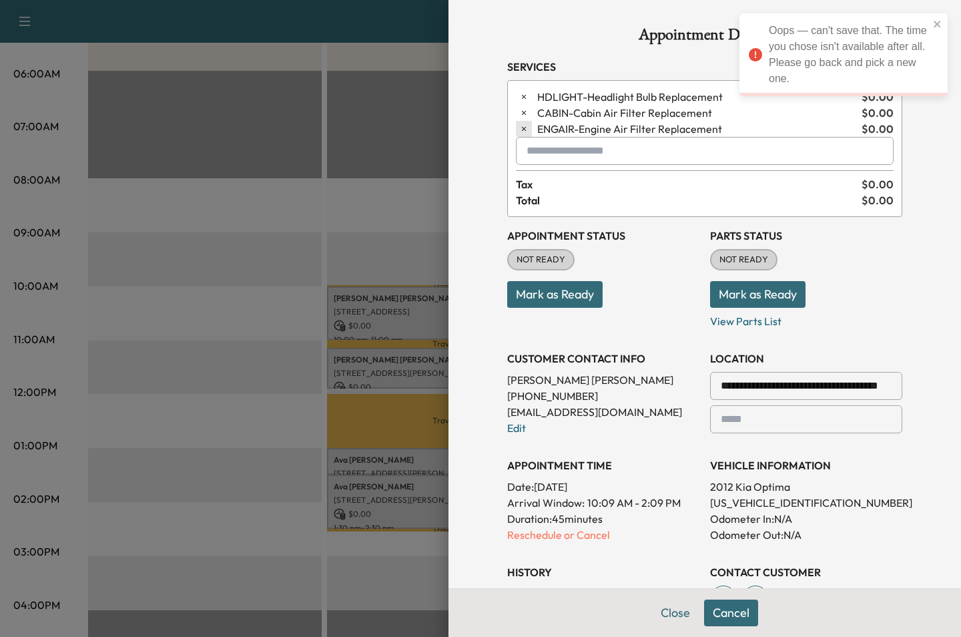
click at [520, 122] on button "button" at bounding box center [524, 129] width 16 height 16
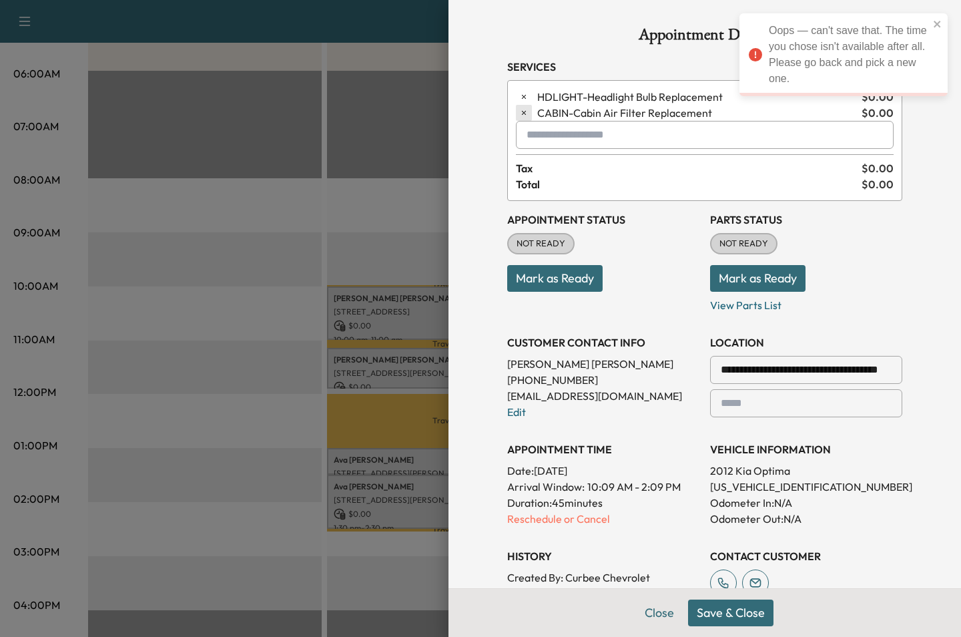
click at [522, 115] on icon "button" at bounding box center [523, 112] width 9 height 9
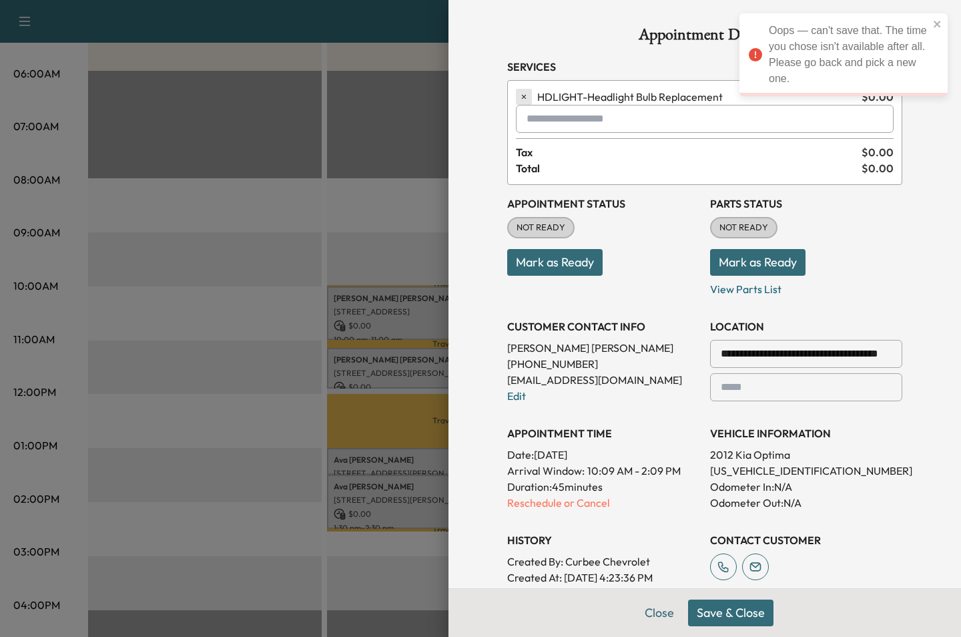
click at [521, 95] on icon "button" at bounding box center [523, 96] width 9 height 9
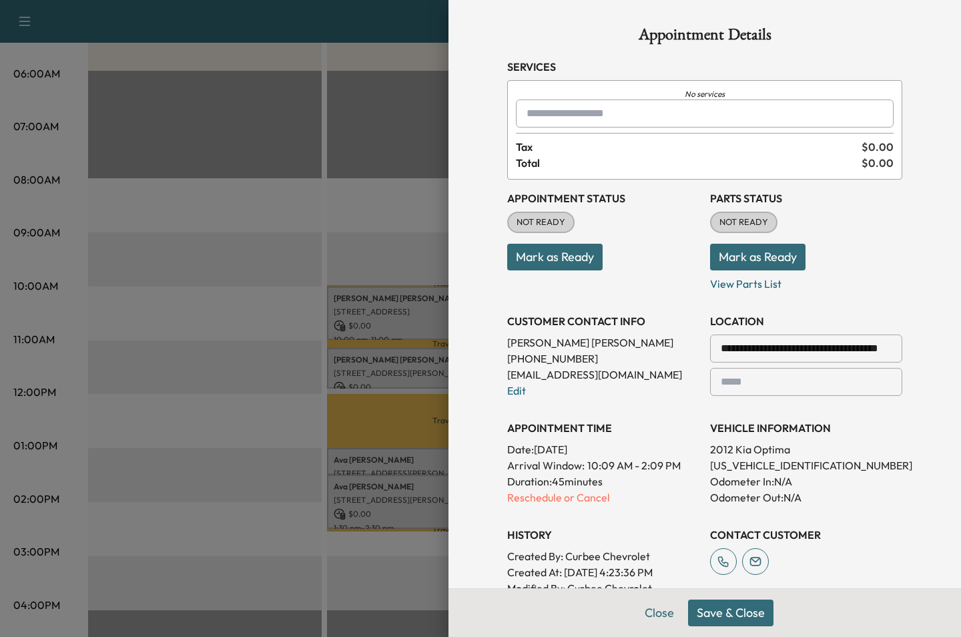
click at [540, 115] on input "text" at bounding box center [705, 113] width 378 height 28
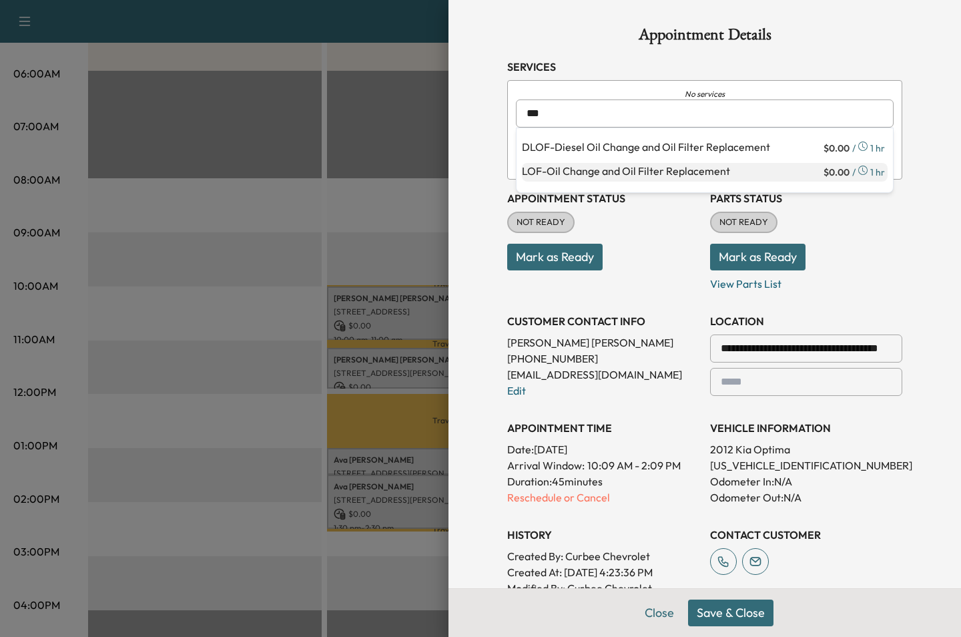
click at [567, 172] on p "LOF - Oil Change and Oil Filter Replacement" at bounding box center [671, 172] width 299 height 19
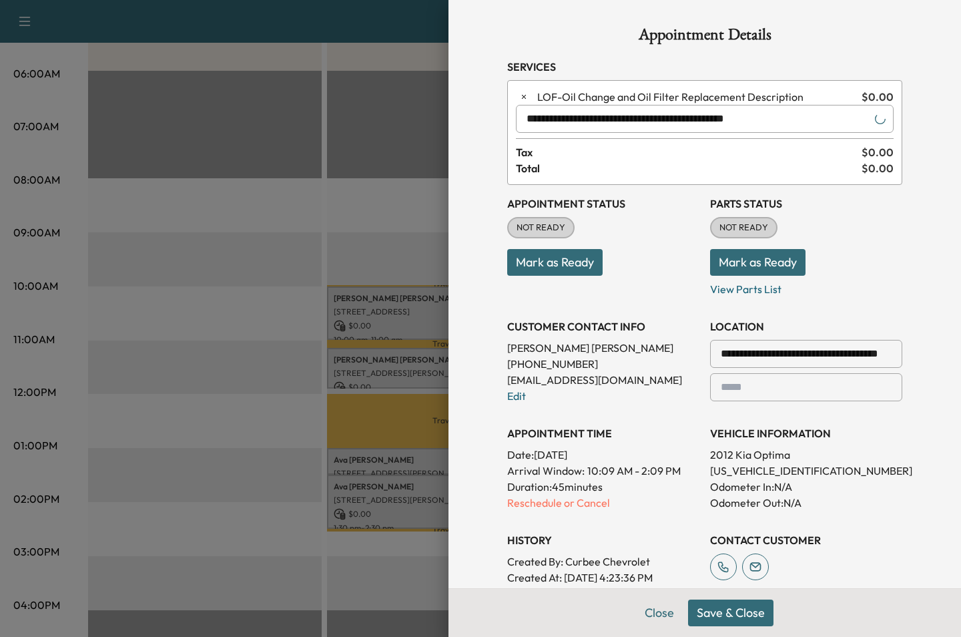
type input "**********"
click at [715, 617] on button "Save & Close" at bounding box center [730, 612] width 85 height 27
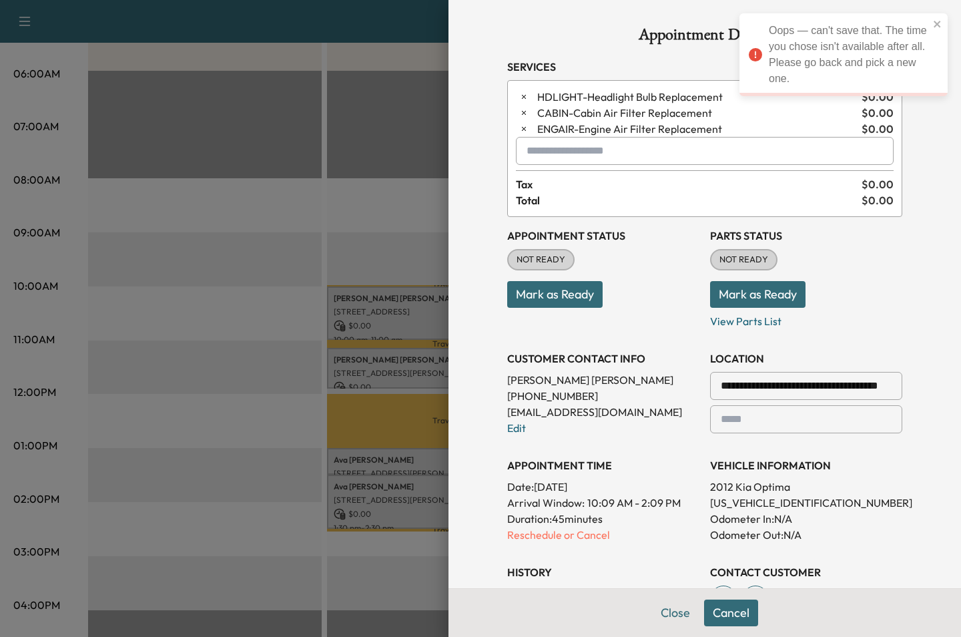
click at [480, 168] on div "**********" at bounding box center [704, 318] width 513 height 637
click at [400, 47] on div at bounding box center [480, 318] width 961 height 637
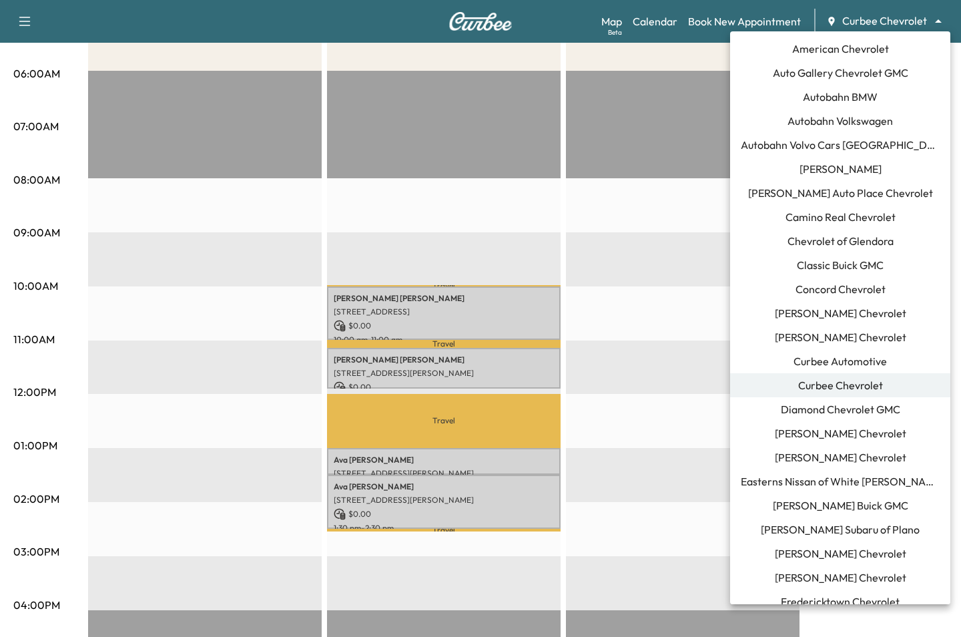
click at [882, 25] on body "Support Log Out Map Beta Calendar Book New Appointment Curbee Chevrolet *******…" at bounding box center [480, 76] width 961 height 637
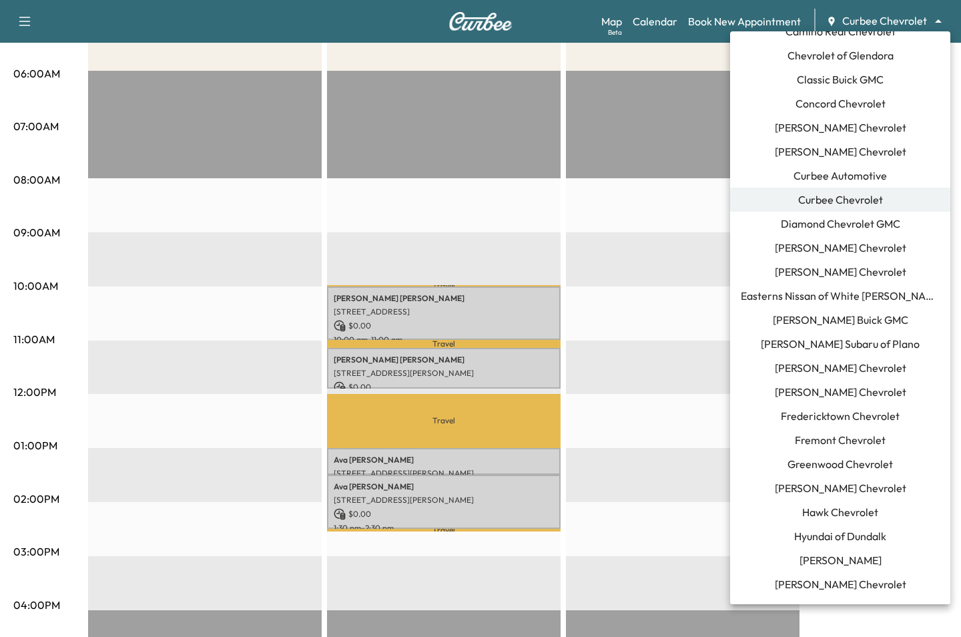
scroll to position [215, 0]
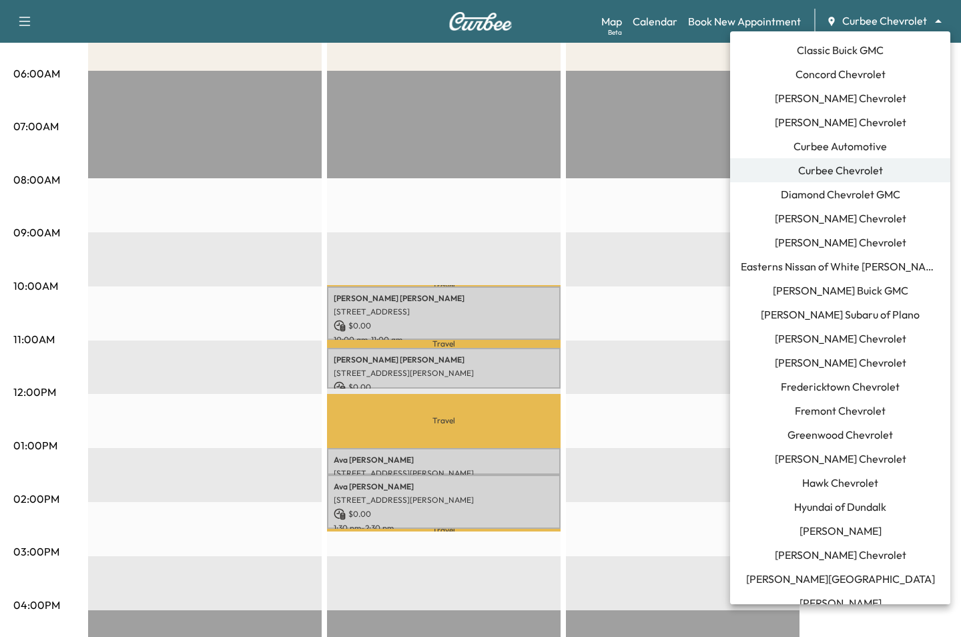
click at [840, 295] on span "[PERSON_NAME] Buick GMC" at bounding box center [840, 290] width 135 height 16
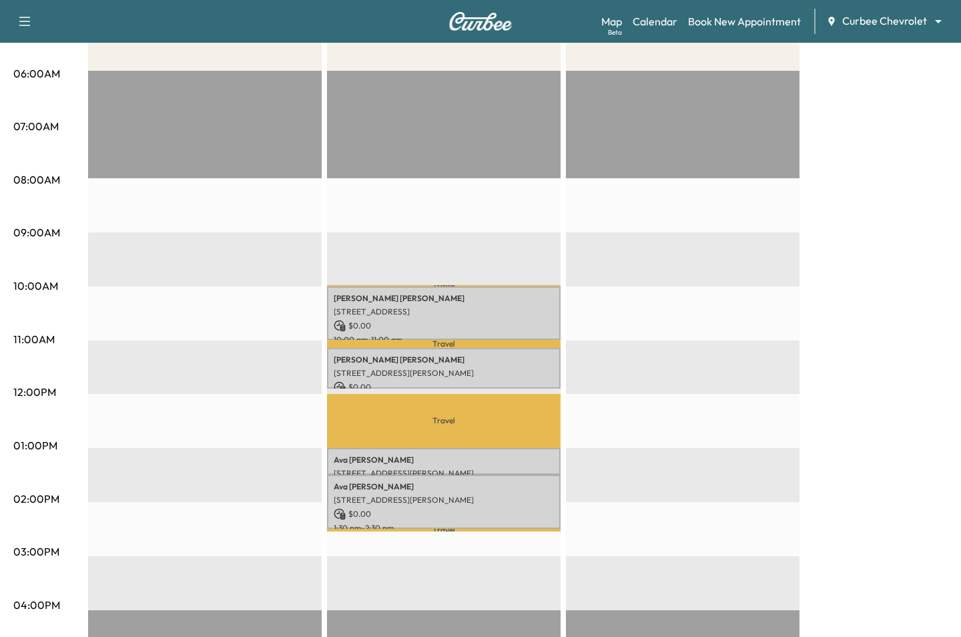
scroll to position [0, 0]
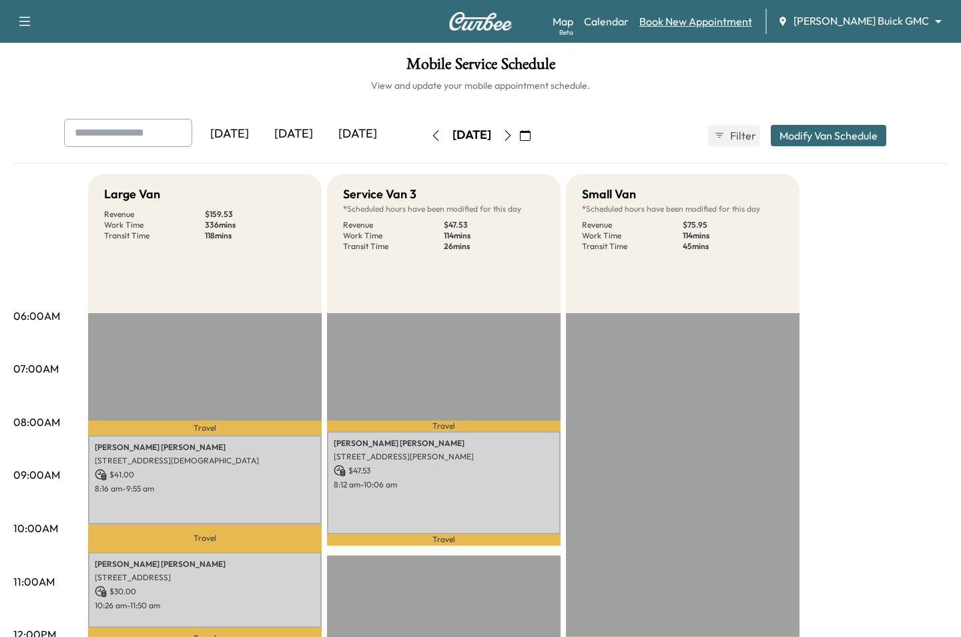
click at [752, 29] on link "Book New Appointment" at bounding box center [695, 21] width 113 height 16
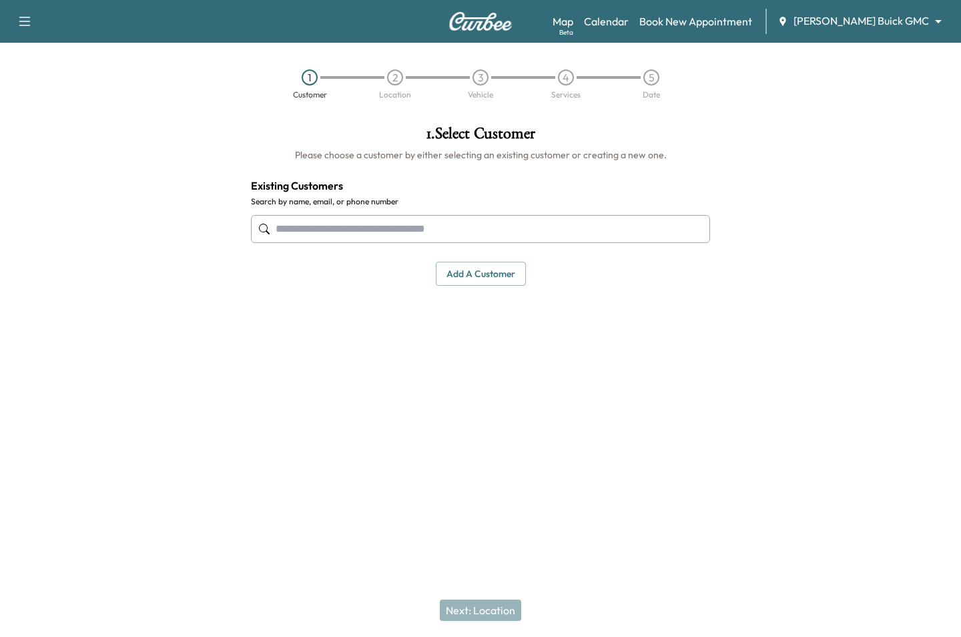
click at [587, 232] on input "text" at bounding box center [480, 229] width 459 height 28
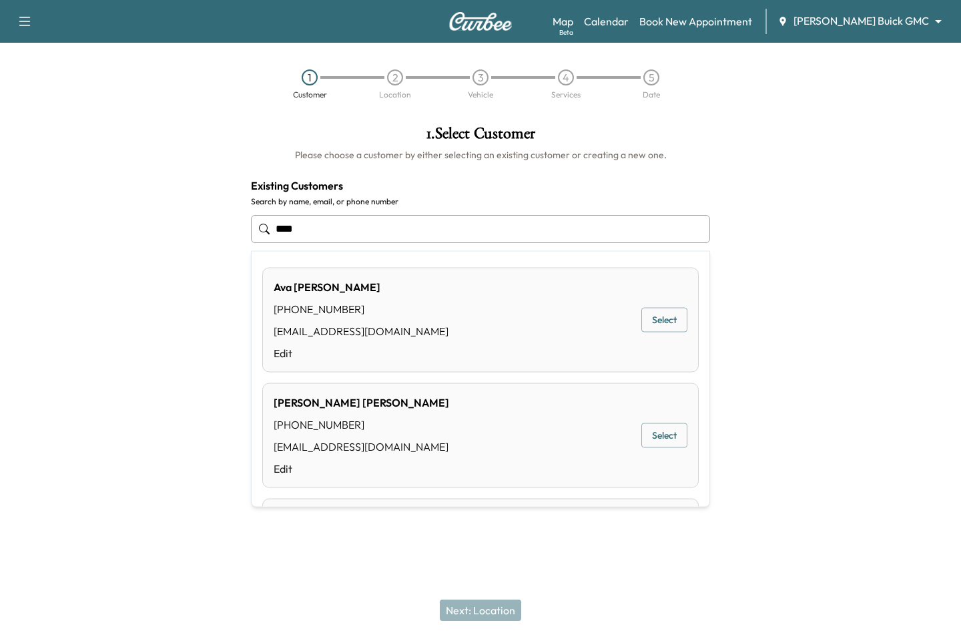
click at [679, 319] on button "Select" at bounding box center [664, 320] width 46 height 25
type input "********"
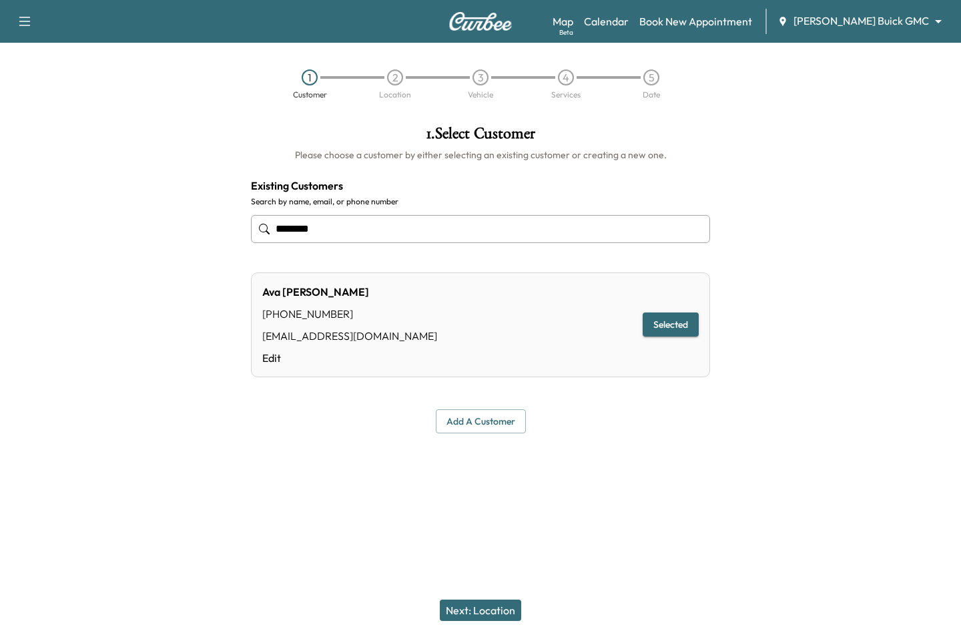
click at [505, 617] on button "Next: Location" at bounding box center [480, 609] width 81 height 21
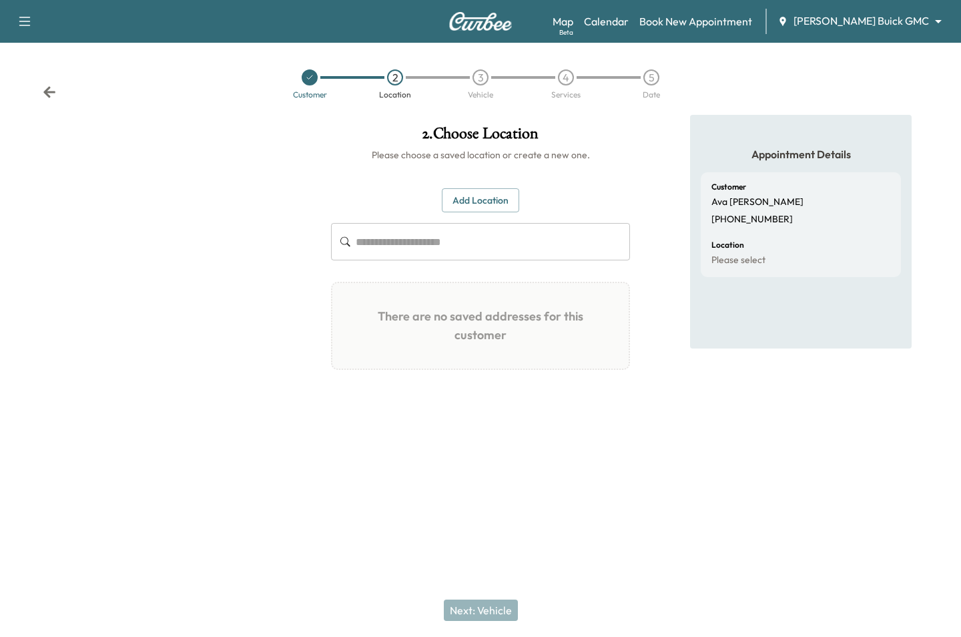
click at [308, 83] on div at bounding box center [310, 77] width 16 height 16
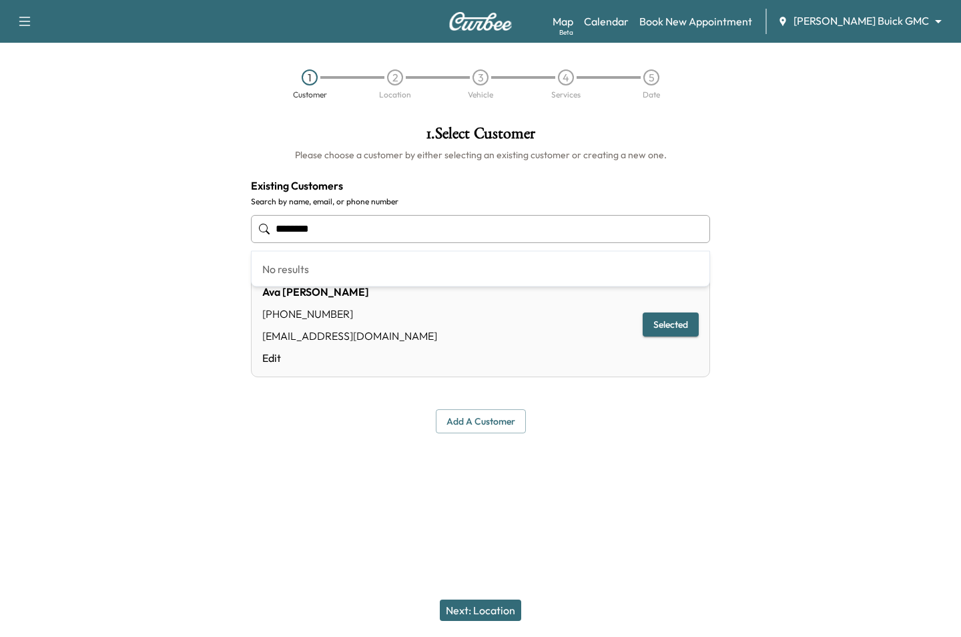
click at [327, 228] on input "********" at bounding box center [480, 229] width 459 height 28
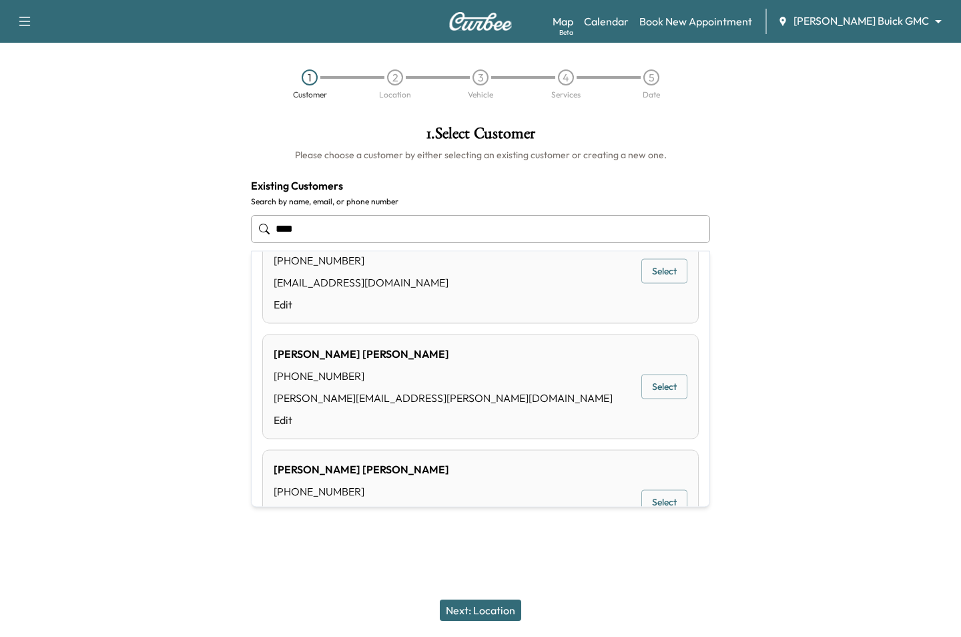
scroll to position [166, 0]
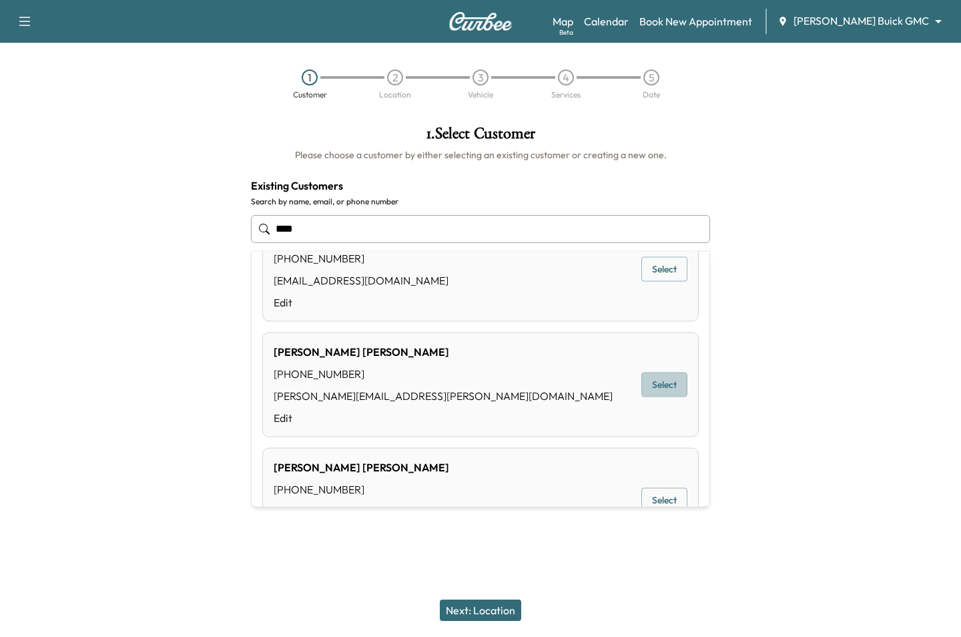
click at [656, 385] on button "Select" at bounding box center [664, 384] width 46 height 25
type input "**********"
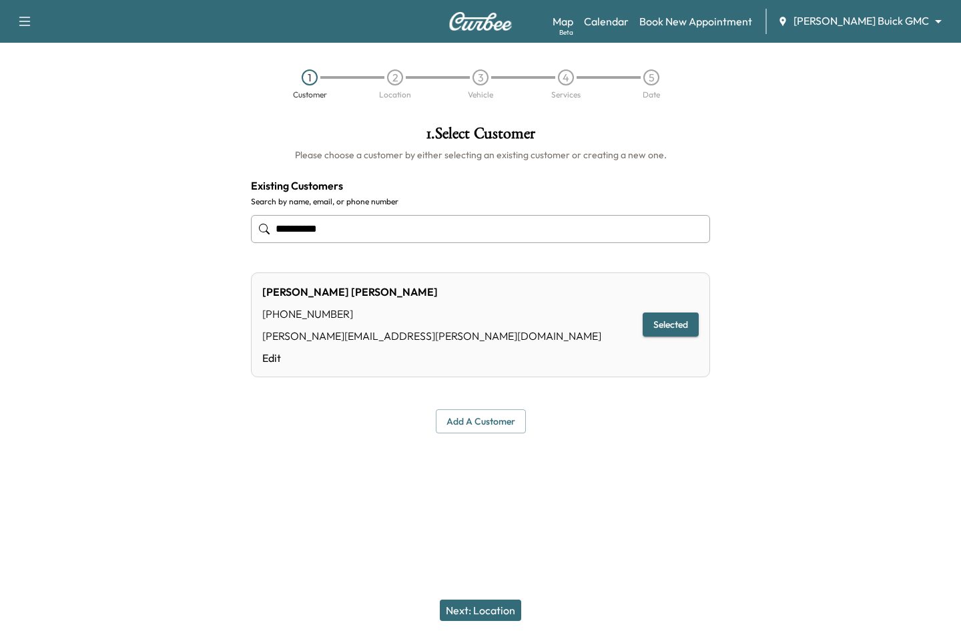
click at [495, 606] on button "Next: Location" at bounding box center [480, 609] width 81 height 21
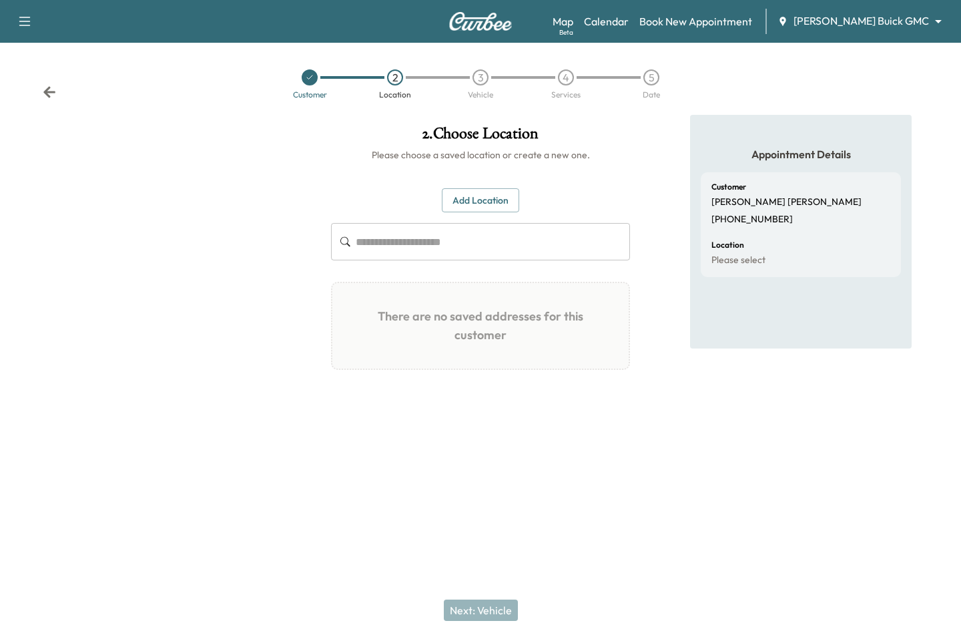
click at [309, 73] on icon at bounding box center [310, 77] width 8 height 8
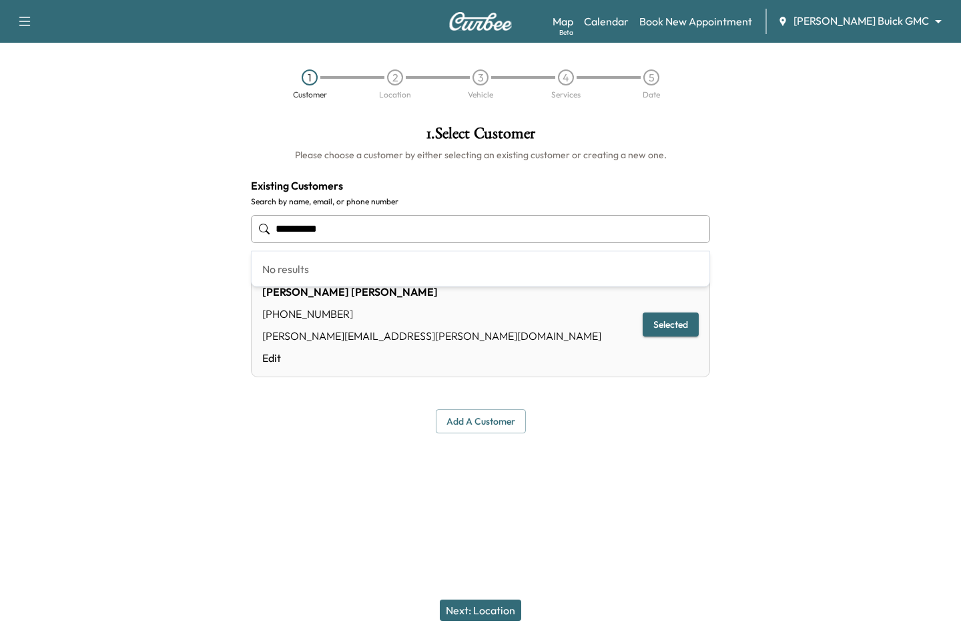
click at [362, 230] on input "**********" at bounding box center [480, 229] width 459 height 28
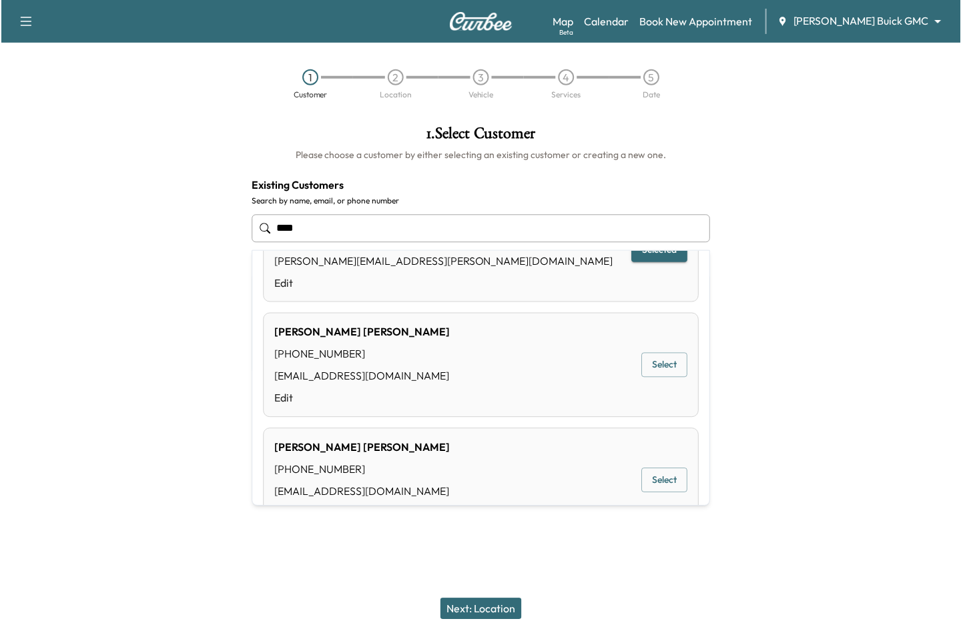
scroll to position [320, 0]
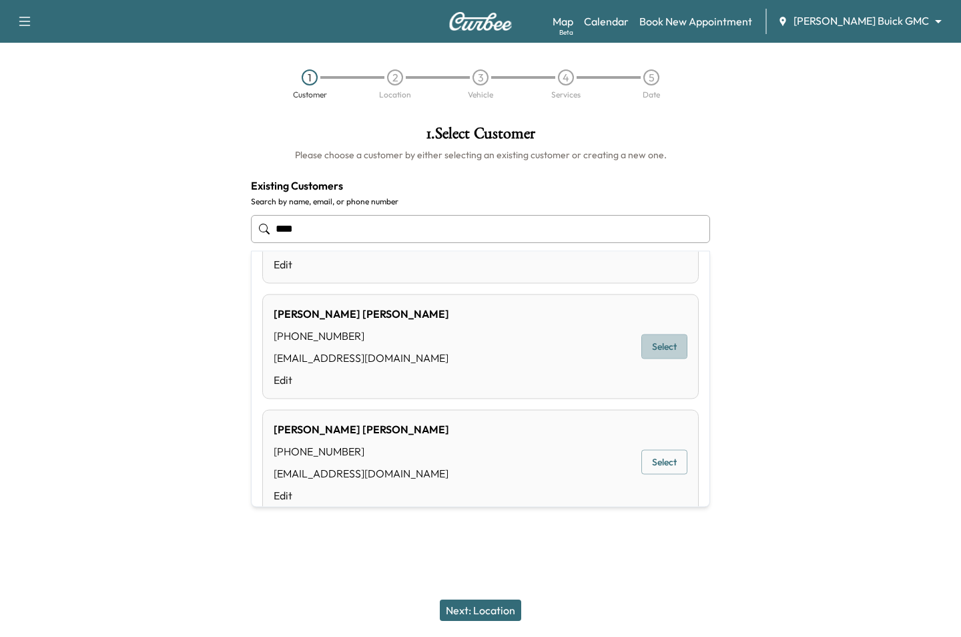
click at [665, 354] on button "Select" at bounding box center [664, 346] width 46 height 25
type input "**********"
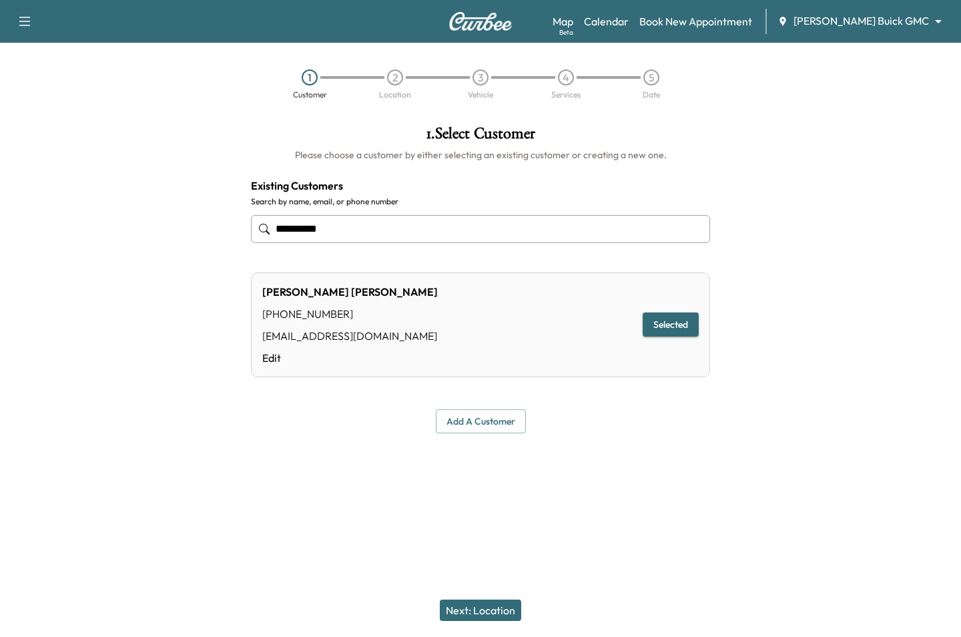
click at [458, 621] on div "Next: Location" at bounding box center [480, 609] width 961 height 53
click at [458, 612] on button "Next: Location" at bounding box center [480, 609] width 81 height 21
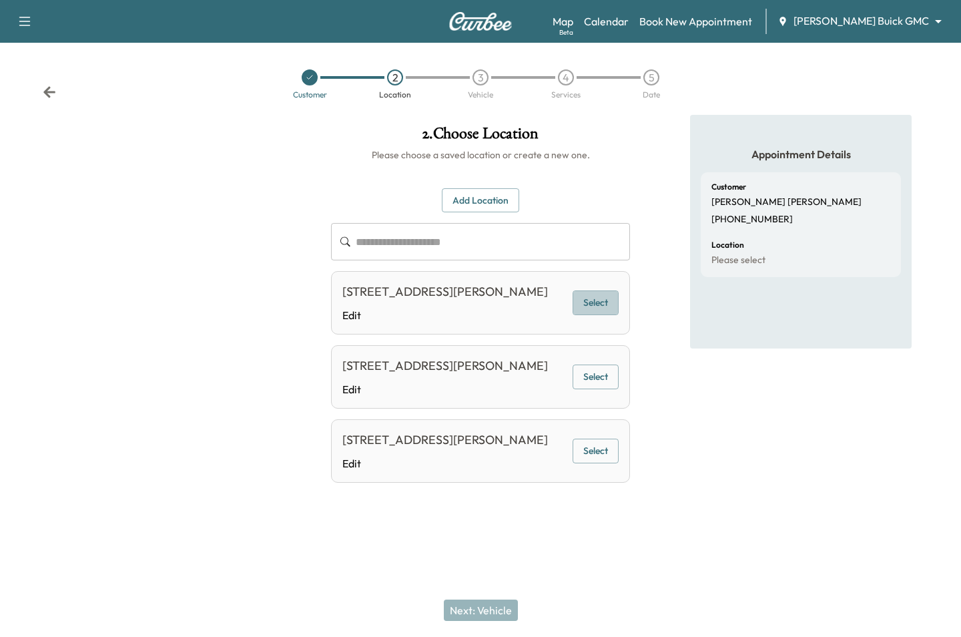
click at [582, 296] on button "Select" at bounding box center [596, 302] width 46 height 25
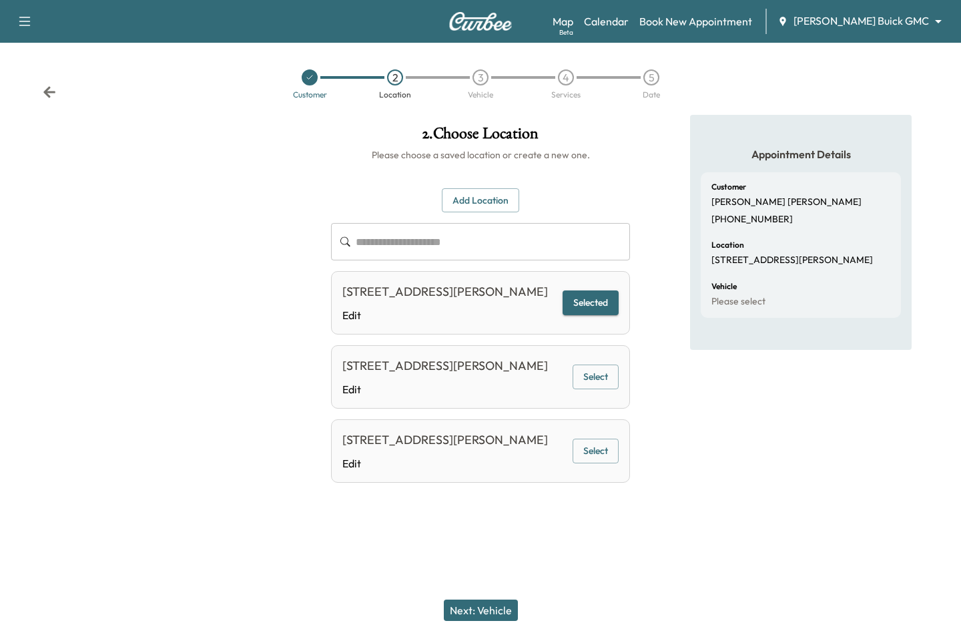
click at [464, 593] on div "Next: Vehicle" at bounding box center [480, 609] width 961 height 53
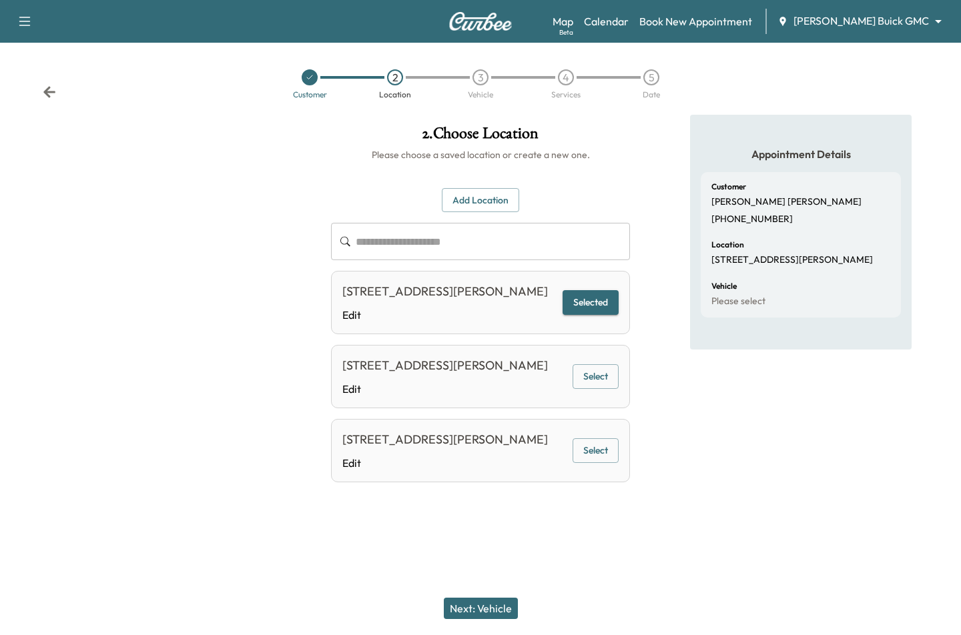
click at [472, 606] on button "Next: Vehicle" at bounding box center [481, 608] width 74 height 21
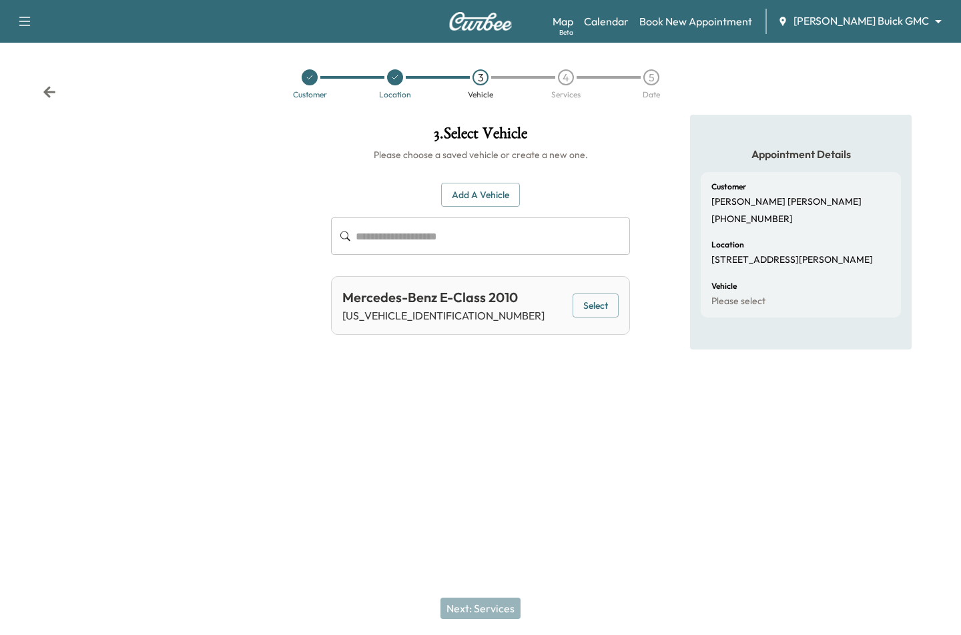
click at [583, 310] on button "Select" at bounding box center [596, 306] width 46 height 25
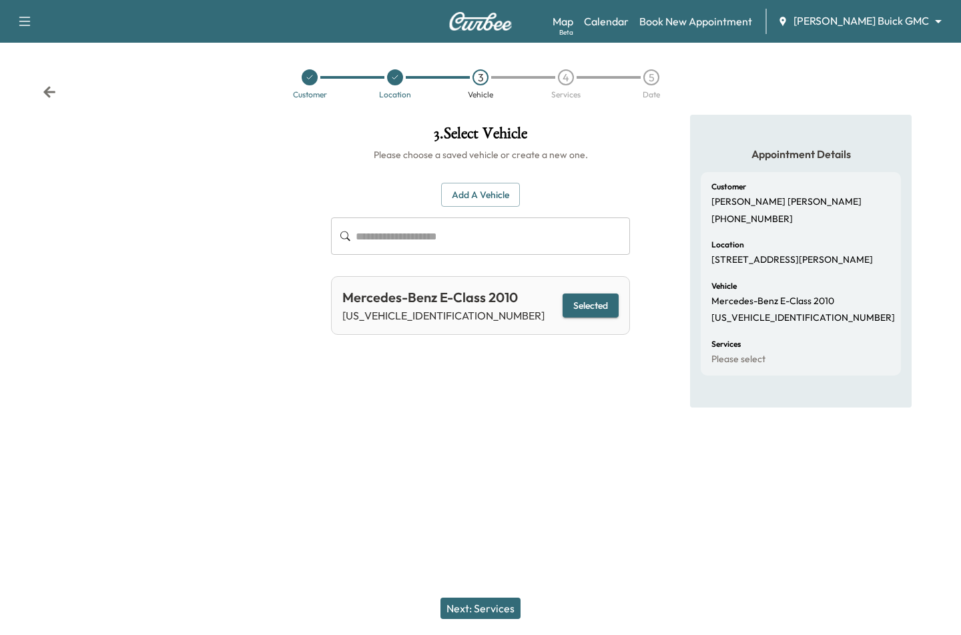
click at [488, 605] on button "Next: Services" at bounding box center [480, 608] width 80 height 21
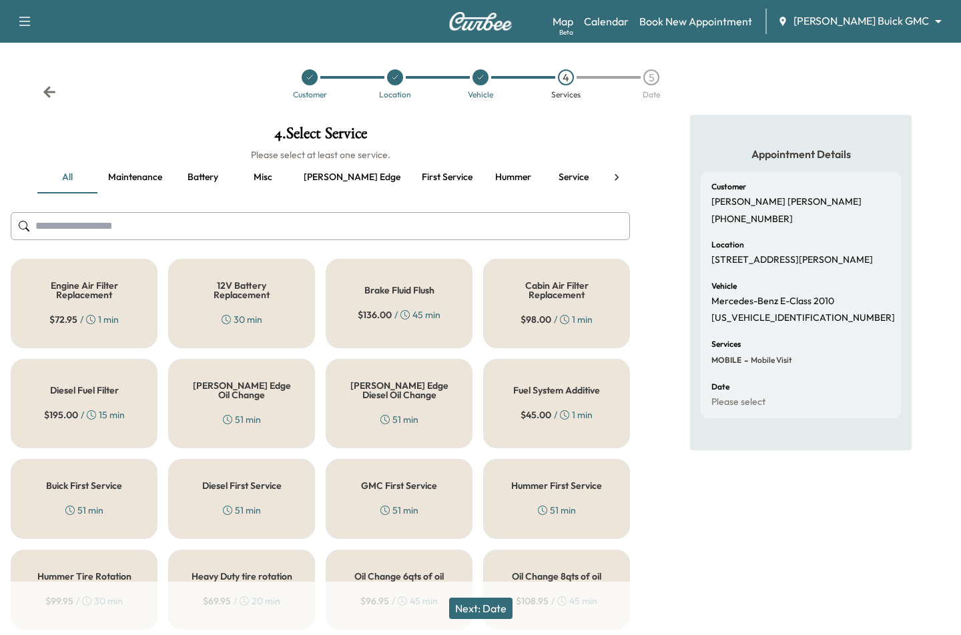
click at [362, 301] on div "Brake Fluid Flush $ 136.00 / 45 min" at bounding box center [399, 303] width 147 height 89
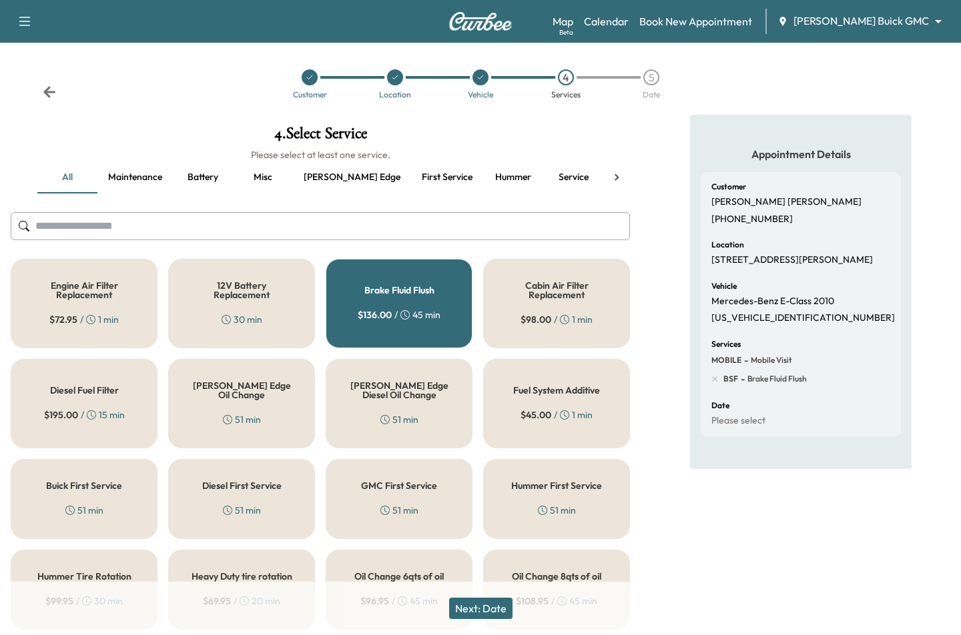
click at [495, 605] on button "Next: Date" at bounding box center [480, 608] width 63 height 21
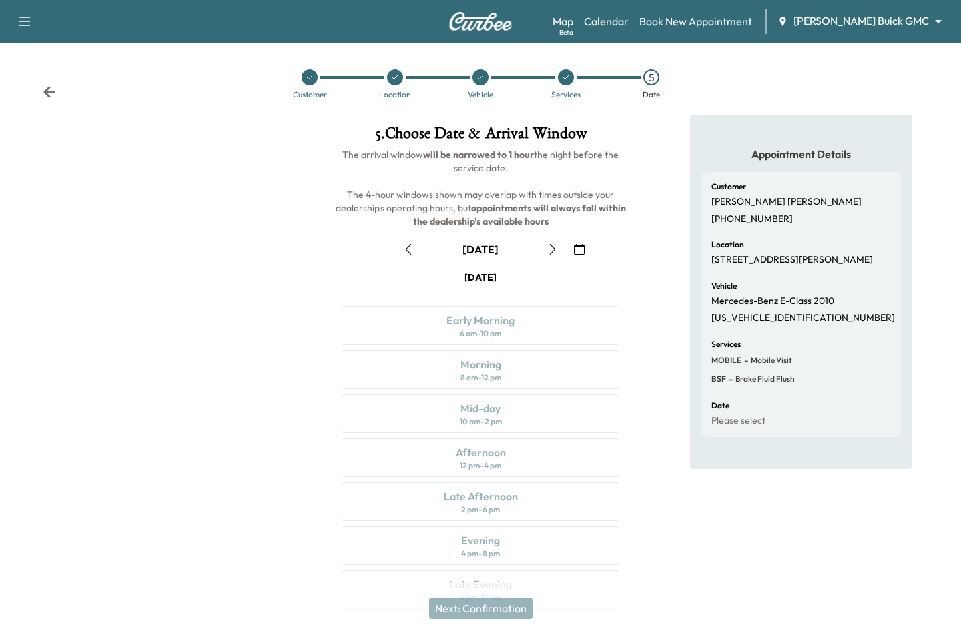
click at [557, 245] on icon "button" at bounding box center [552, 249] width 11 height 11
click at [508, 466] on div "Afternoon 12 pm - 4 pm" at bounding box center [481, 457] width 278 height 39
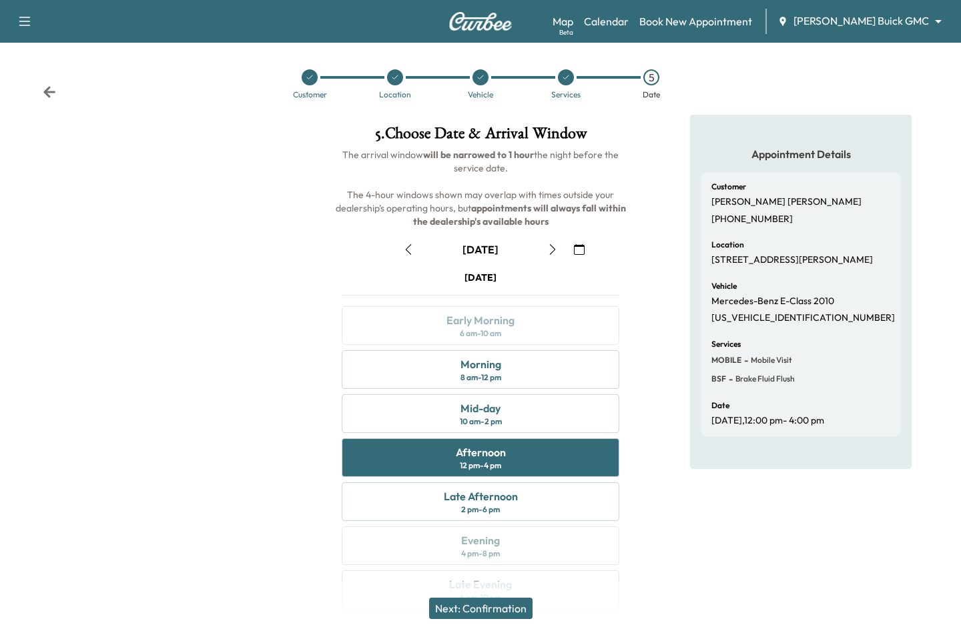
click at [283, 142] on div at bounding box center [160, 370] width 320 height 511
click at [573, 16] on link "Map Beta" at bounding box center [563, 21] width 21 height 16
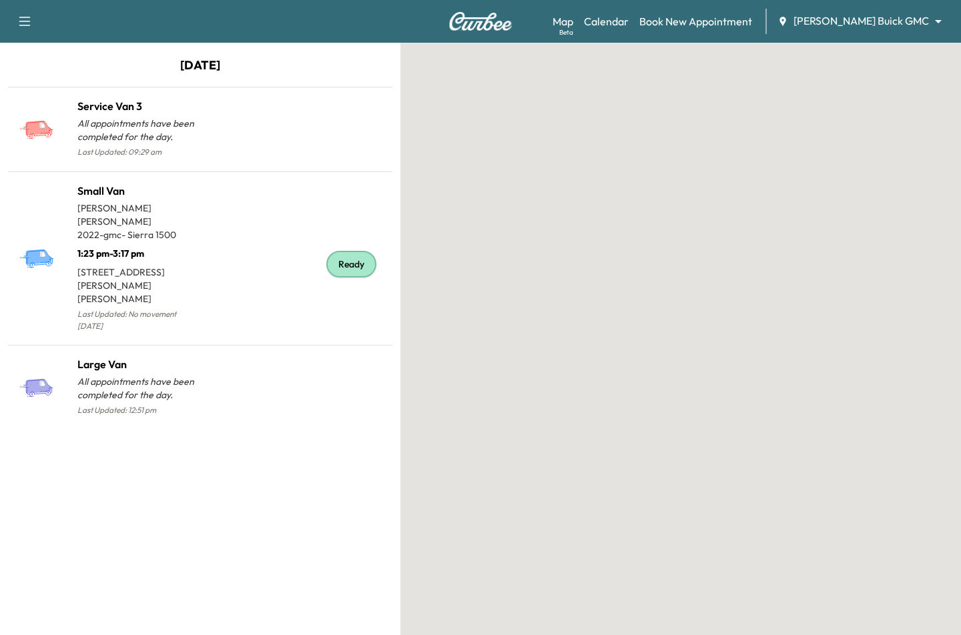
click at [860, 15] on body "Support Log Out Map Beta Calendar Book New Appointment [PERSON_NAME] Buick GMC …" at bounding box center [480, 317] width 961 height 635
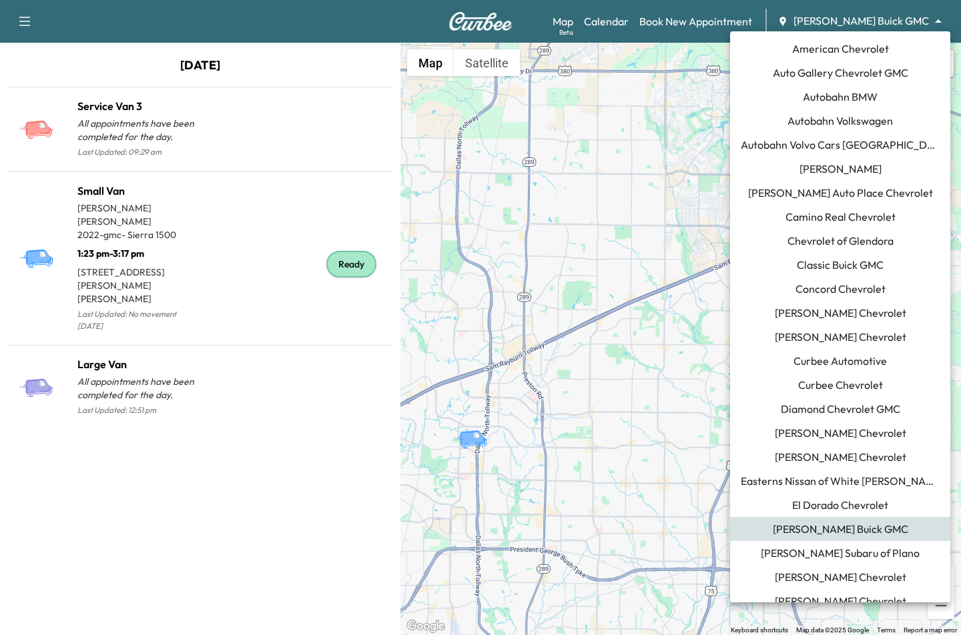
click at [814, 499] on span "El Dorado Chevrolet" at bounding box center [840, 505] width 96 height 16
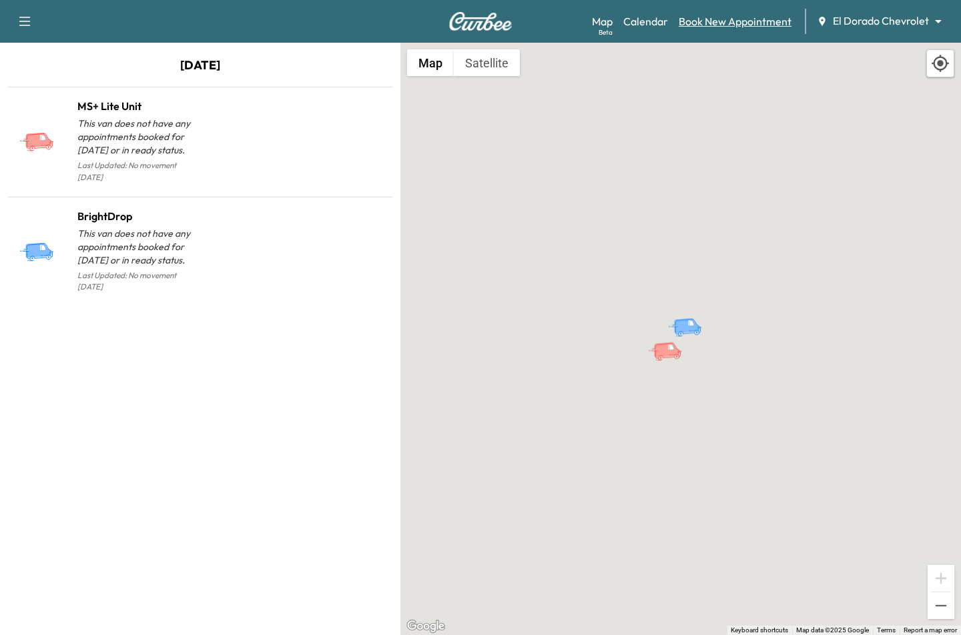
click at [721, 16] on link "Book New Appointment" at bounding box center [735, 21] width 113 height 16
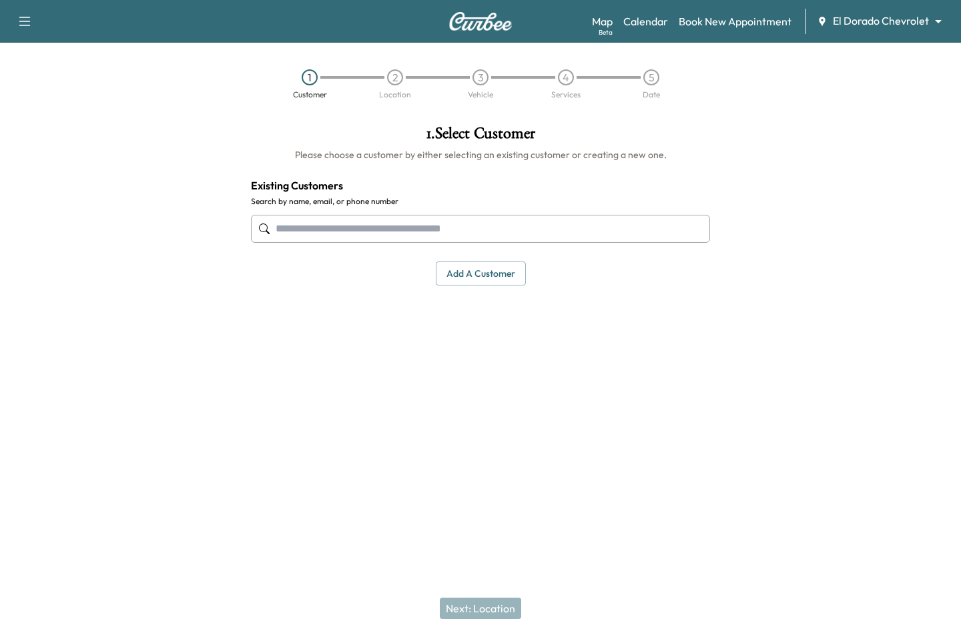
click at [362, 221] on input "text" at bounding box center [480, 229] width 459 height 28
click at [461, 273] on button "Add a customer" at bounding box center [481, 274] width 90 height 25
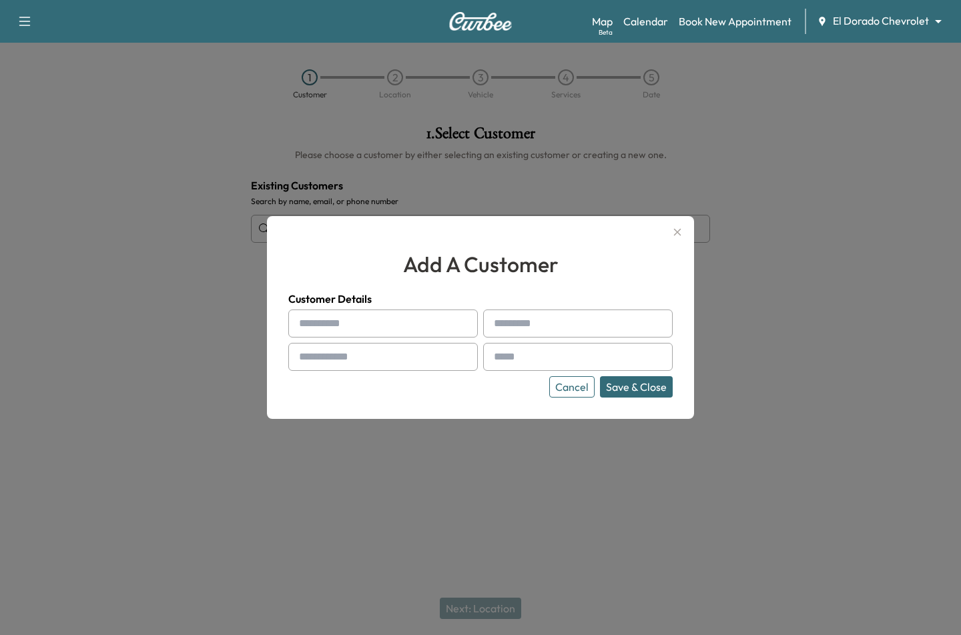
click at [356, 318] on input "text" at bounding box center [383, 324] width 190 height 28
type input "*****"
type input "****"
type input "**********"
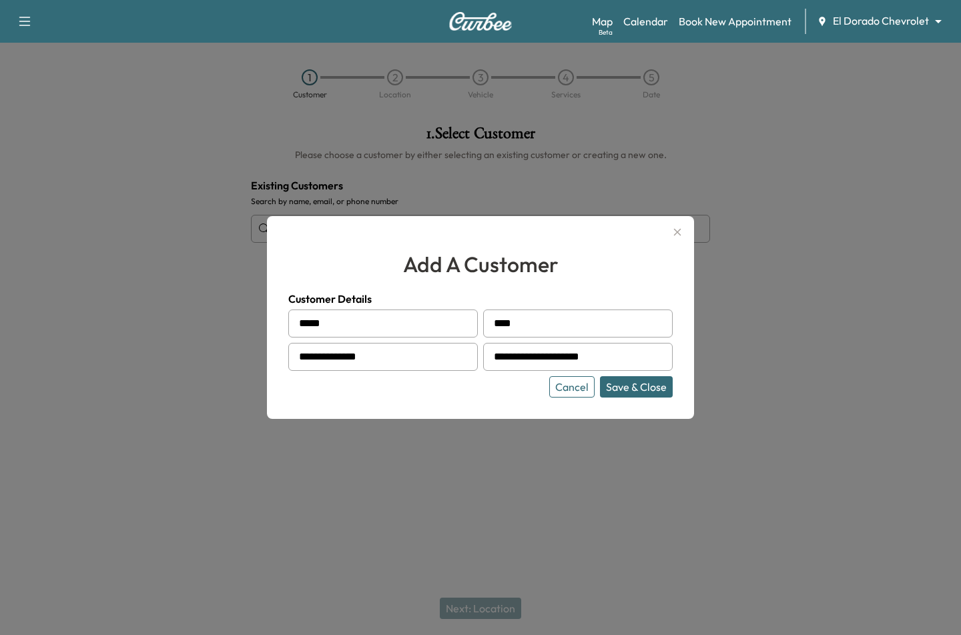
click at [600, 376] on button "Save & Close" at bounding box center [636, 386] width 73 height 21
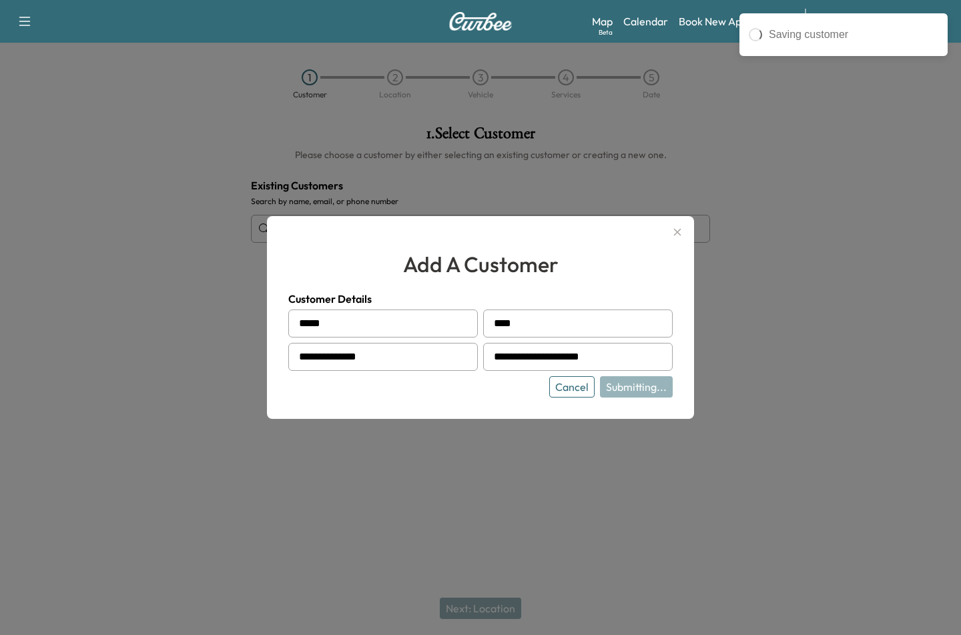
type input "**********"
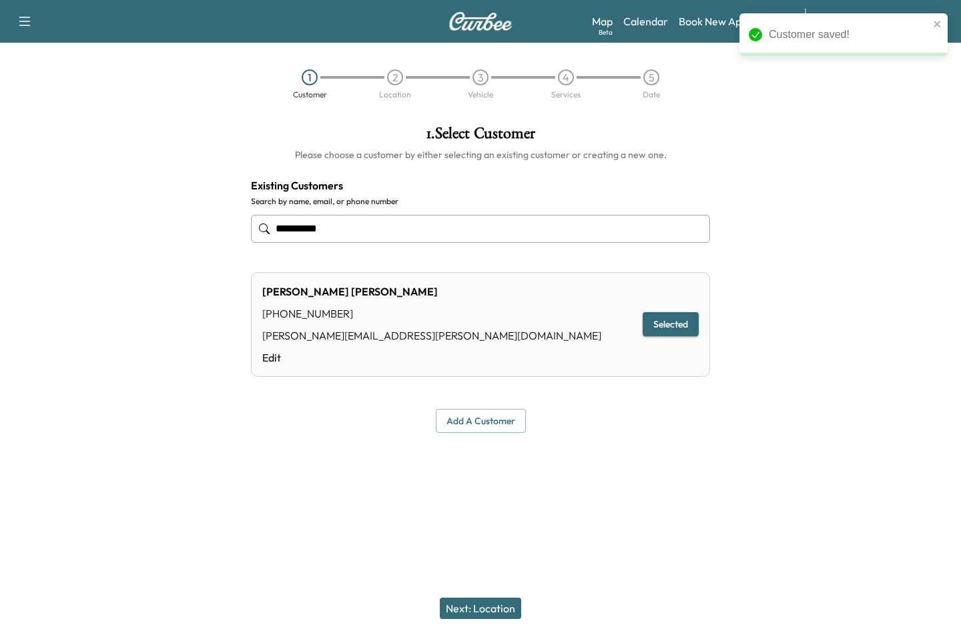
click at [507, 607] on button "Next: Location" at bounding box center [480, 608] width 81 height 21
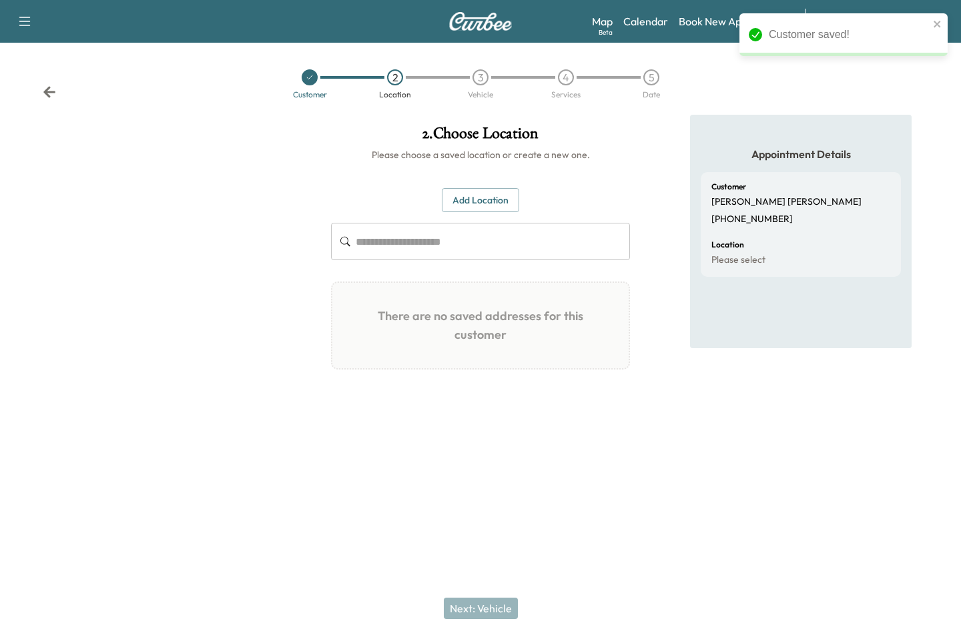
drag, startPoint x: 474, startPoint y: 216, endPoint x: 473, endPoint y: 201, distance: 14.7
click at [473, 201] on div "Add Location ​ There are no saved addresses for this customer Add a Location Ad…" at bounding box center [480, 284] width 299 height 193
click at [473, 201] on button "Add Location" at bounding box center [480, 200] width 77 height 25
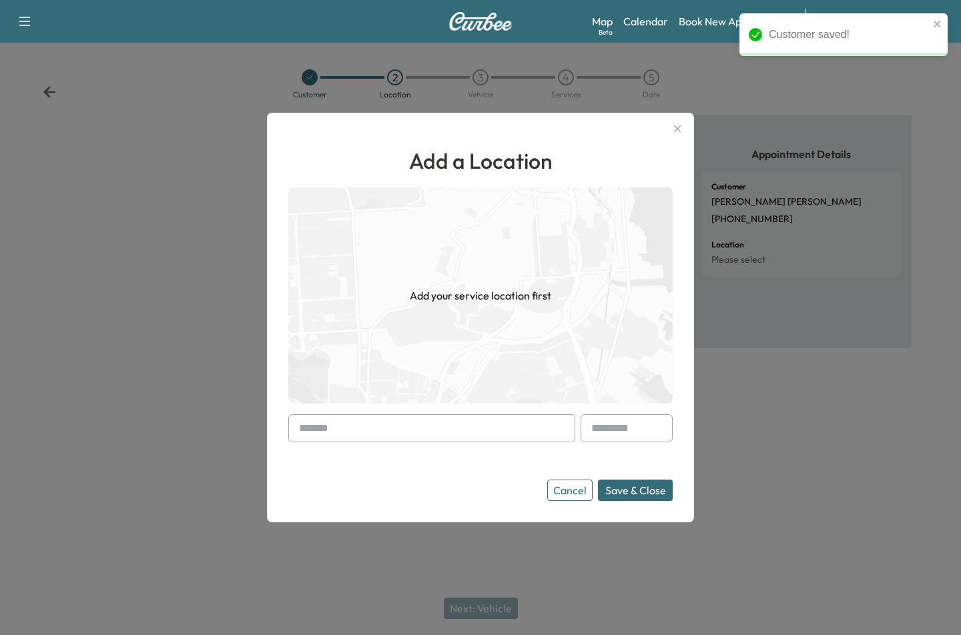
click at [348, 450] on form "Cancel Save & Close" at bounding box center [480, 457] width 384 height 87
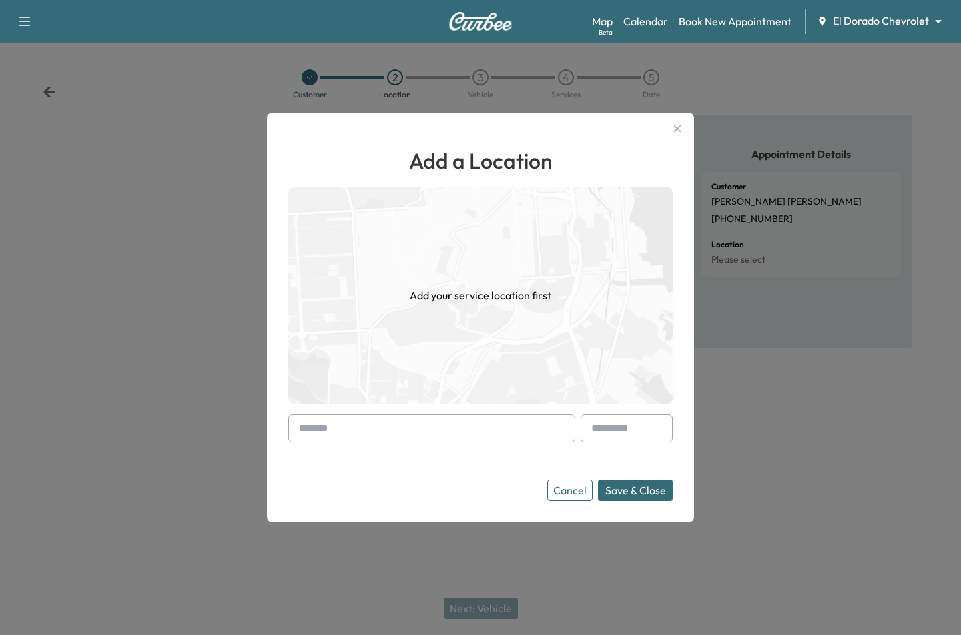
click at [338, 437] on input "text" at bounding box center [431, 428] width 287 height 28
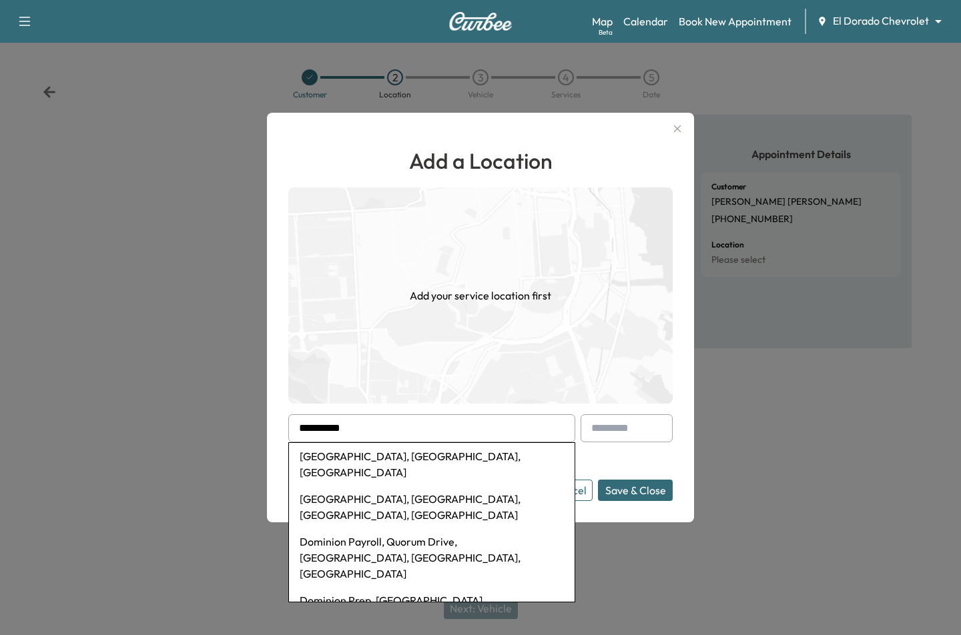
click at [370, 464] on li "[GEOGRAPHIC_DATA], [GEOGRAPHIC_DATA], [GEOGRAPHIC_DATA]" at bounding box center [432, 464] width 286 height 43
type input "**********"
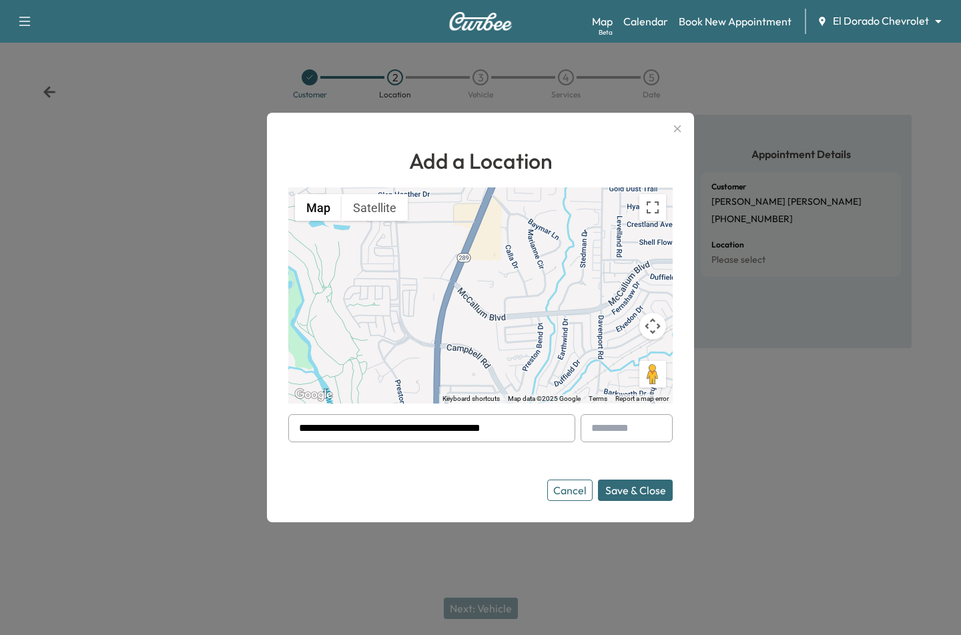
click at [625, 493] on button "Save & Close" at bounding box center [635, 490] width 75 height 21
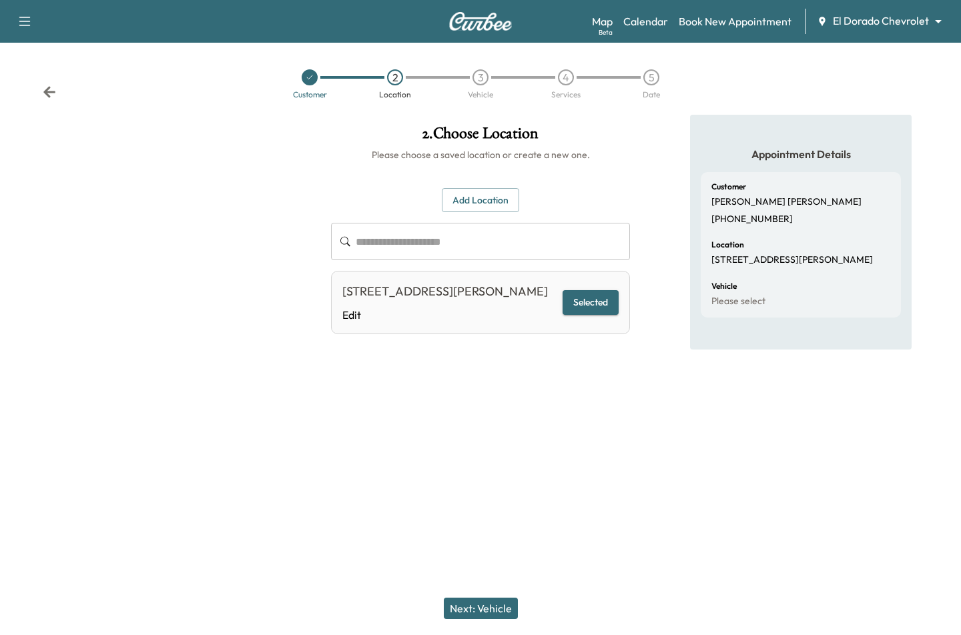
click at [470, 611] on button "Next: Vehicle" at bounding box center [481, 608] width 74 height 21
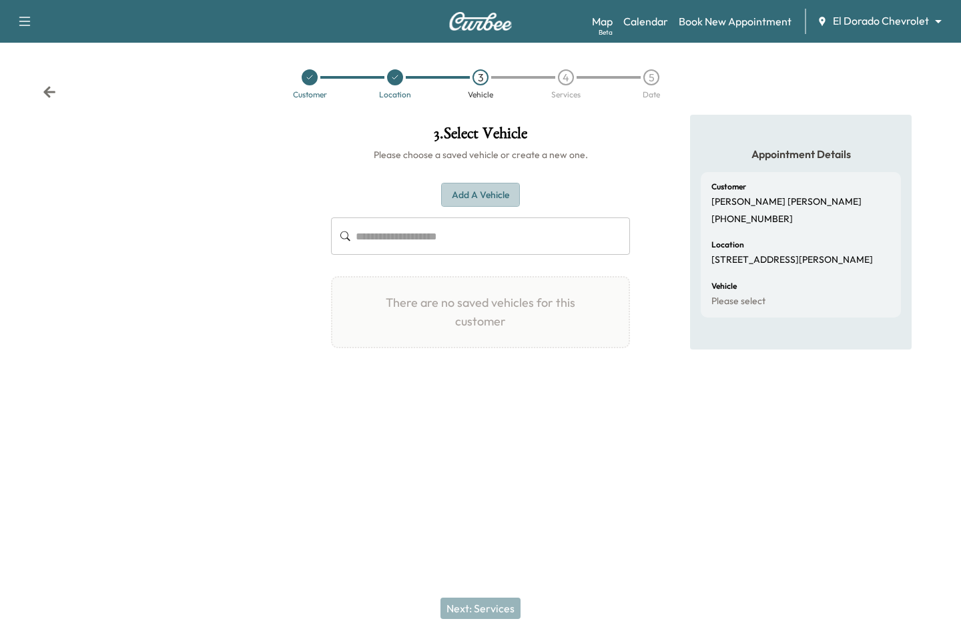
click at [478, 196] on button "Add a Vehicle" at bounding box center [480, 195] width 79 height 25
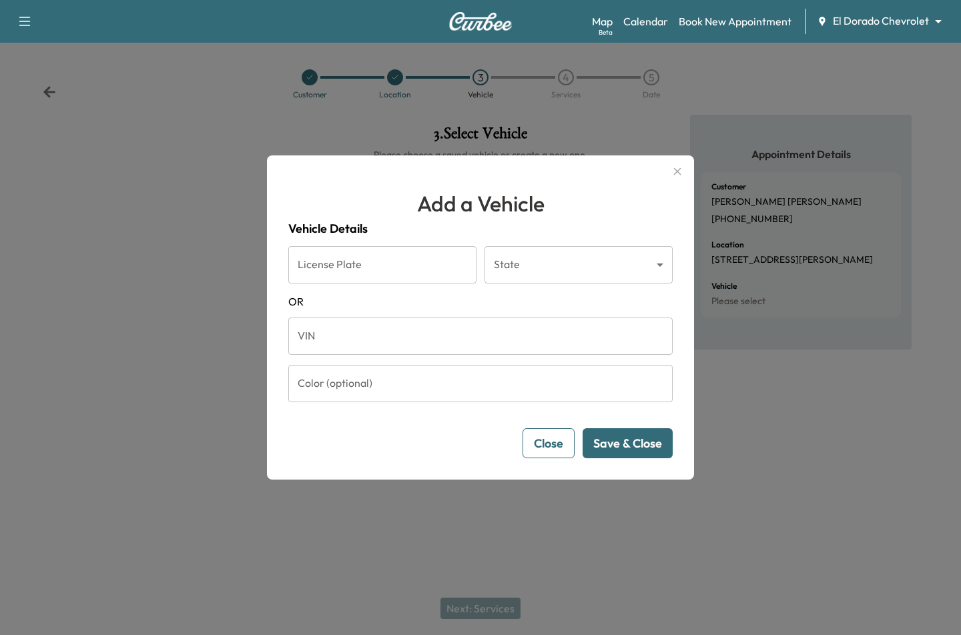
drag, startPoint x: 493, startPoint y: 376, endPoint x: 491, endPoint y: 369, distance: 7.0
click at [493, 372] on input "Color (optional)" at bounding box center [480, 383] width 384 height 37
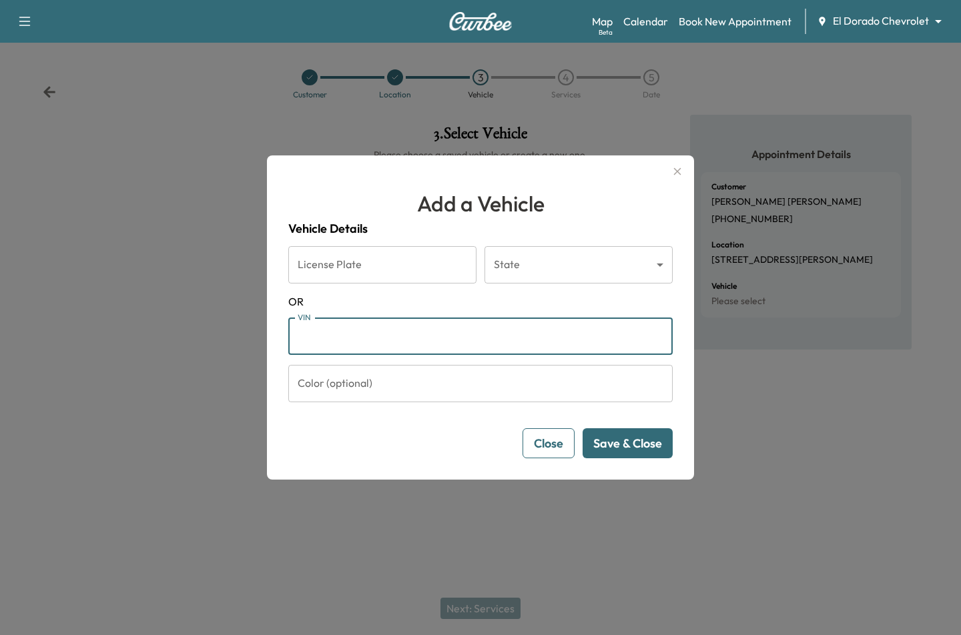
click at [470, 342] on input "VIN" at bounding box center [480, 336] width 384 height 37
paste input "**********"
type input "**********"
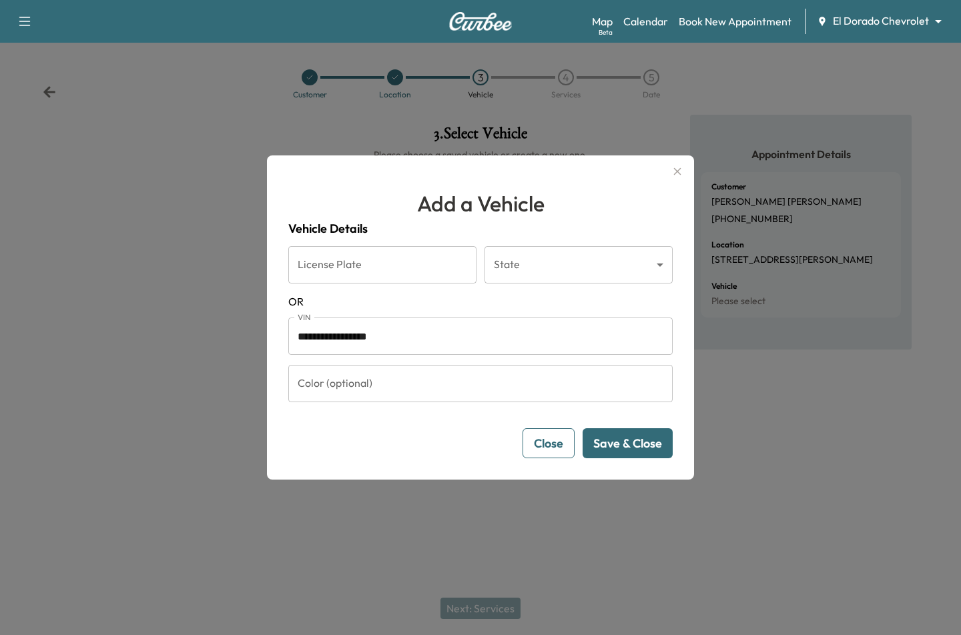
click at [621, 426] on form "**********" at bounding box center [480, 352] width 384 height 212
click at [621, 454] on button "Save & Close" at bounding box center [628, 443] width 90 height 30
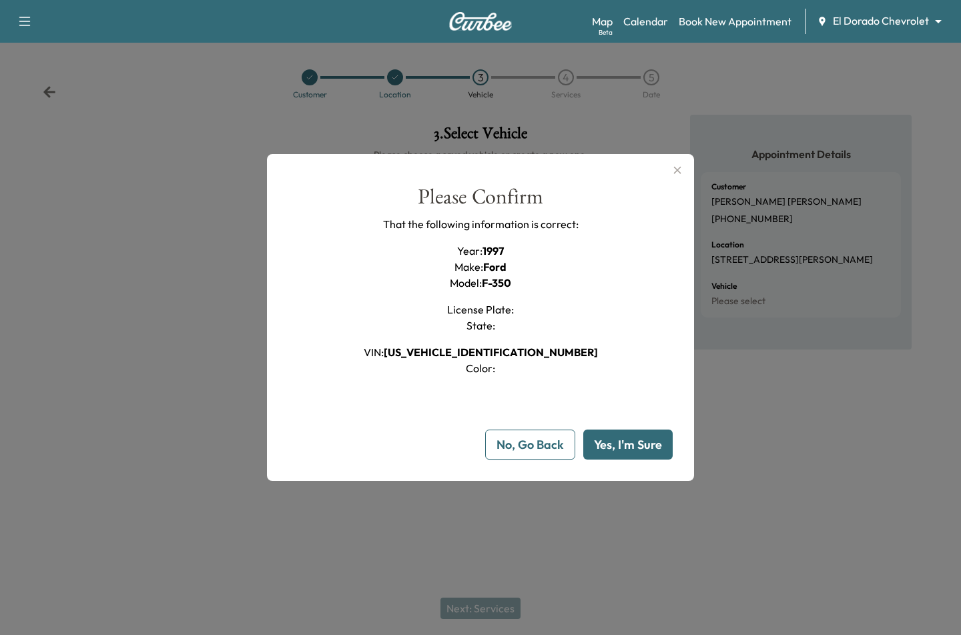
click at [621, 454] on button "Yes, I'm Sure" at bounding box center [627, 445] width 89 height 30
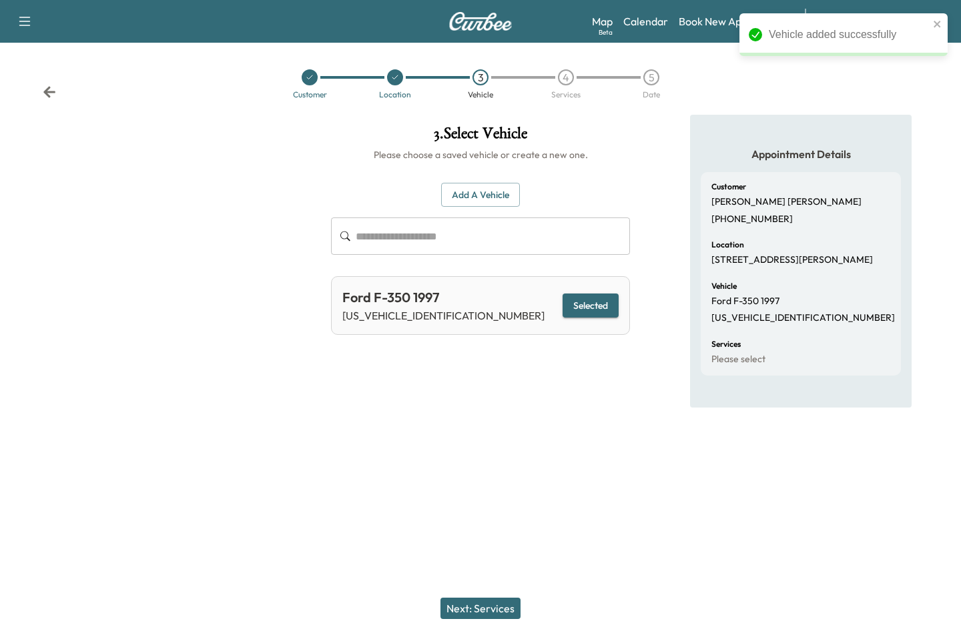
click at [501, 597] on div "Next: Services" at bounding box center [480, 608] width 961 height 53
click at [492, 613] on button "Next: Services" at bounding box center [480, 608] width 80 height 21
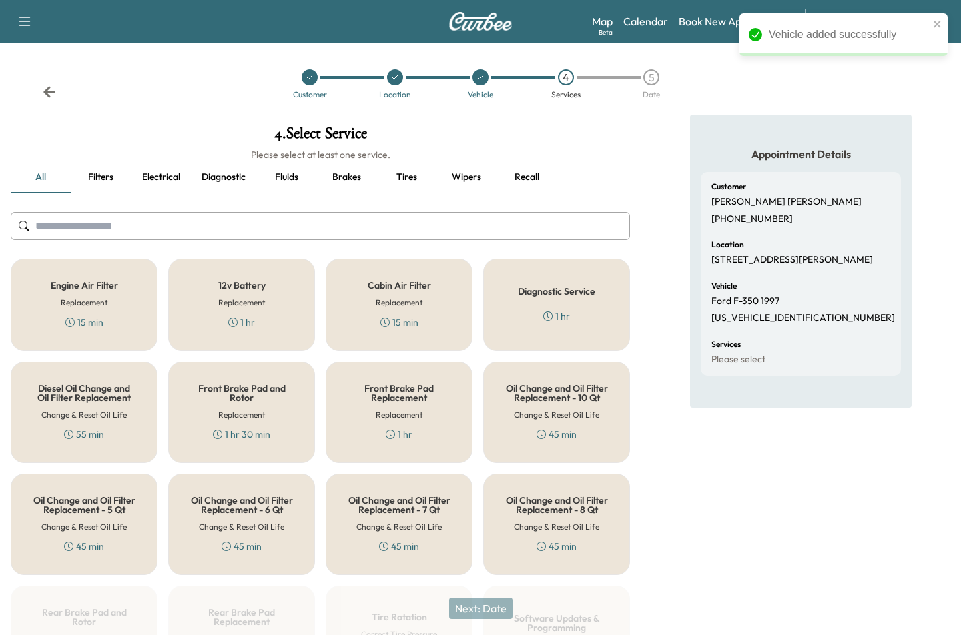
click at [412, 312] on div "Cabin Air Filter Replacement 15 min" at bounding box center [399, 305] width 147 height 92
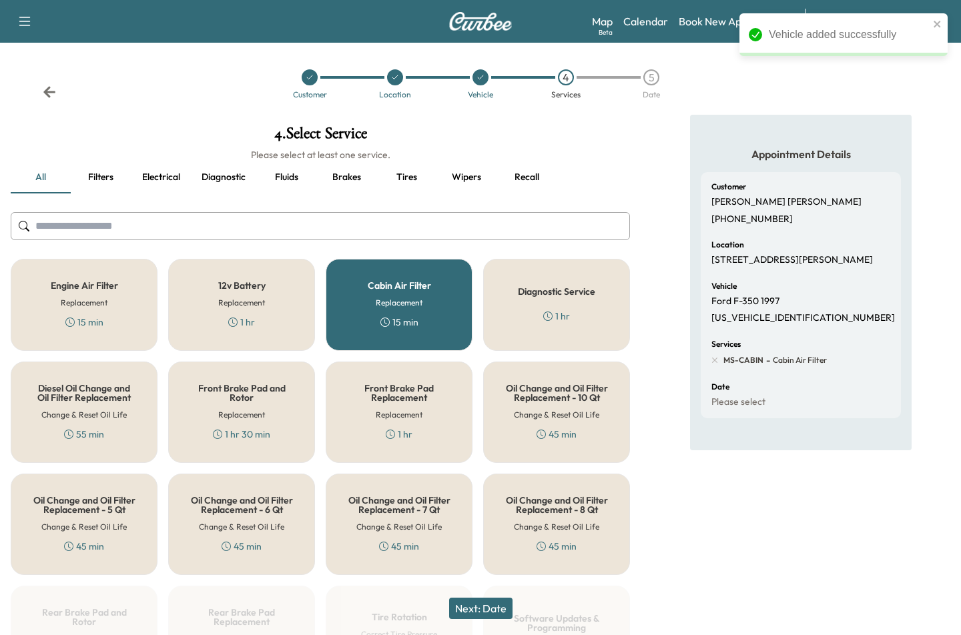
click at [477, 601] on button "Next: Date" at bounding box center [480, 608] width 63 height 21
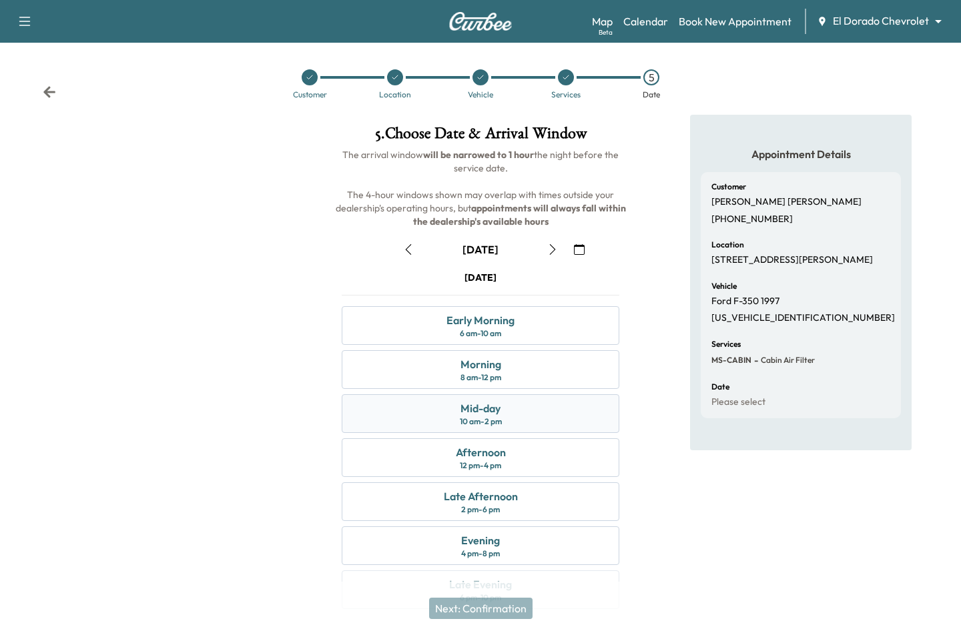
click at [497, 419] on div "10 am - 2 pm" at bounding box center [481, 421] width 42 height 11
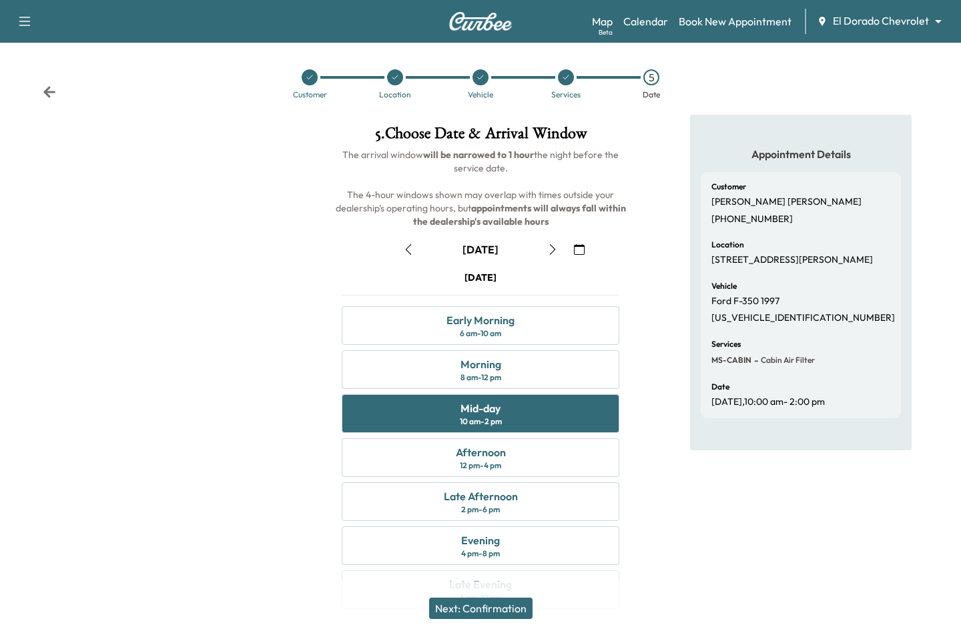
click at [481, 607] on button "Next: Confirmation" at bounding box center [480, 608] width 103 height 21
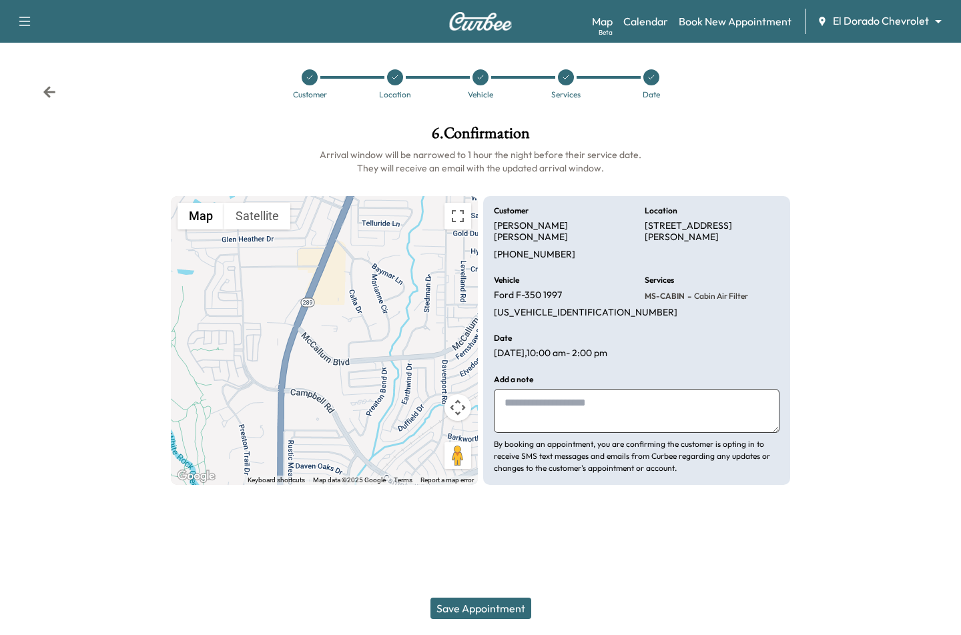
click at [462, 613] on button "Save Appointment" at bounding box center [480, 608] width 101 height 21
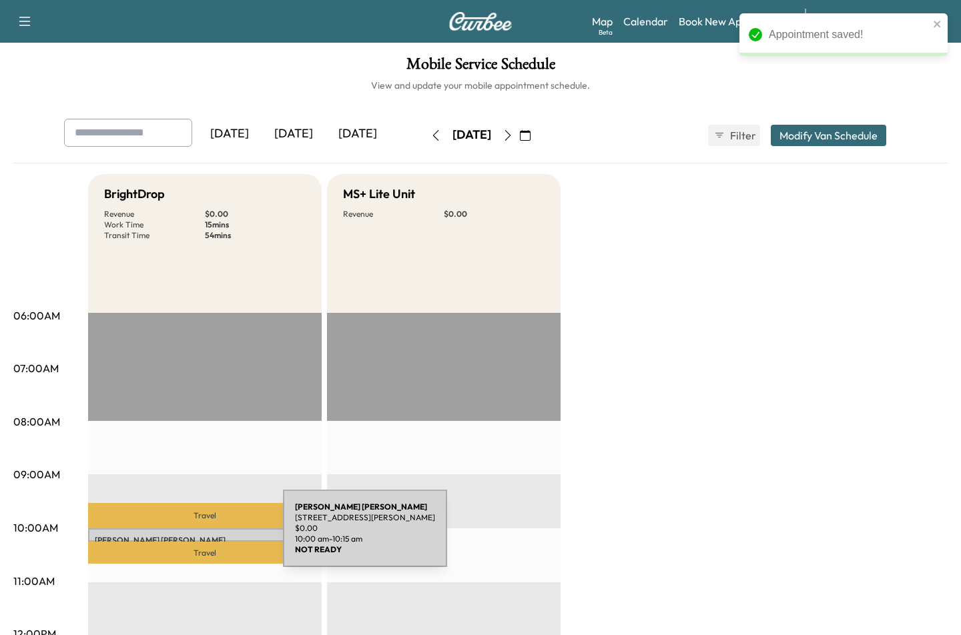
click at [183, 537] on p "[PERSON_NAME]" at bounding box center [205, 540] width 220 height 11
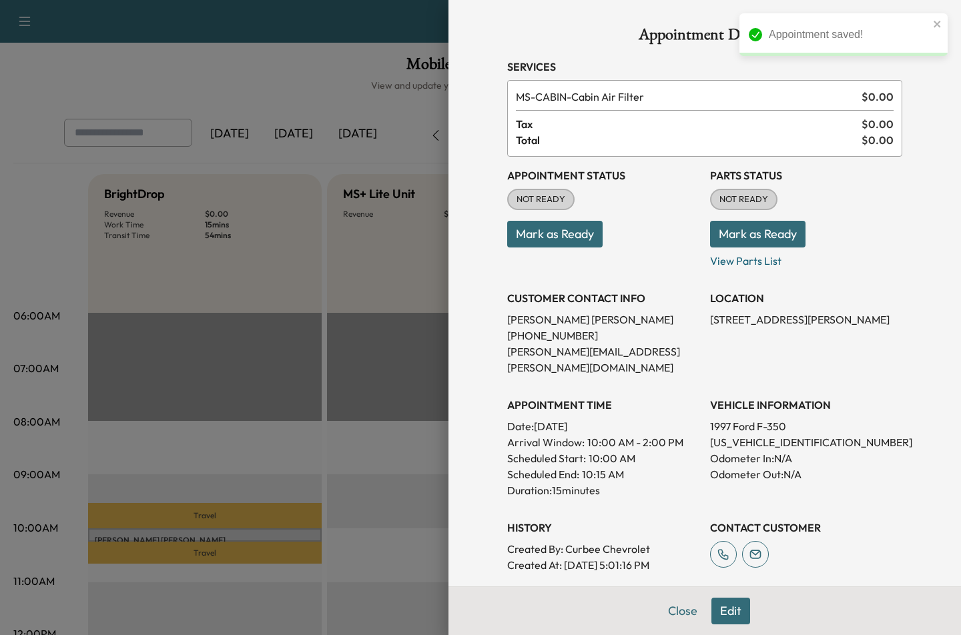
click at [723, 611] on button "Edit" at bounding box center [730, 611] width 39 height 27
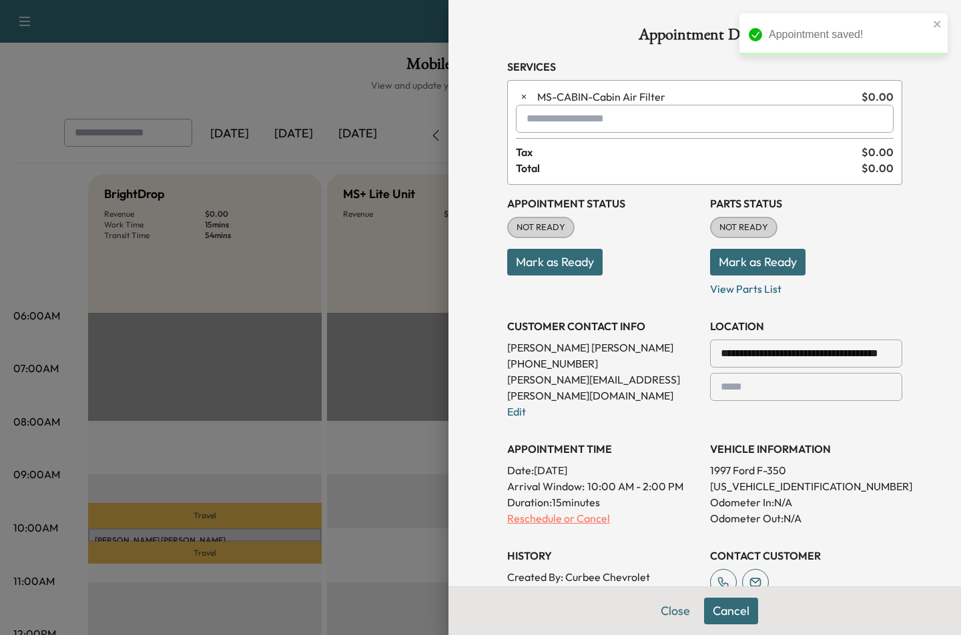
click at [560, 511] on p "Reschedule or Cancel" at bounding box center [603, 519] width 192 height 16
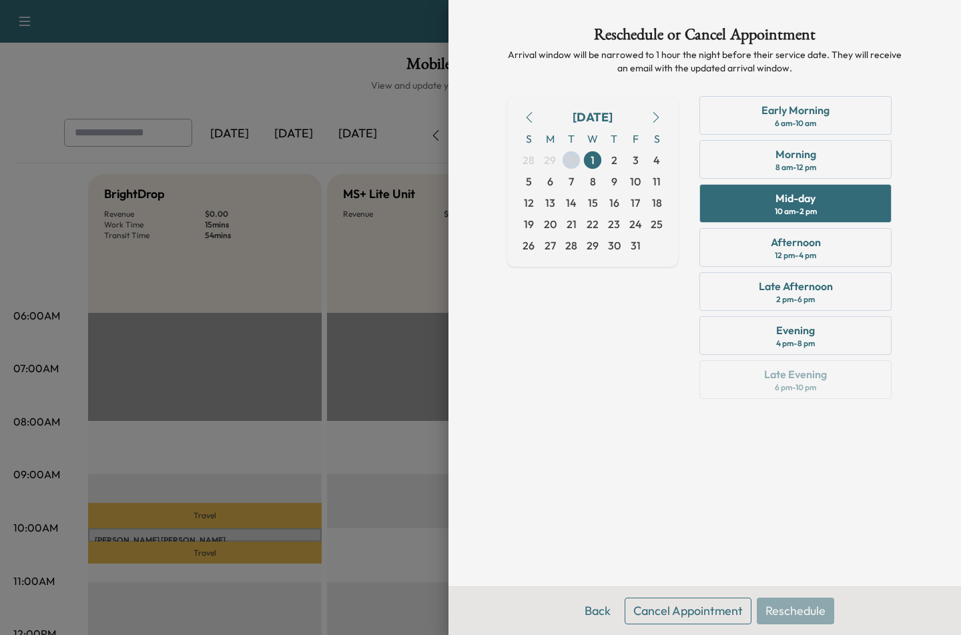
click at [683, 615] on button "Cancel Appointment" at bounding box center [688, 611] width 127 height 27
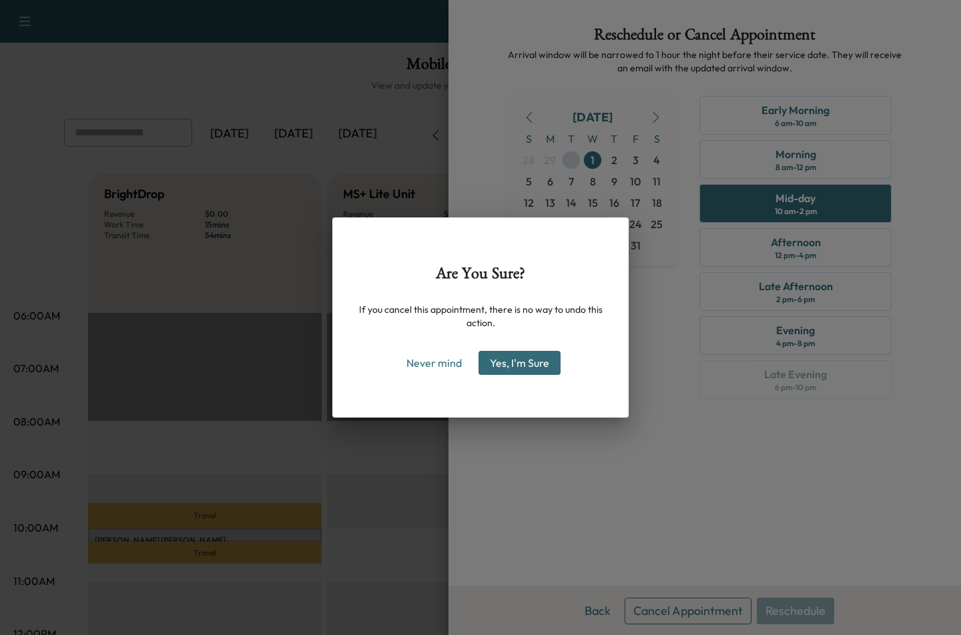
click at [519, 364] on button "Yes, I'm Sure" at bounding box center [519, 363] width 82 height 24
